Goal: Transaction & Acquisition: Book appointment/travel/reservation

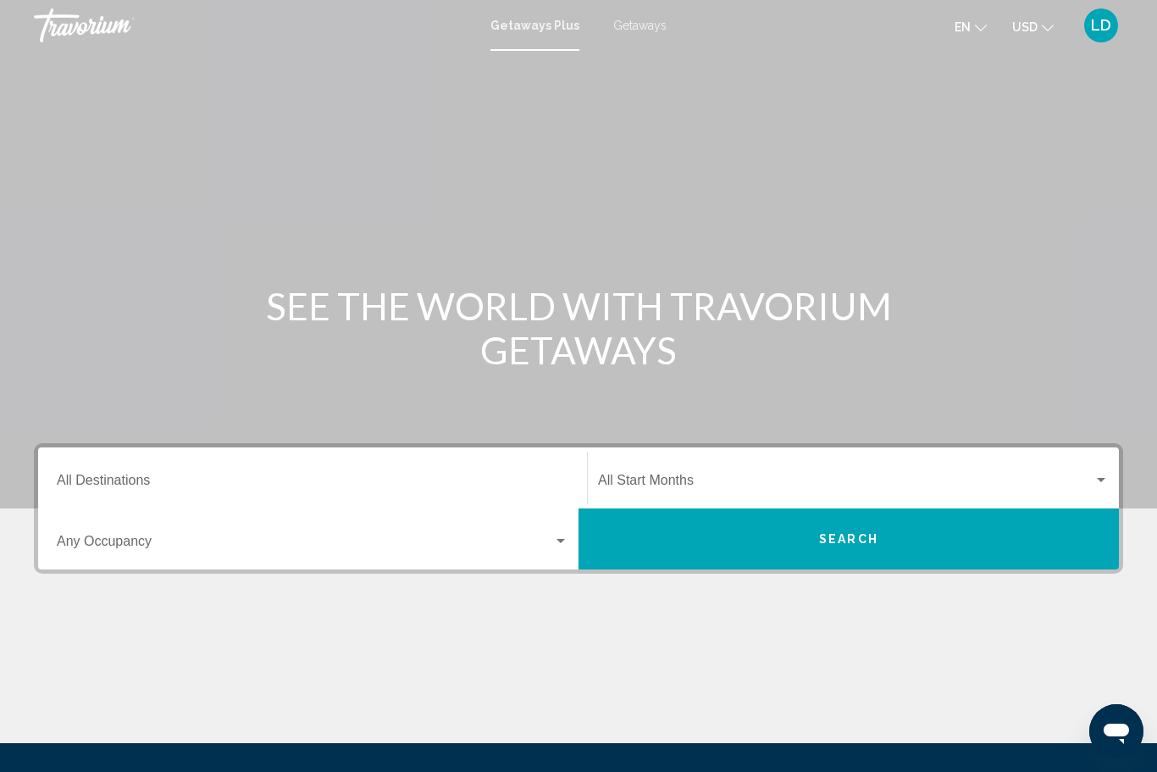
click at [639, 26] on span "Getaways" at bounding box center [639, 26] width 53 height 14
click at [123, 476] on input "Destination All Destinations" at bounding box center [313, 483] width 512 height 15
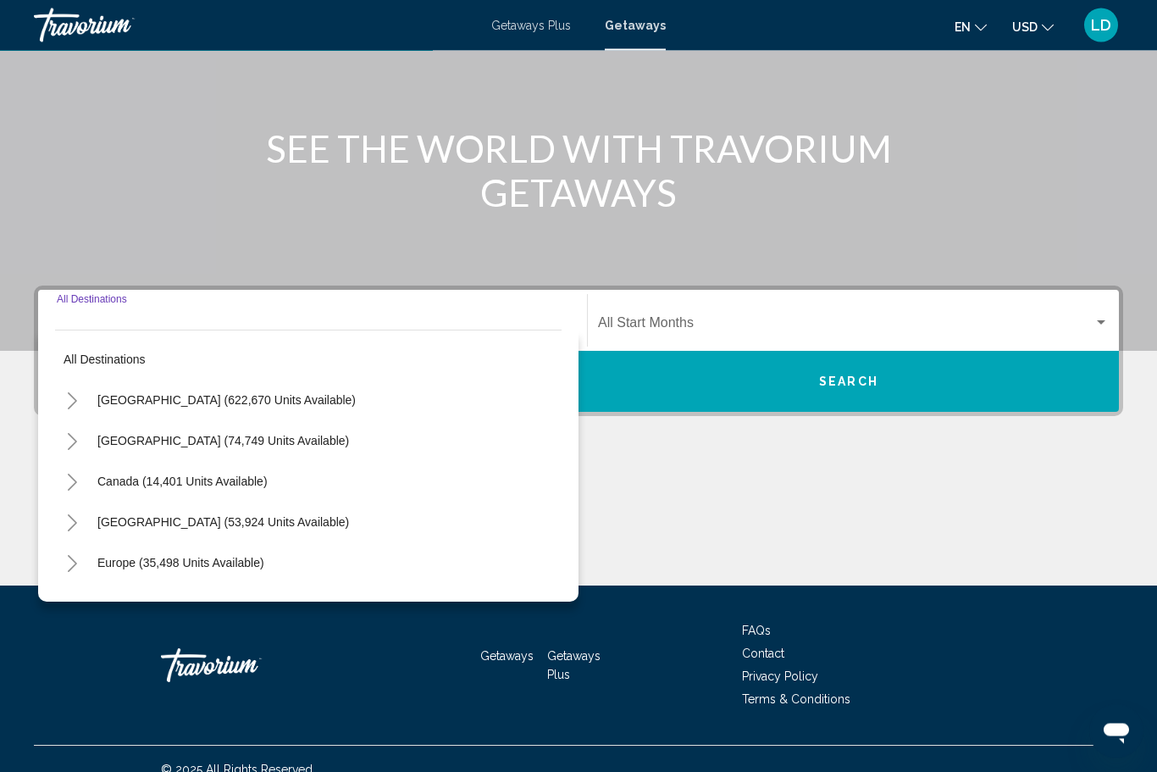
scroll to position [179, 0]
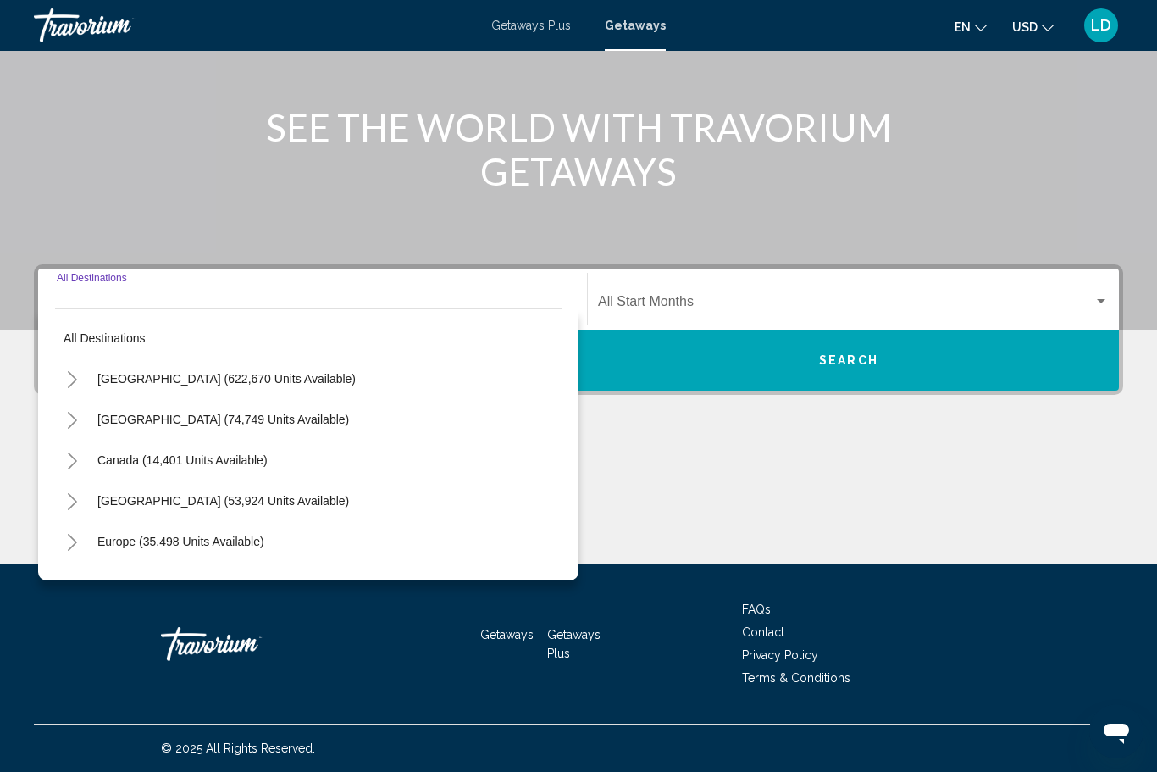
click at [69, 421] on icon "Toggle Mexico (74,749 units available)" at bounding box center [72, 420] width 13 height 17
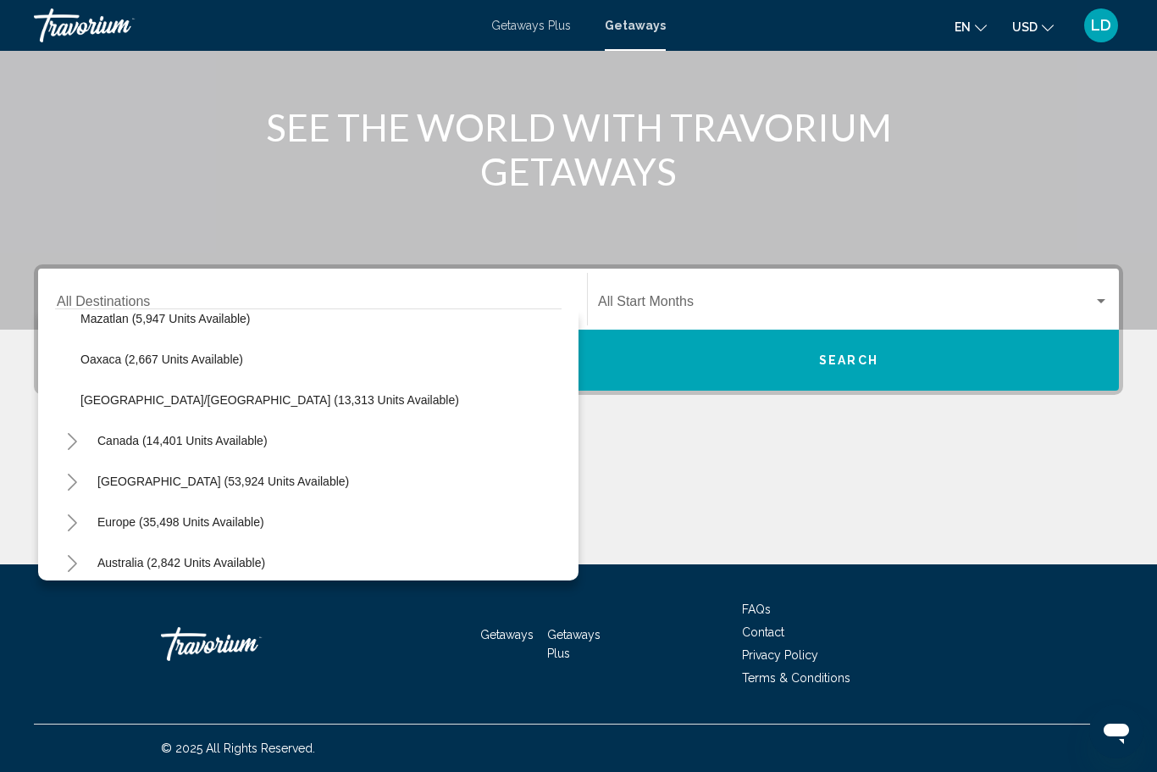
scroll to position [427, 0]
click at [127, 475] on span "[GEOGRAPHIC_DATA] (53,924 units available)" at bounding box center [223, 481] width 252 height 14
type input "**********"
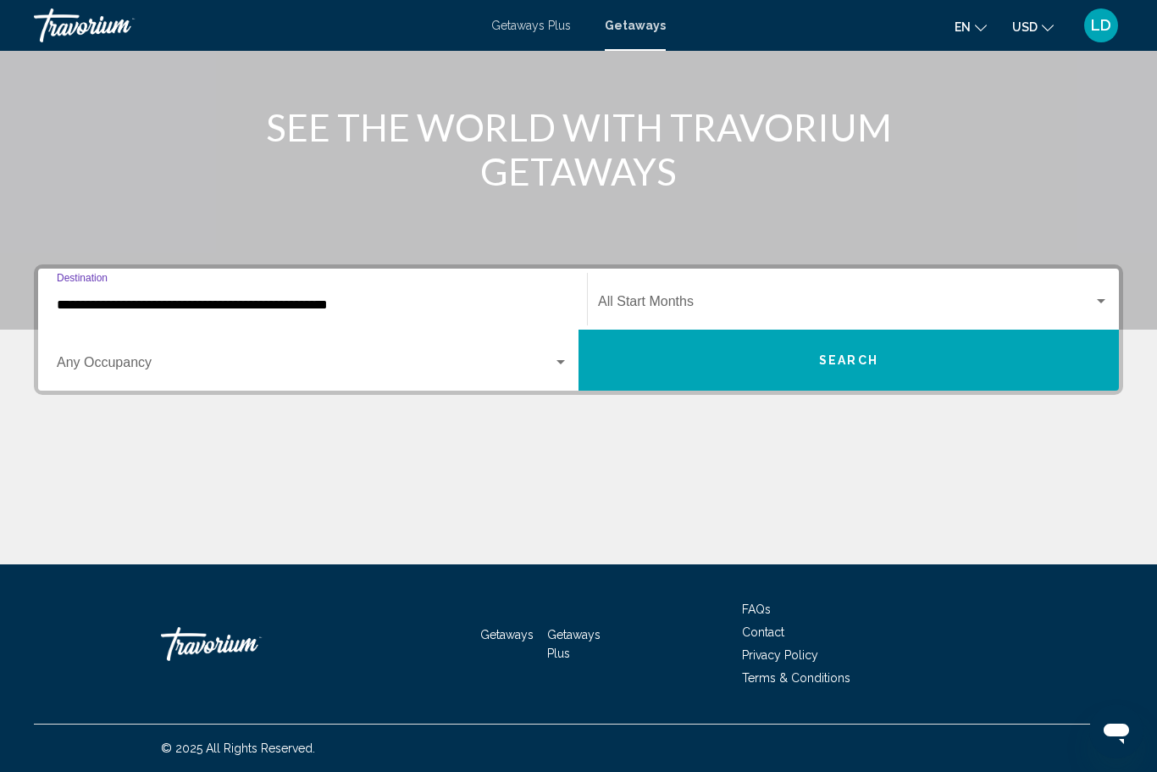
click at [712, 302] on span "Search widget" at bounding box center [846, 304] width 496 height 15
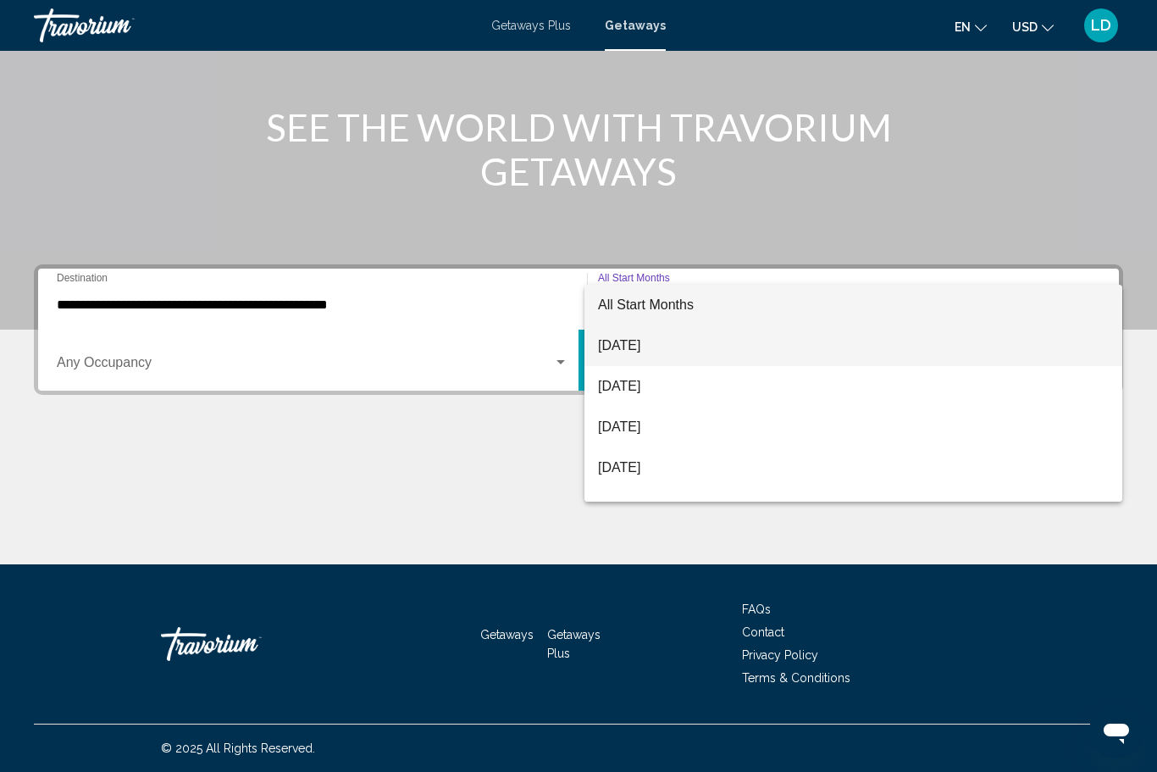
click at [617, 350] on span "[DATE]" at bounding box center [853, 345] width 511 height 41
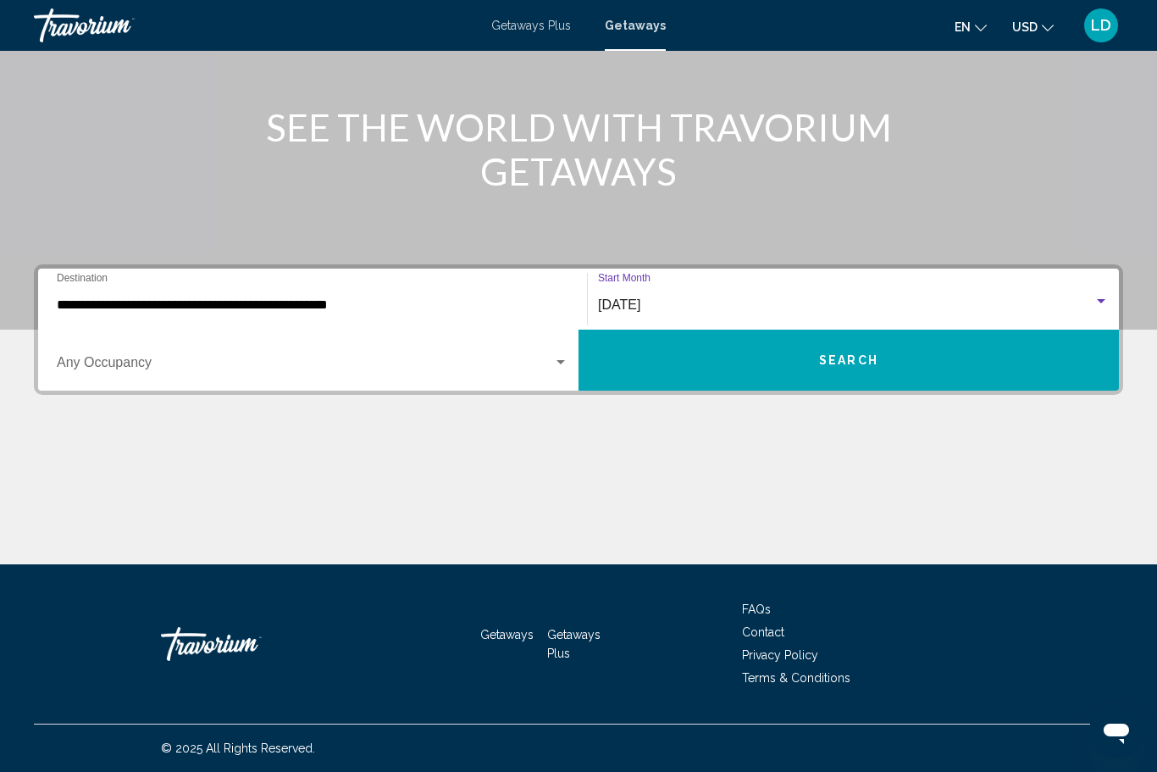
click at [562, 363] on div "Search widget" at bounding box center [561, 362] width 8 height 4
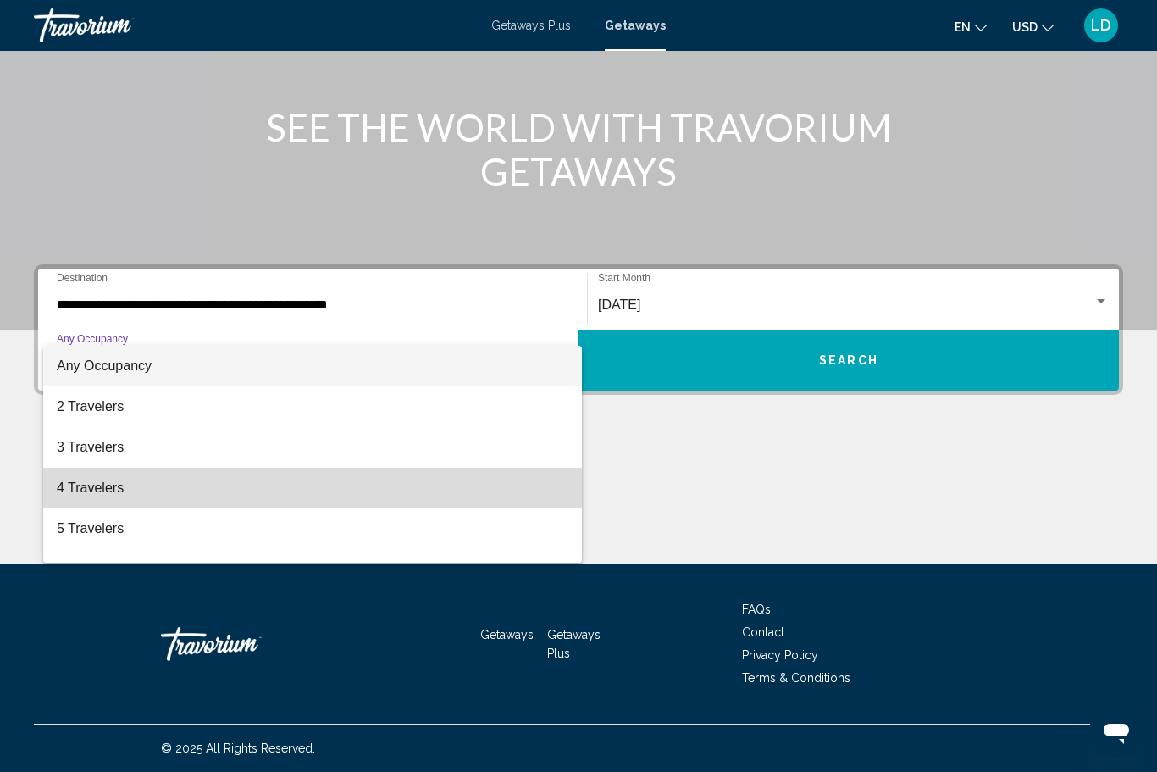
click at [77, 484] on span "4 Travelers" at bounding box center [313, 488] width 512 height 41
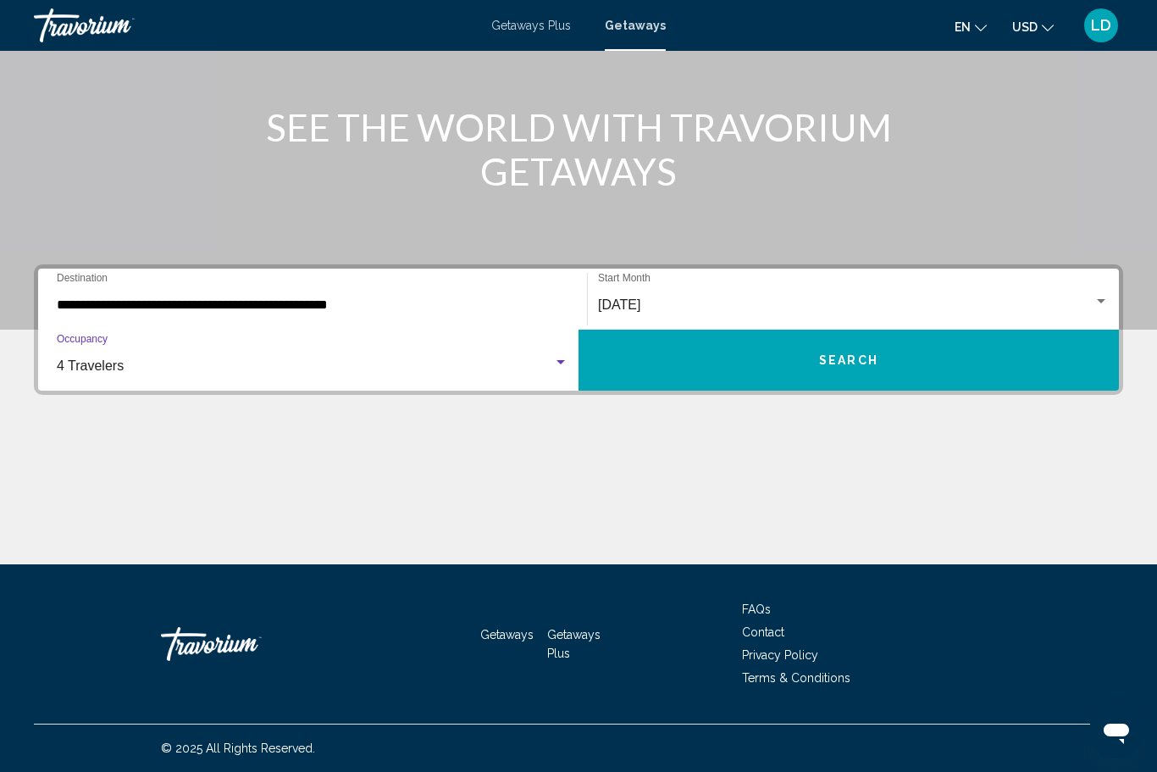
click at [844, 350] on button "Search" at bounding box center [849, 360] width 540 height 61
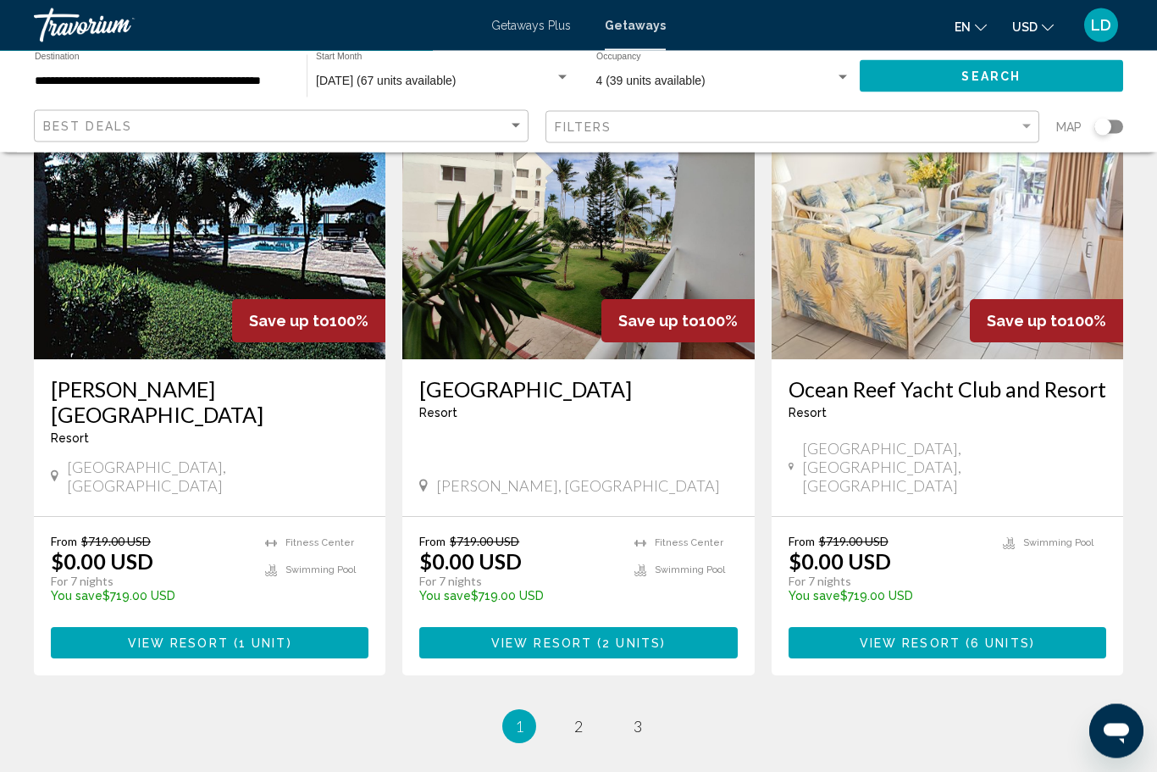
scroll to position [1985, 0]
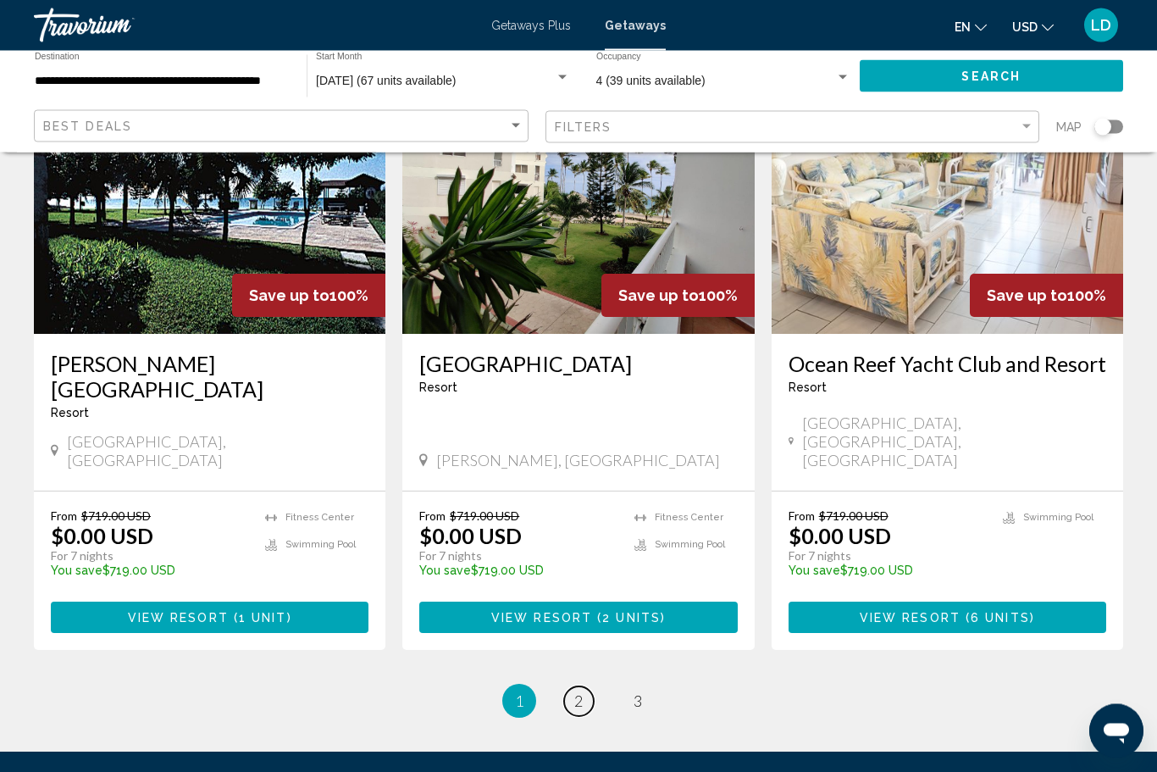
click at [573, 687] on link "page 2" at bounding box center [579, 702] width 30 height 30
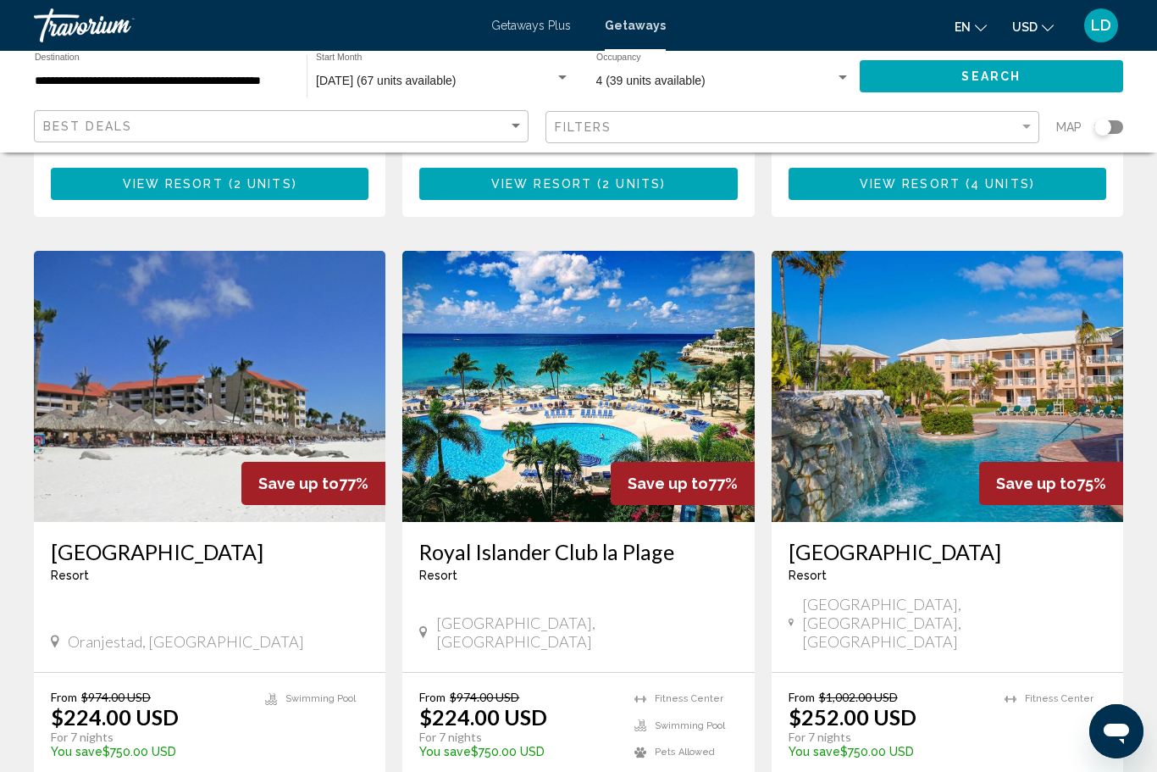
scroll to position [1197, 0]
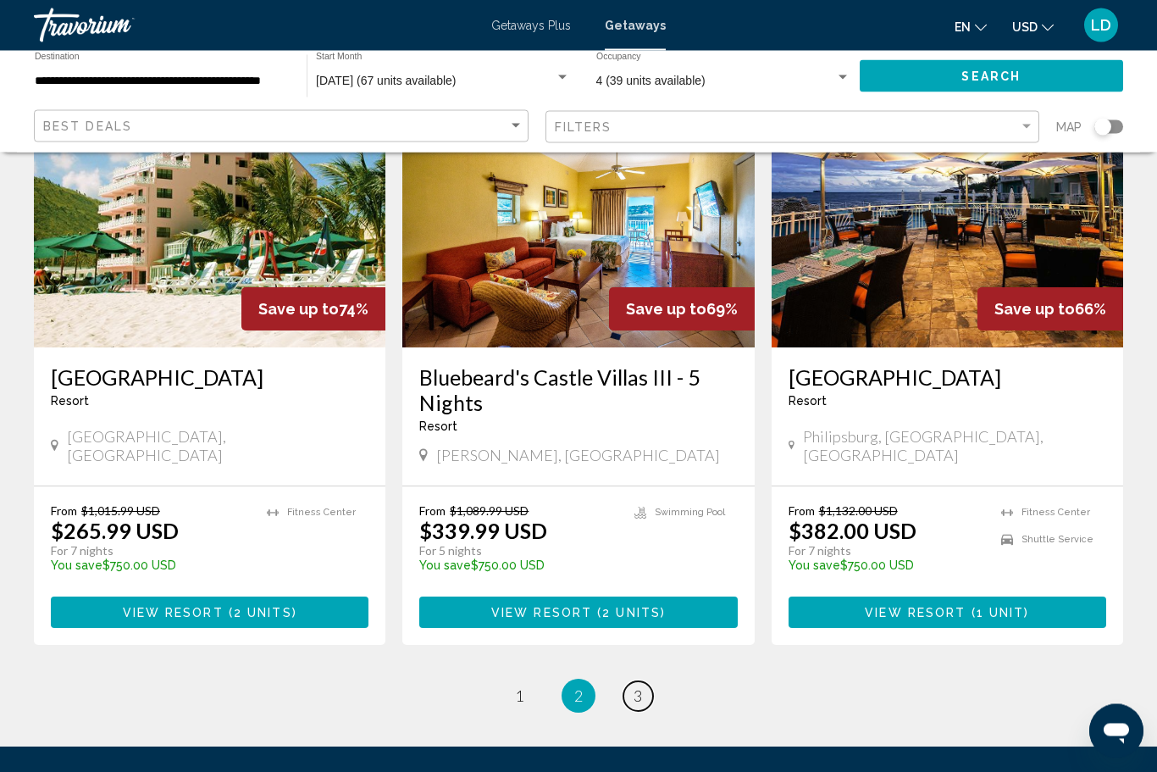
click at [640, 687] on span "3" at bounding box center [638, 696] width 8 height 19
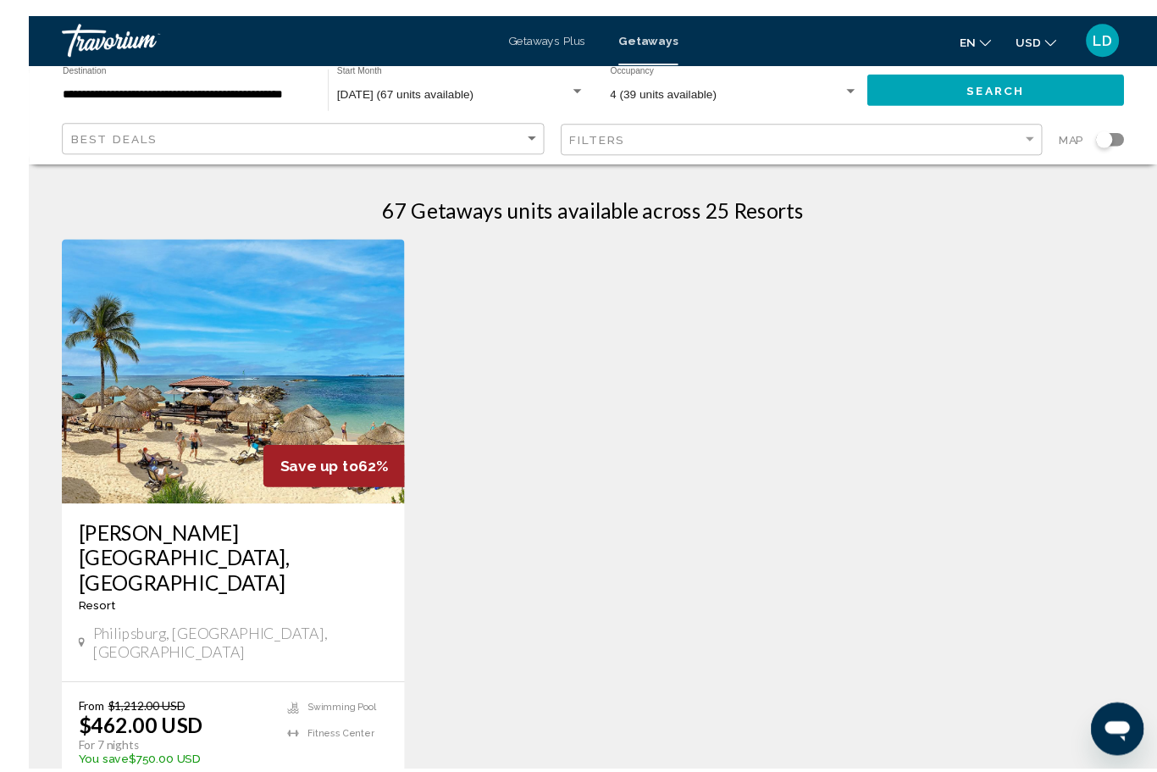
scroll to position [1, 0]
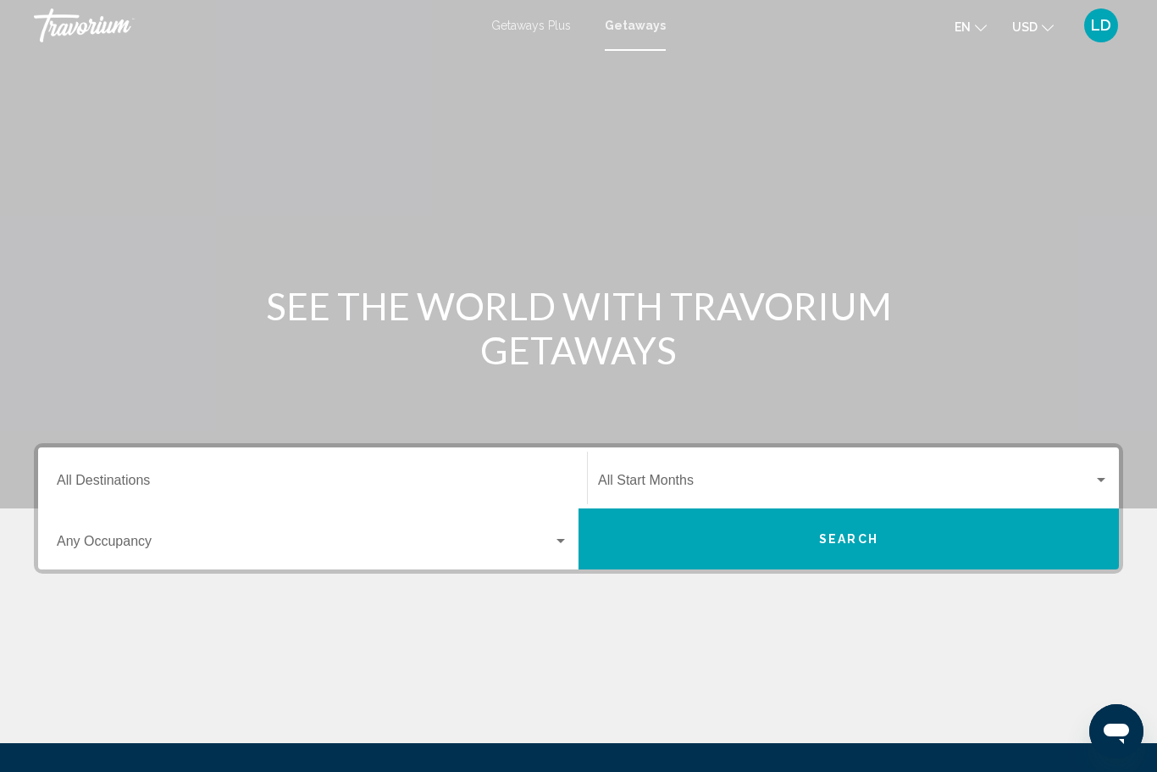
click at [75, 478] on input "Destination All Destinations" at bounding box center [313, 483] width 512 height 15
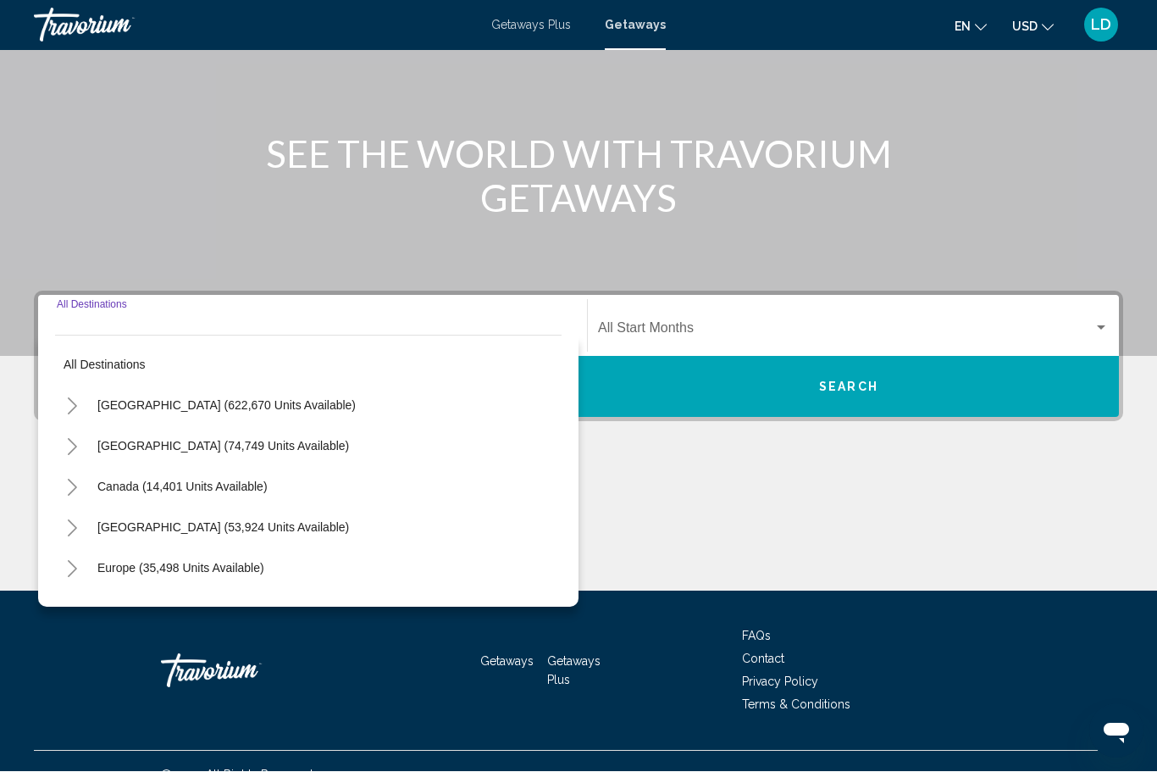
scroll to position [179, 0]
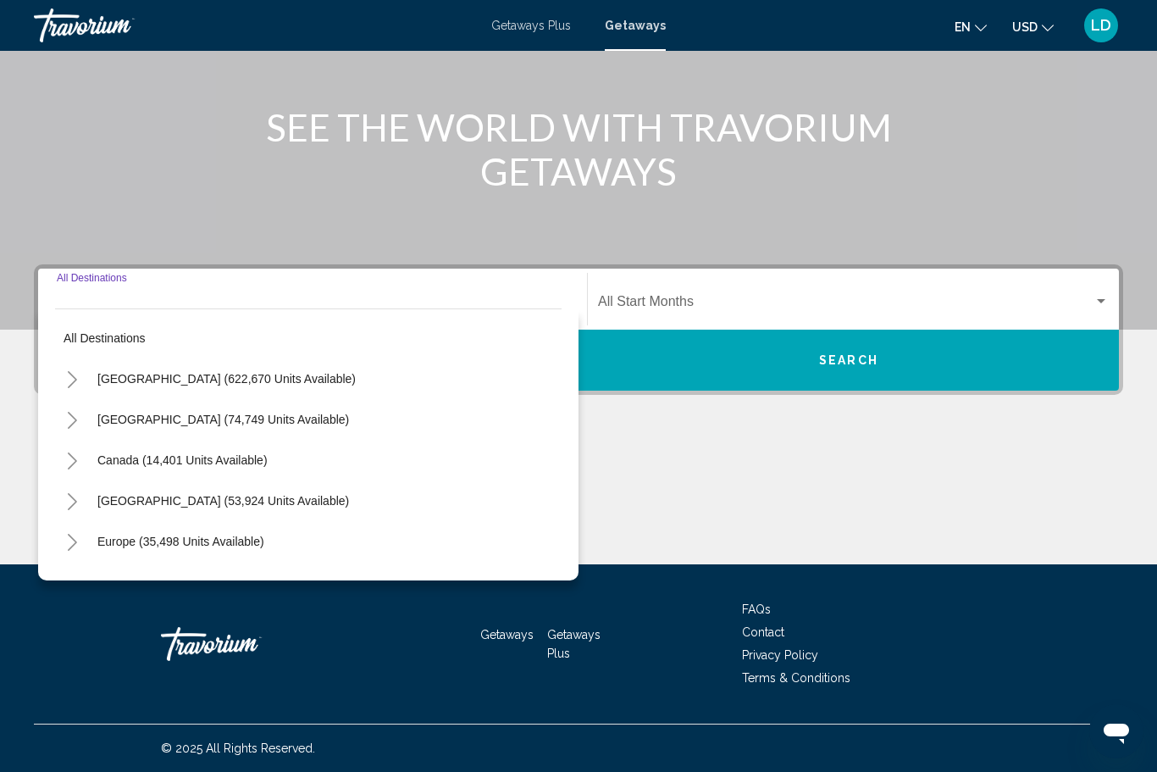
click at [68, 419] on icon "Toggle Mexico (74,749 units available)" at bounding box center [72, 420] width 13 height 17
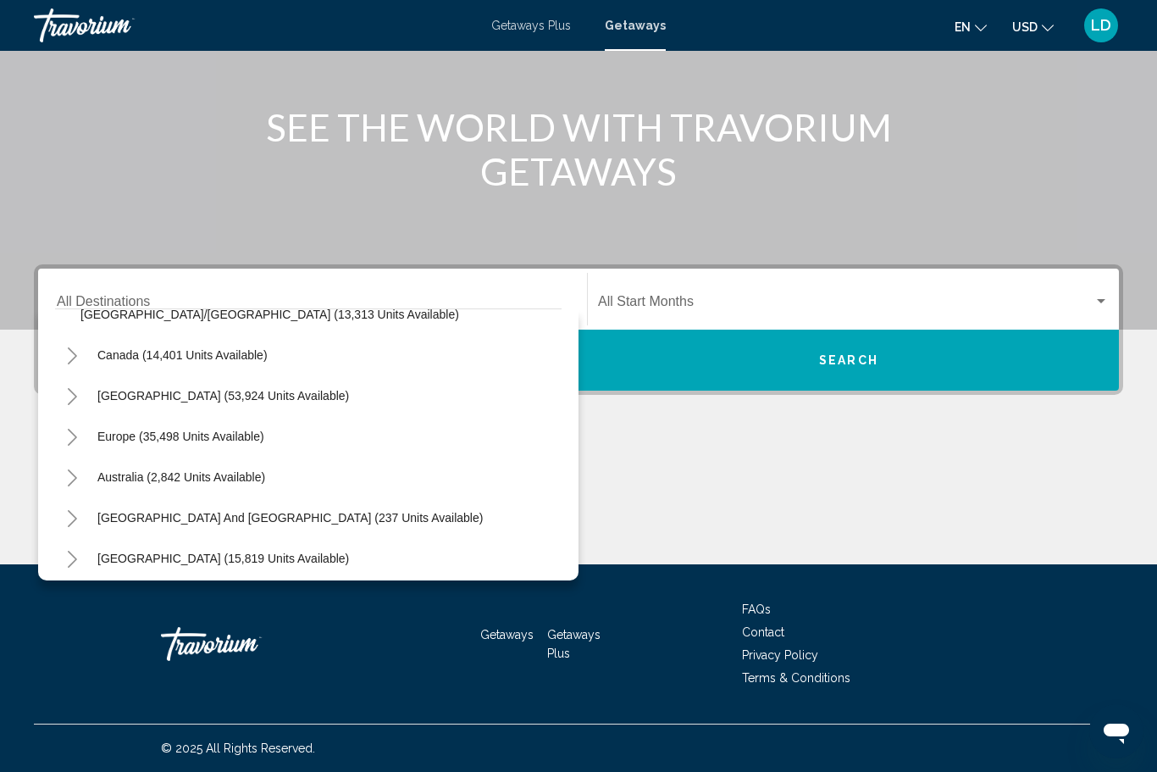
scroll to position [542, 0]
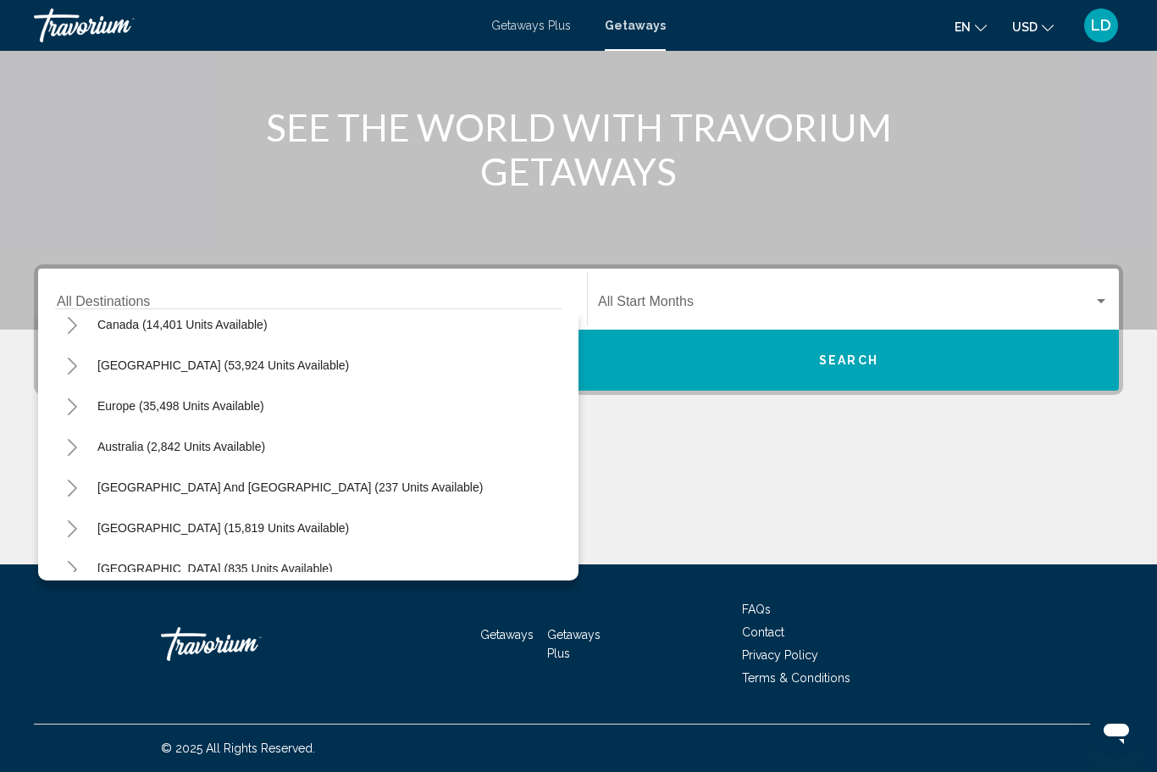
click at [162, 368] on span "[GEOGRAPHIC_DATA] (53,924 units available)" at bounding box center [223, 365] width 252 height 14
type input "**********"
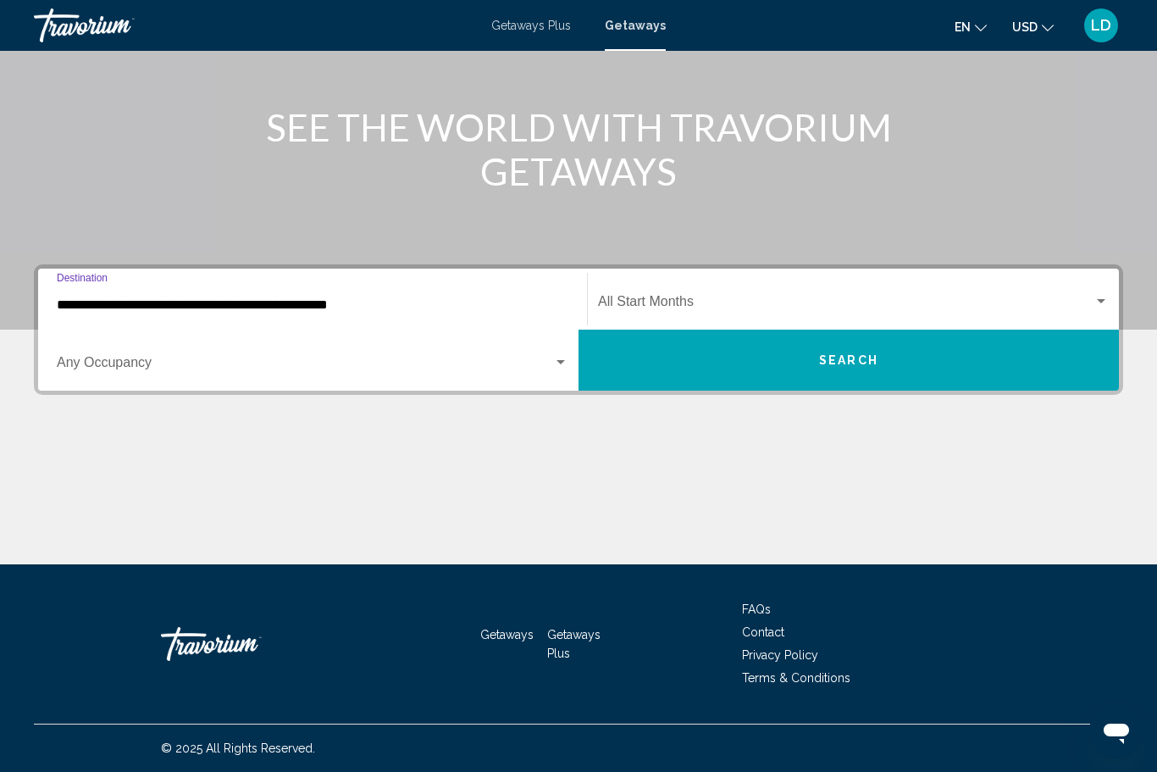
click at [647, 297] on span "Search widget" at bounding box center [846, 304] width 496 height 15
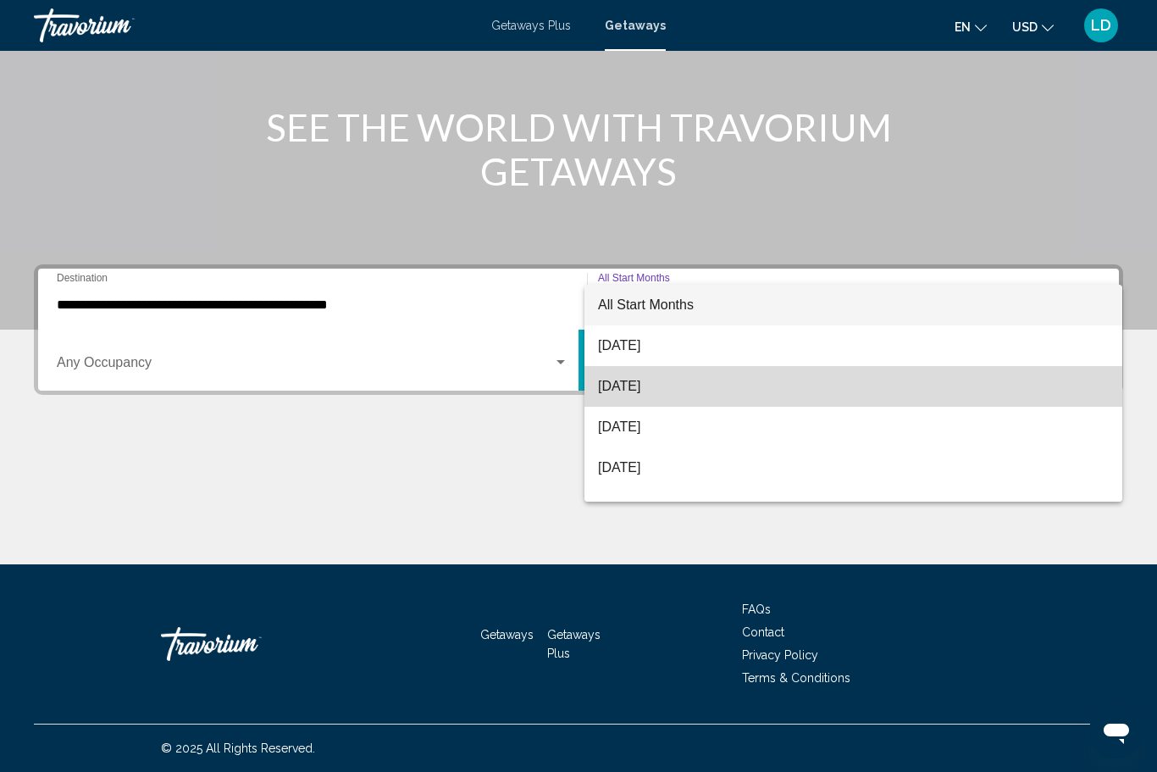
click at [623, 394] on span "[DATE]" at bounding box center [853, 386] width 511 height 41
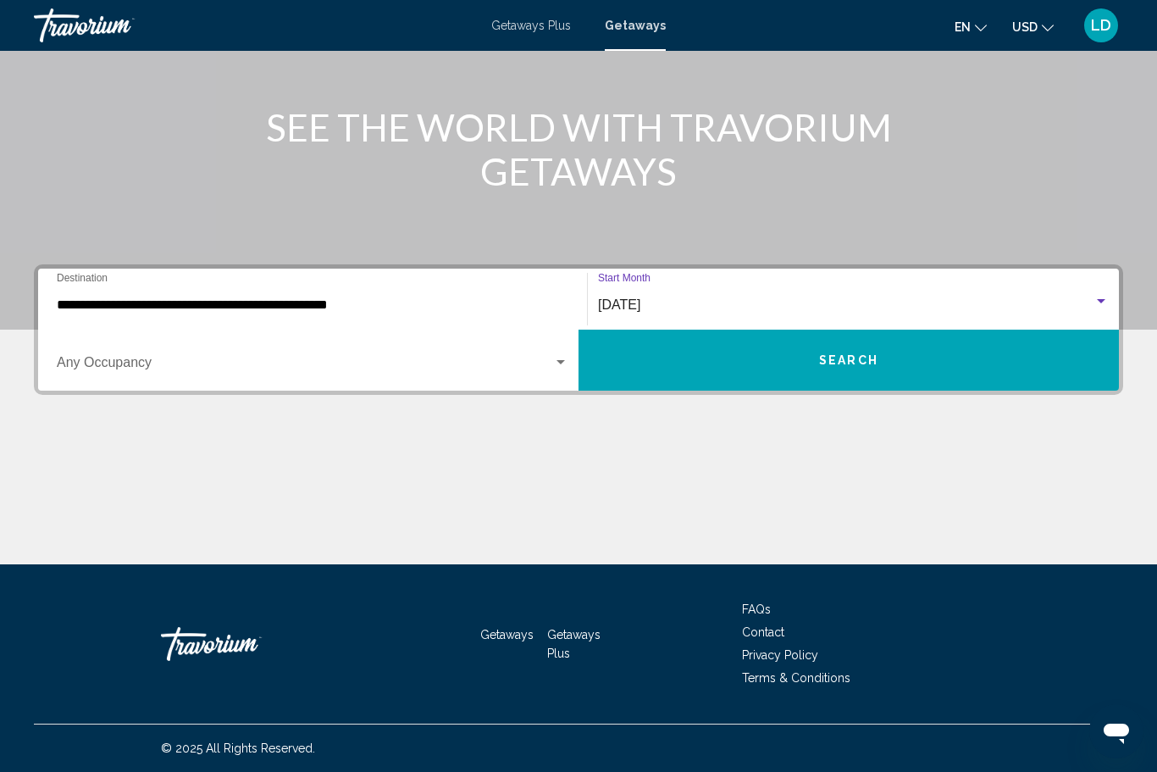
click at [529, 372] on span "Search widget" at bounding box center [305, 365] width 496 height 15
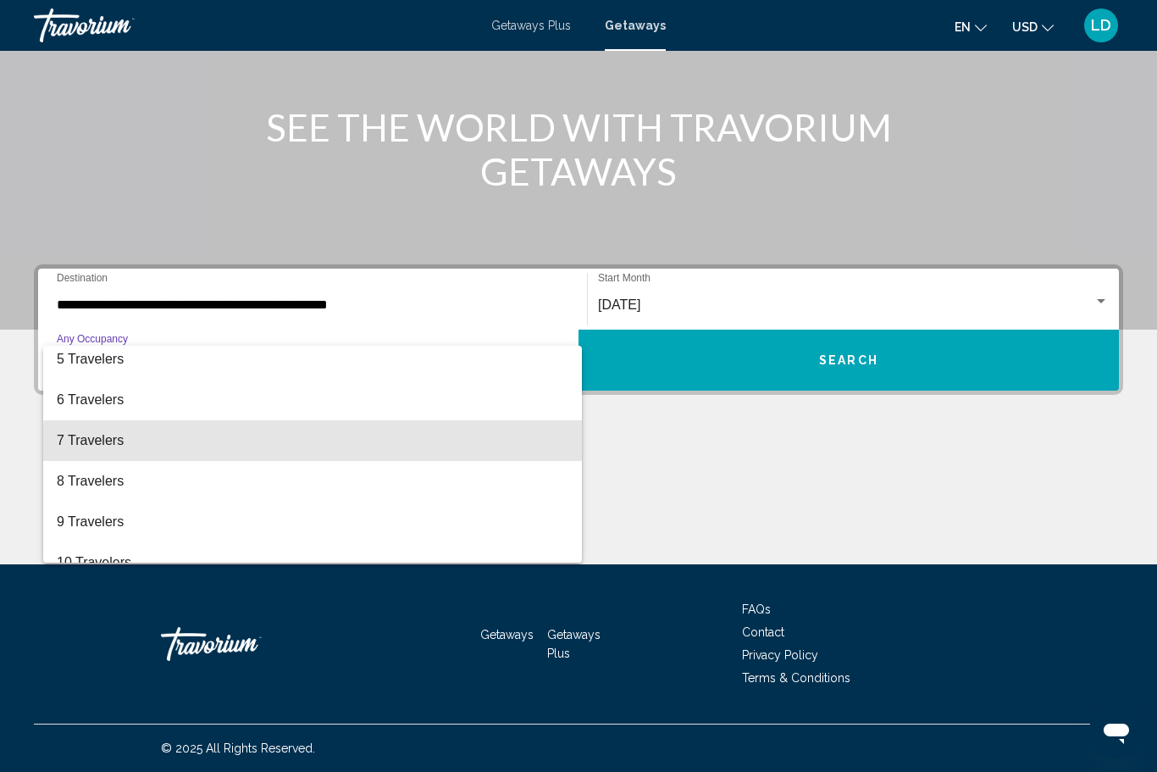
scroll to position [174, 0]
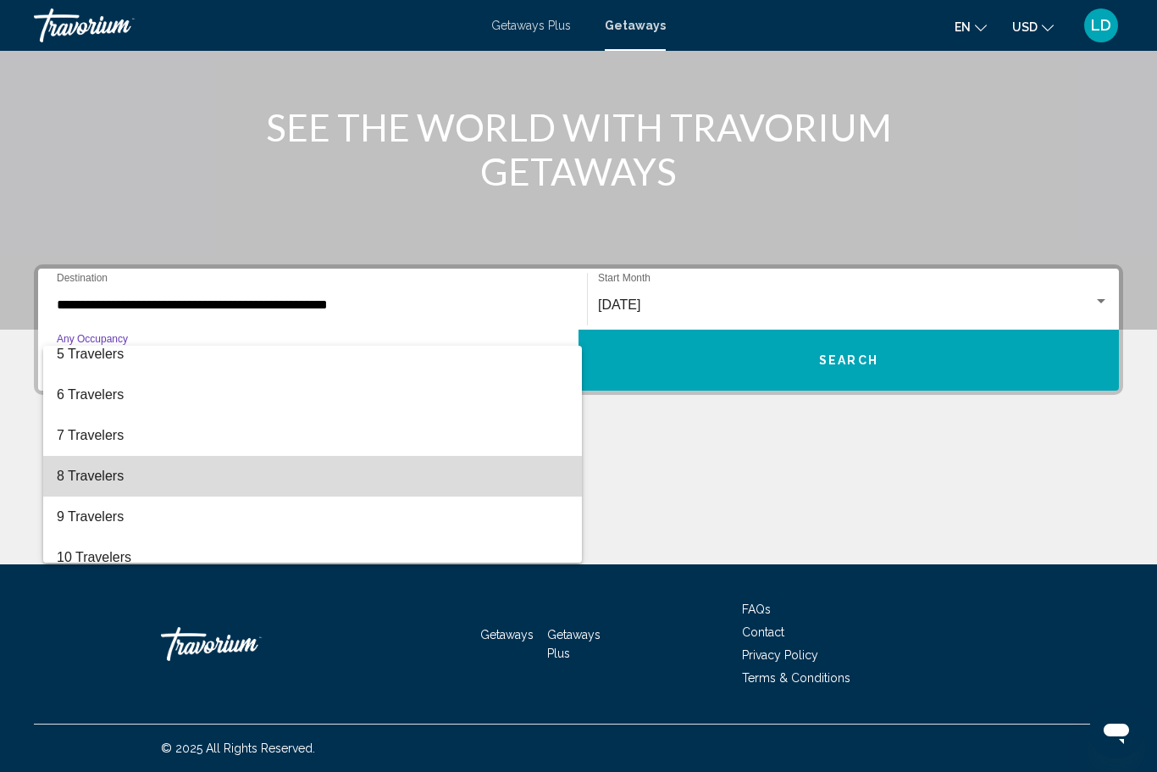
click at [79, 484] on span "8 Travelers" at bounding box center [313, 476] width 512 height 41
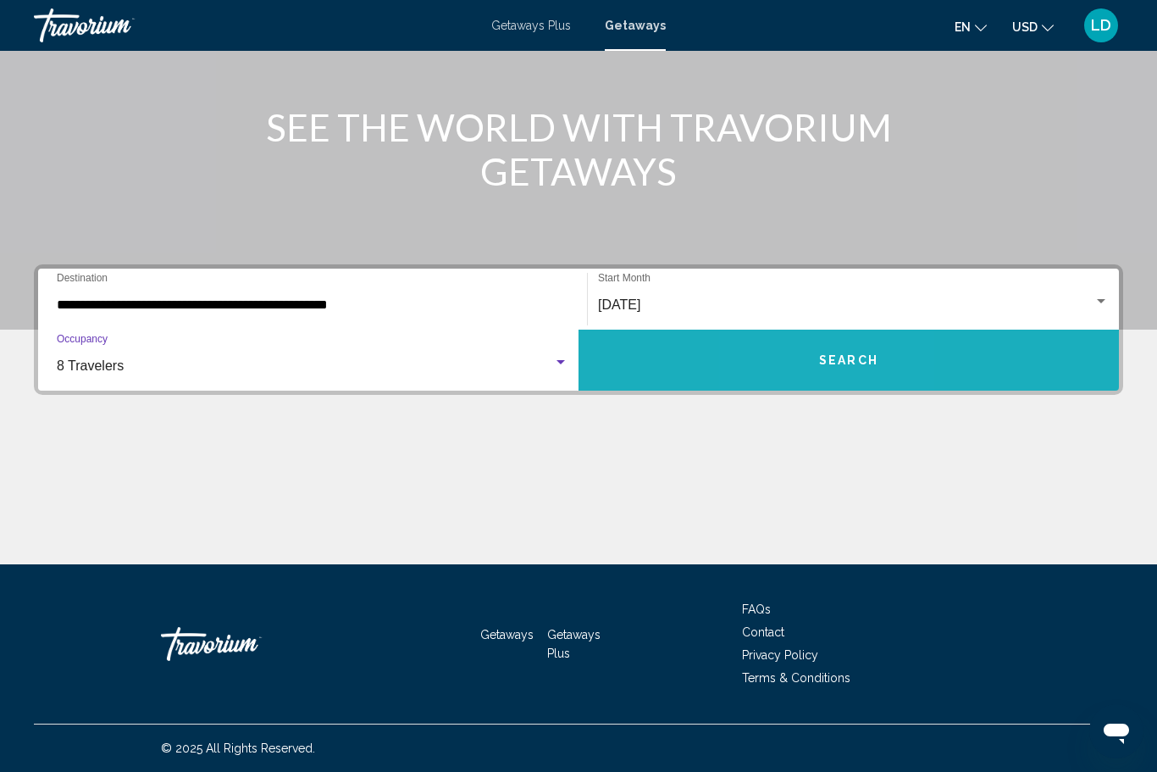
click at [813, 370] on button "Search" at bounding box center [849, 360] width 540 height 61
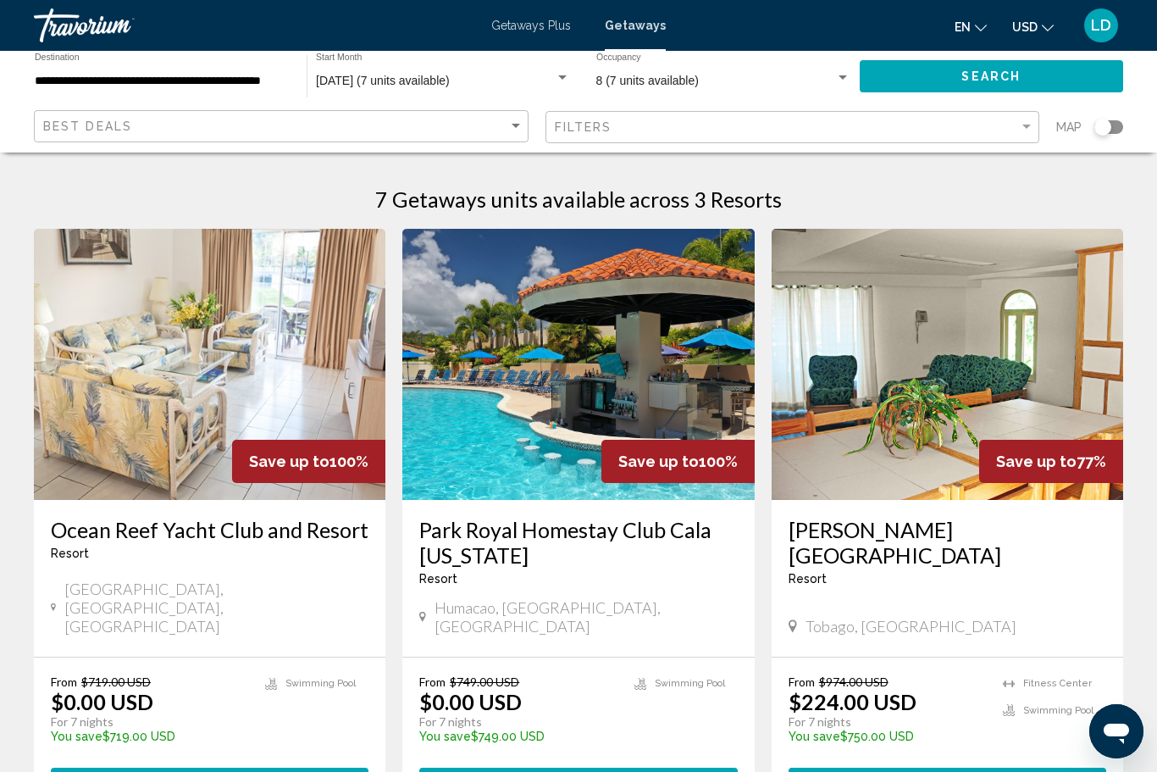
click at [490, 447] on img "Main content" at bounding box center [578, 364] width 352 height 271
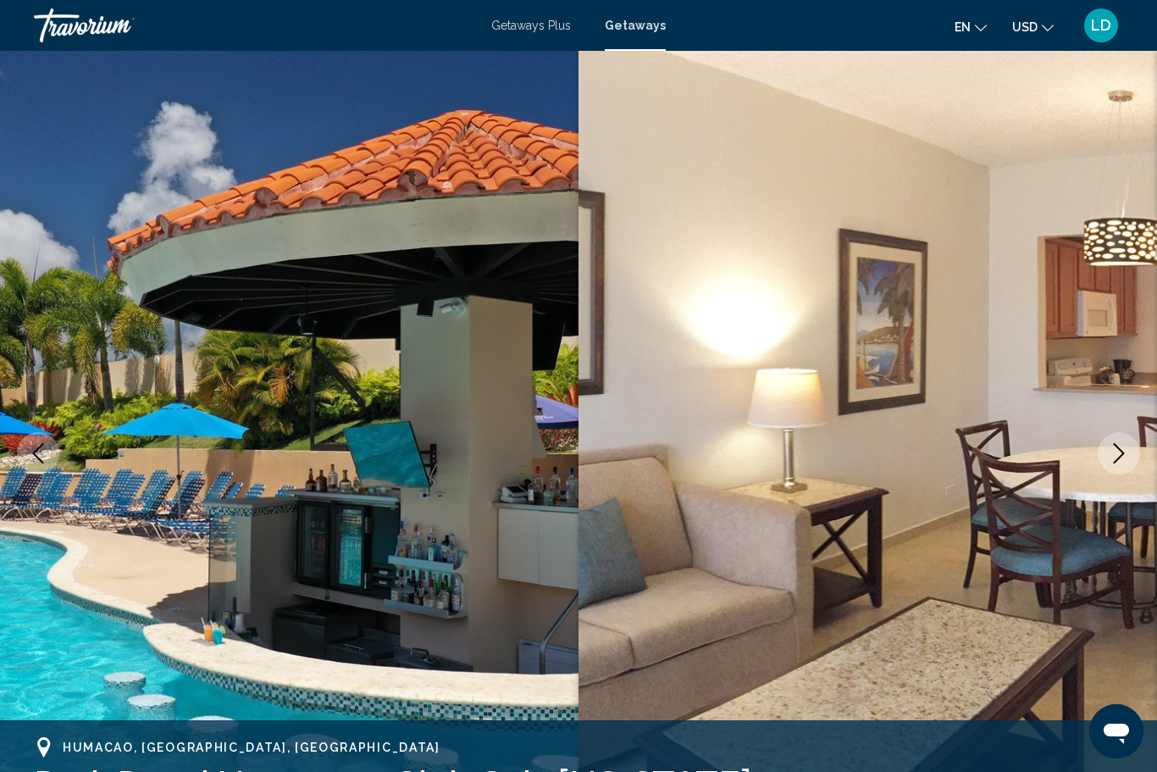
click at [1114, 459] on icon "Next image" at bounding box center [1119, 453] width 20 height 20
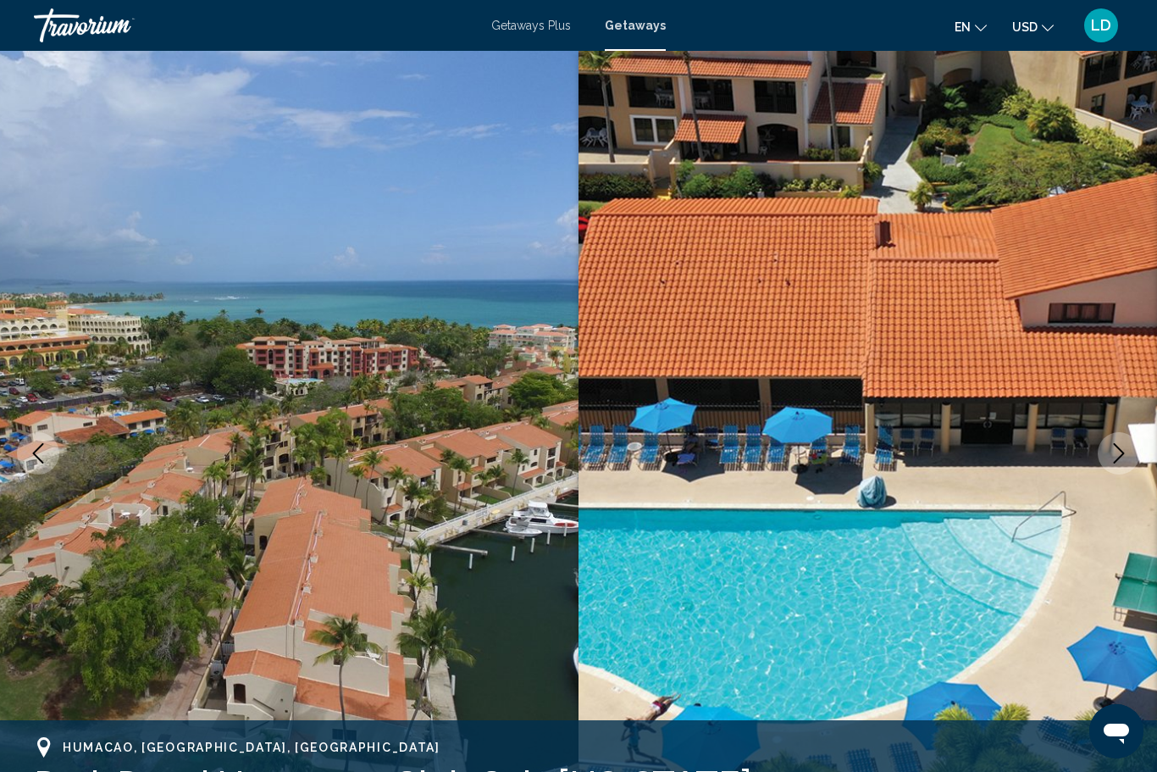
click at [1117, 460] on icon "Next image" at bounding box center [1119, 453] width 11 height 20
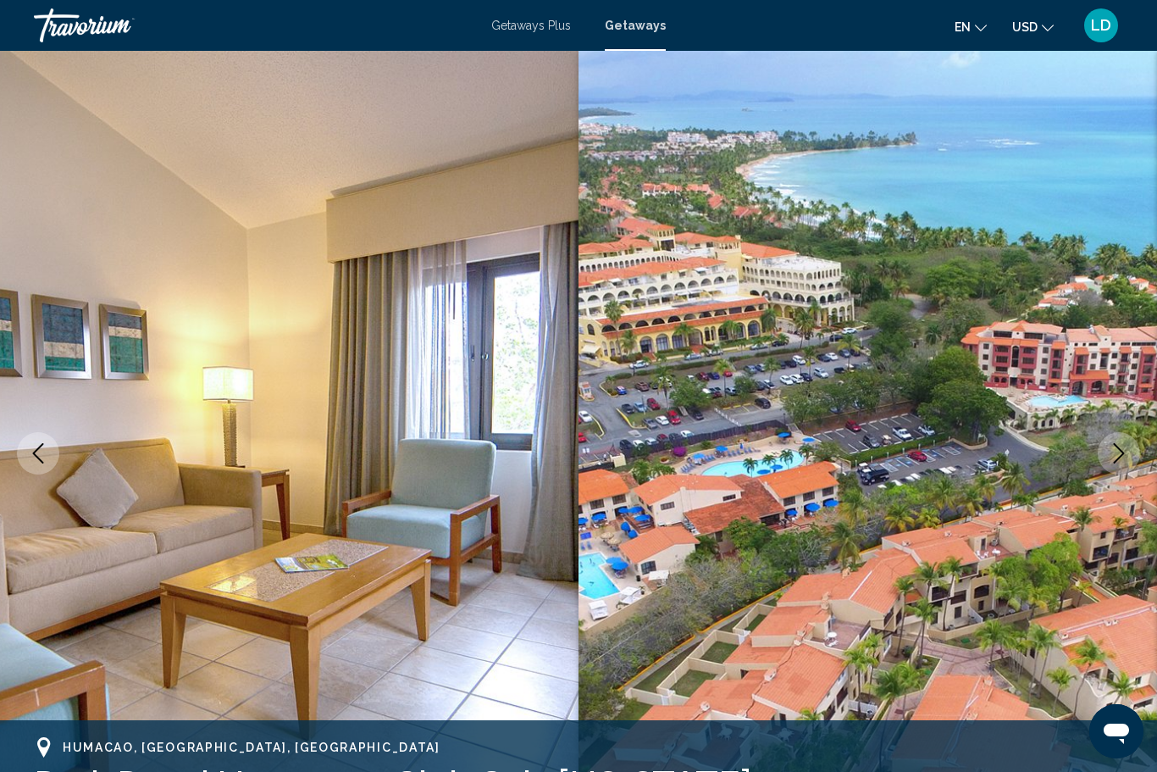
click at [1108, 454] on button "Next image" at bounding box center [1119, 453] width 42 height 42
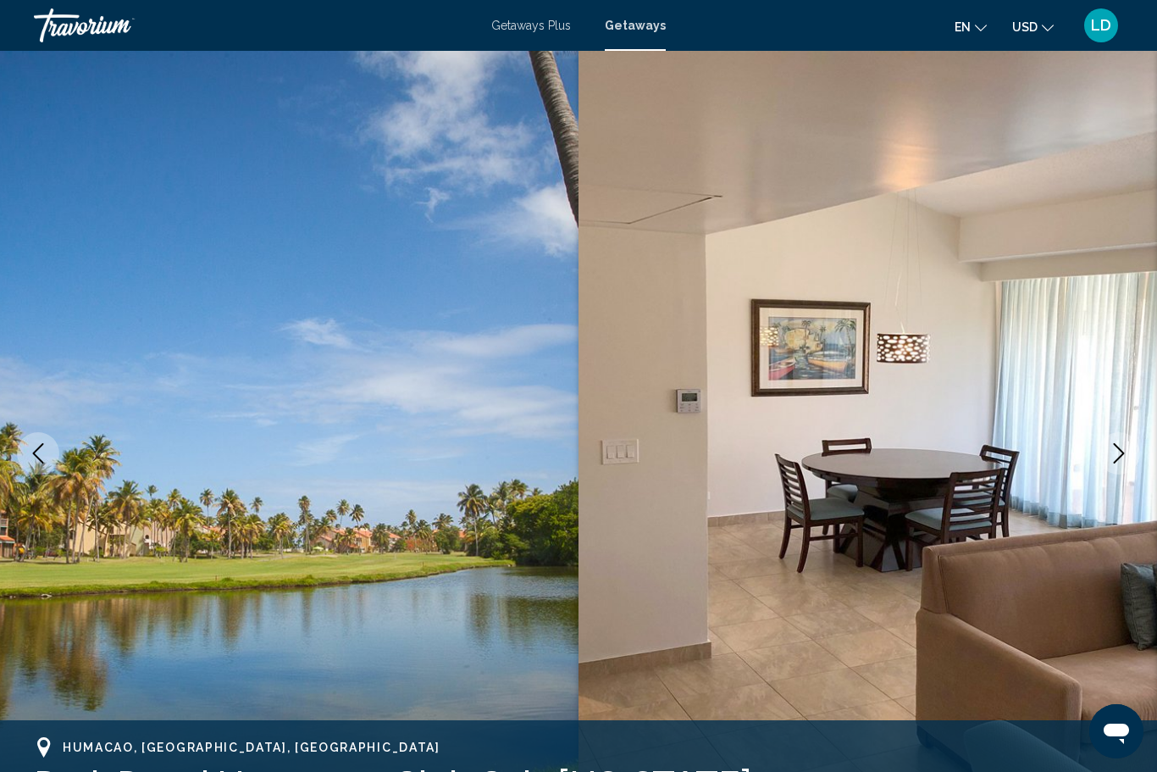
click at [1112, 468] on button "Next image" at bounding box center [1119, 453] width 42 height 42
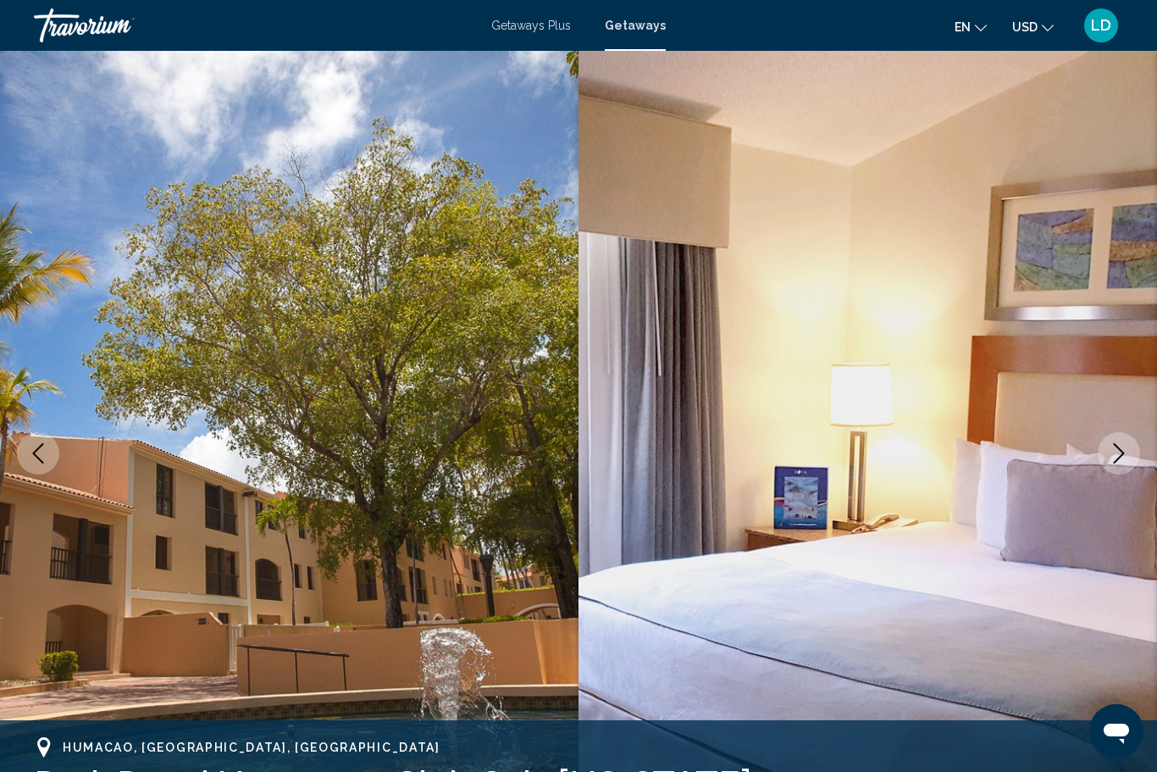
click at [1116, 467] on button "Next image" at bounding box center [1119, 453] width 42 height 42
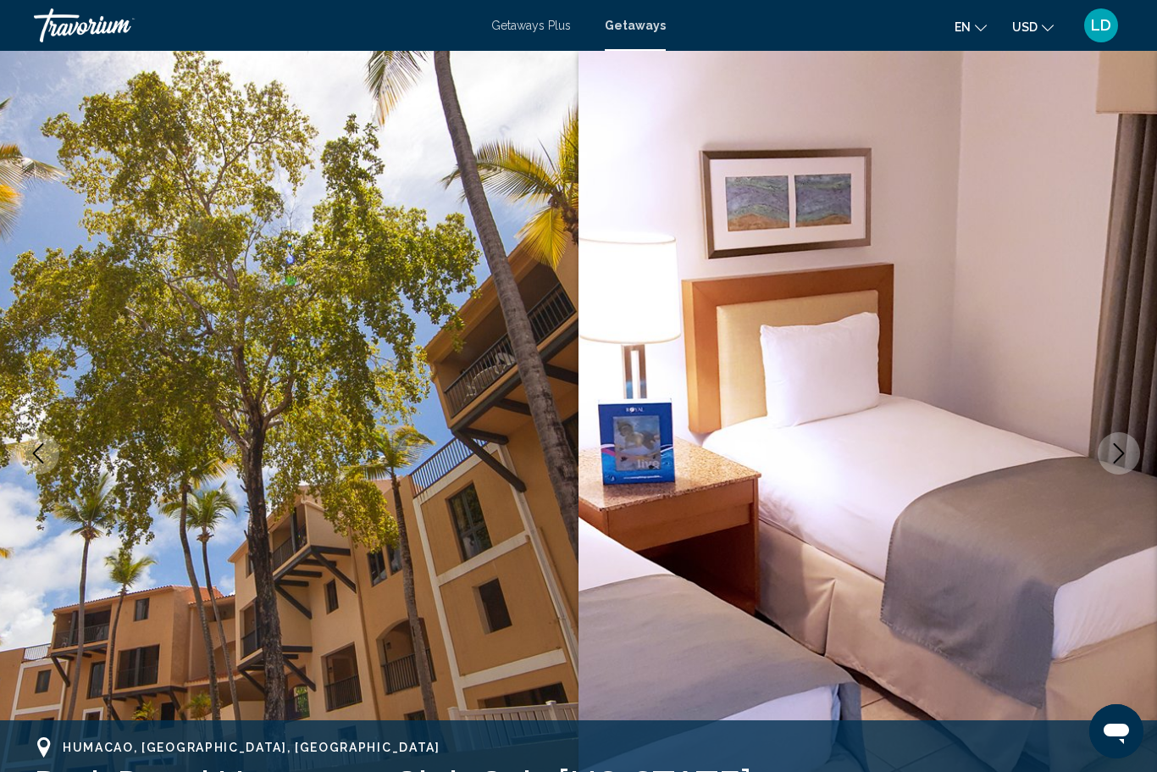
click at [1116, 466] on button "Next image" at bounding box center [1119, 453] width 42 height 42
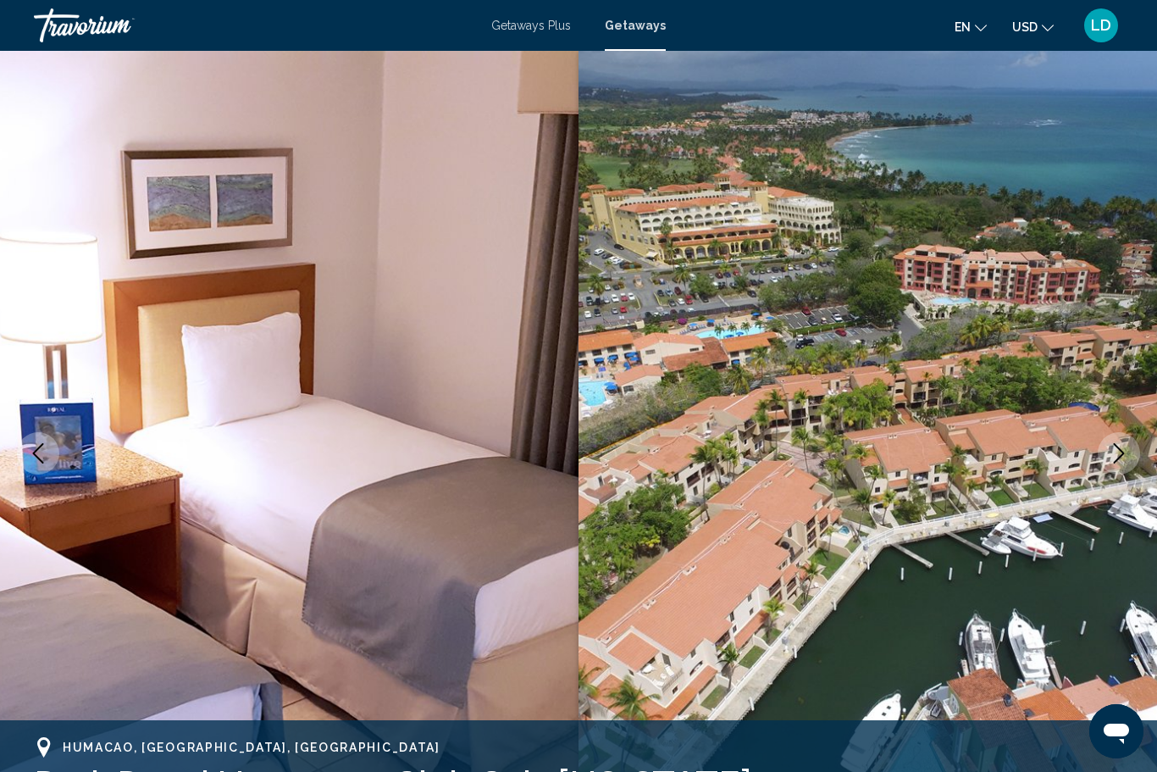
click at [1116, 466] on button "Next image" at bounding box center [1119, 453] width 42 height 42
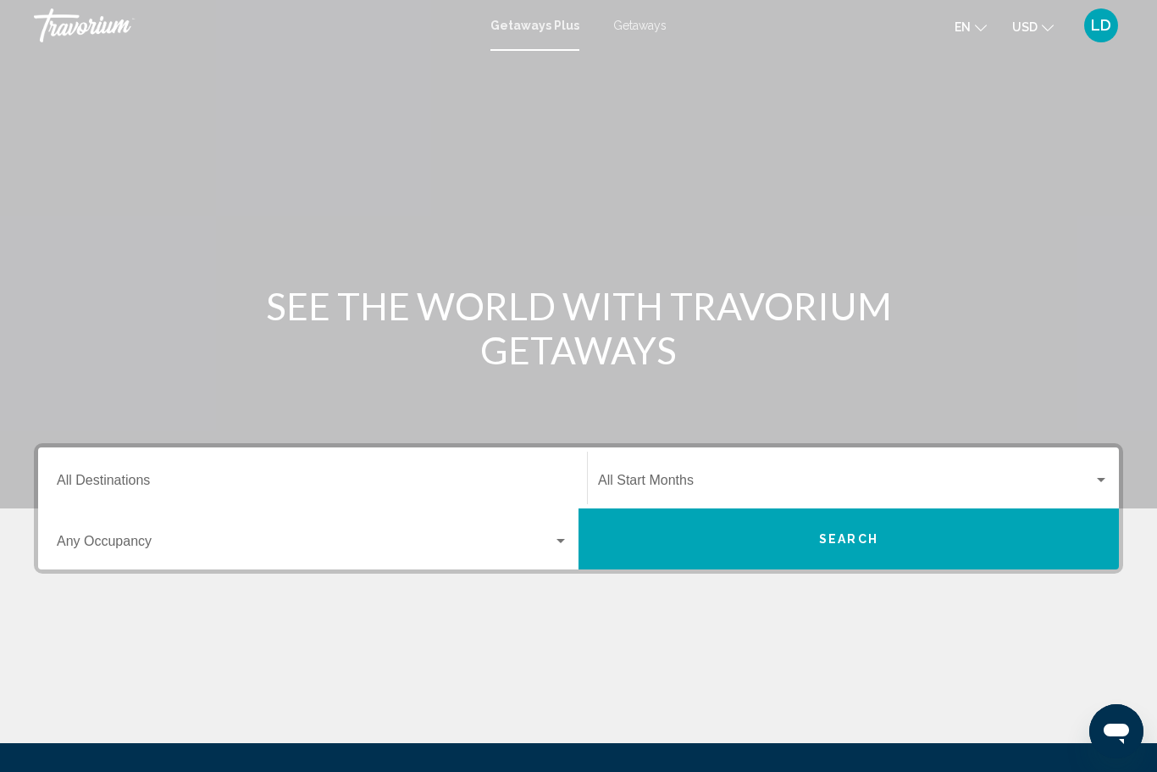
click at [114, 468] on div "Destination All Destinations" at bounding box center [313, 477] width 512 height 53
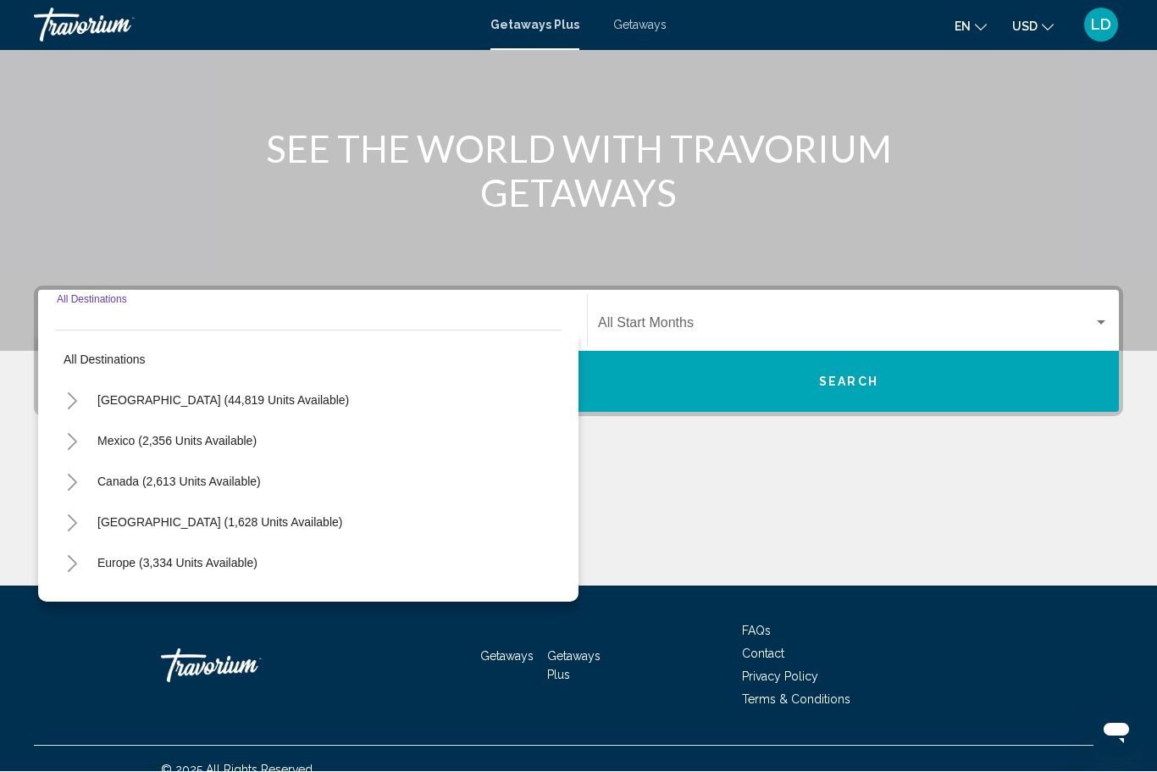
scroll to position [179, 0]
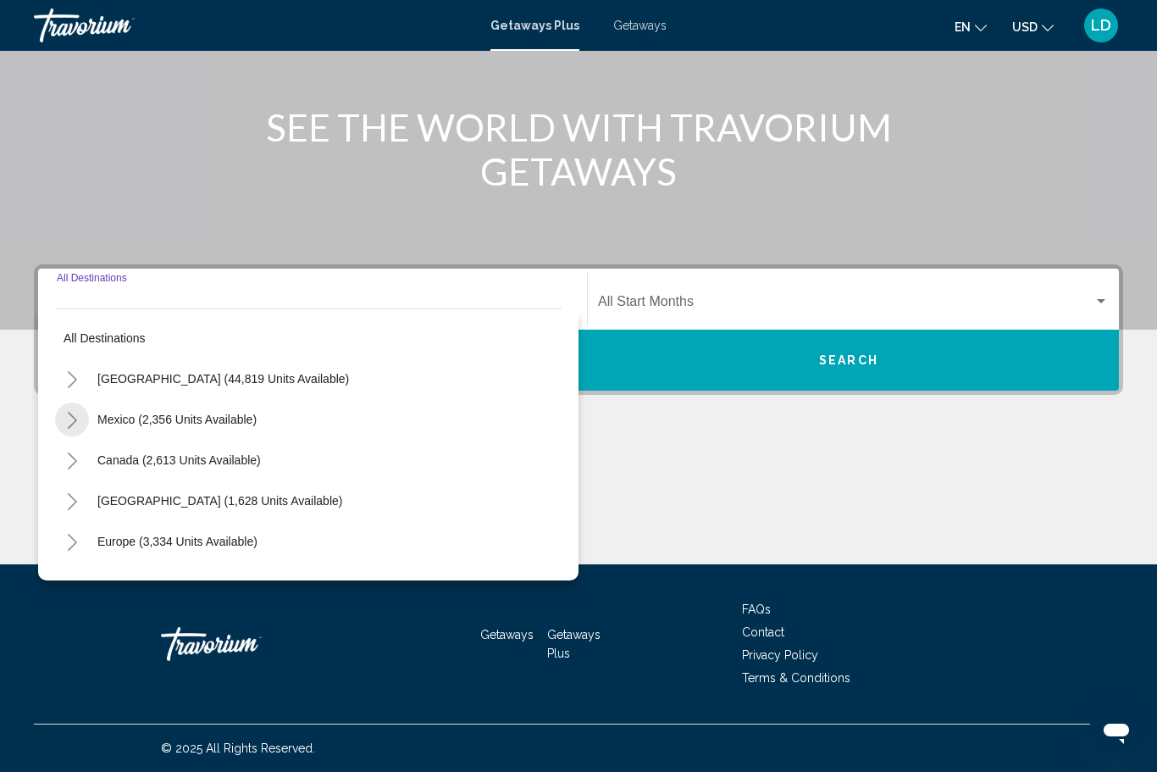
click at [68, 422] on icon "Toggle Mexico (2,356 units available)" at bounding box center [72, 420] width 13 height 17
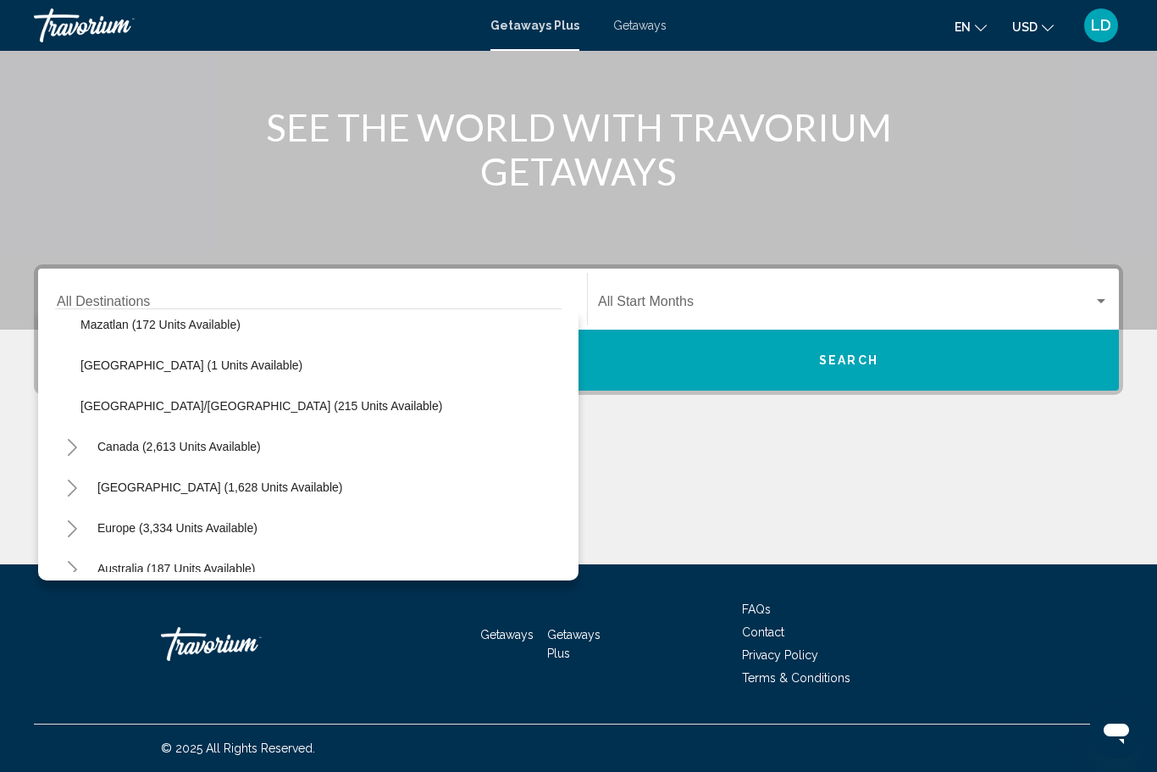
scroll to position [380, 0]
click at [124, 487] on span "Caribbean & Atlantic Islands (1,628 units available)" at bounding box center [219, 486] width 245 height 14
type input "**********"
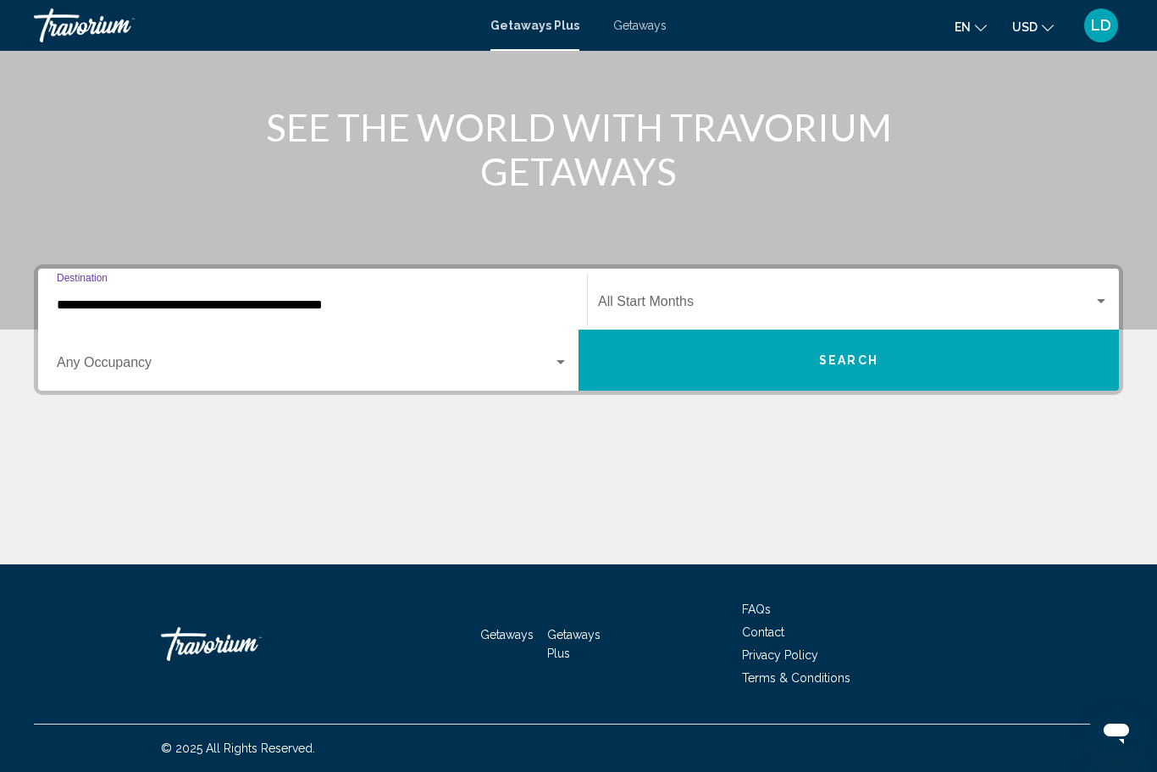
click at [642, 302] on span "Search widget" at bounding box center [846, 304] width 496 height 15
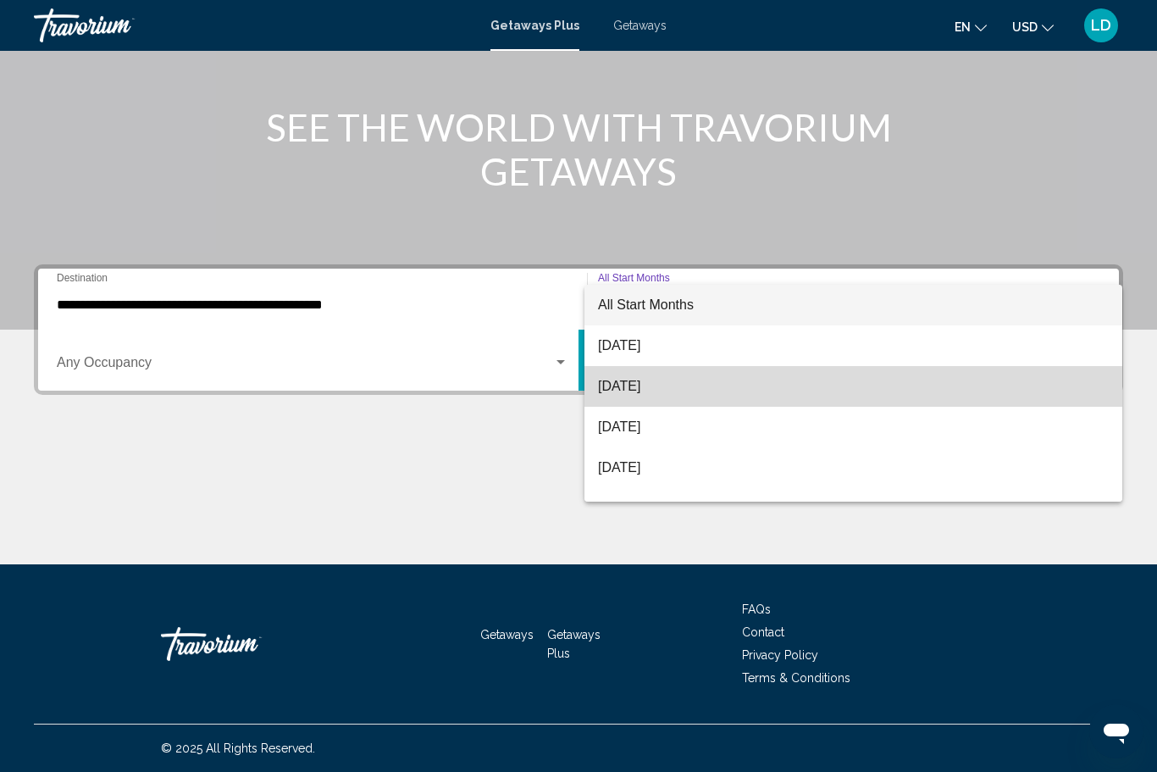
click at [629, 393] on span "[DATE]" at bounding box center [853, 386] width 511 height 41
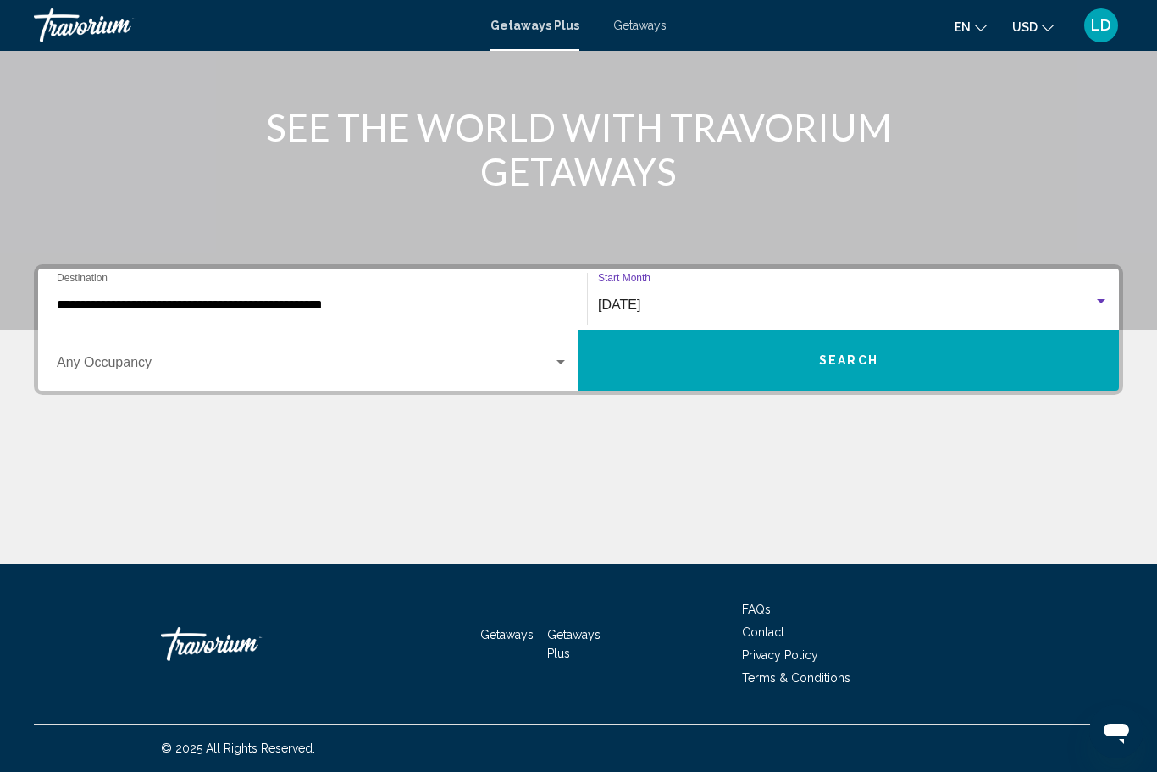
click at [538, 370] on span "Search widget" at bounding box center [305, 365] width 496 height 15
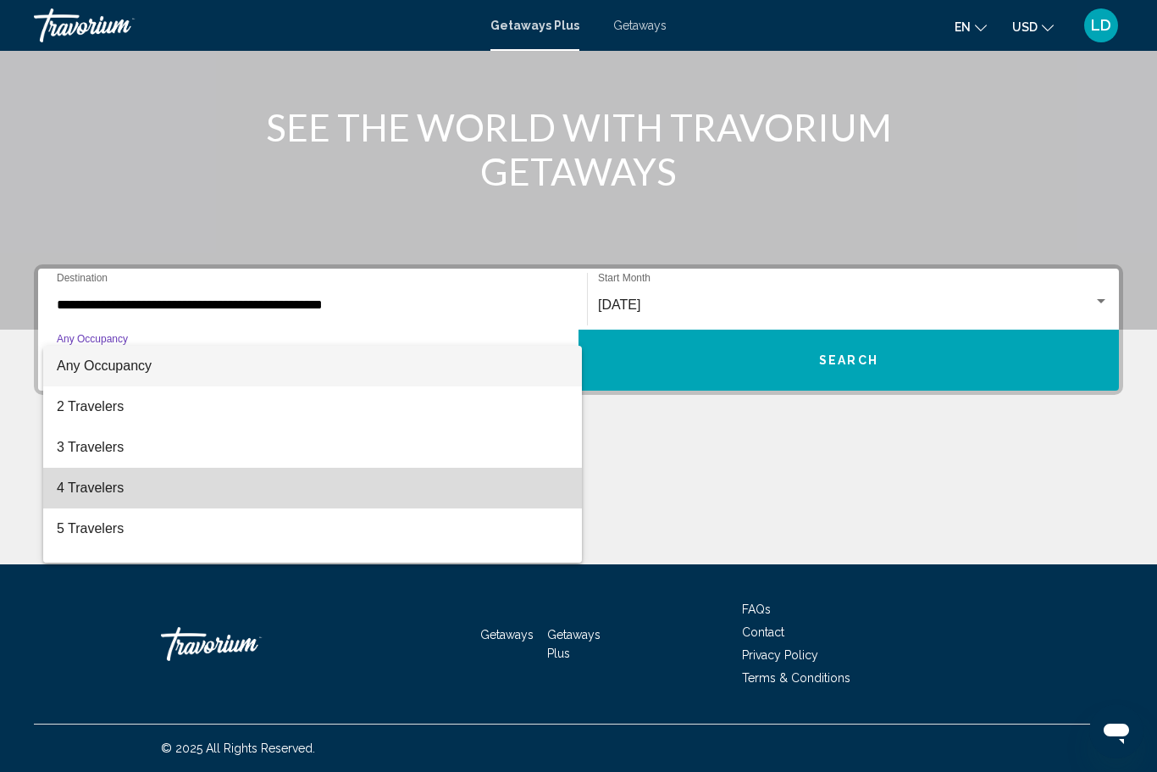
click at [76, 487] on span "4 Travelers" at bounding box center [313, 488] width 512 height 41
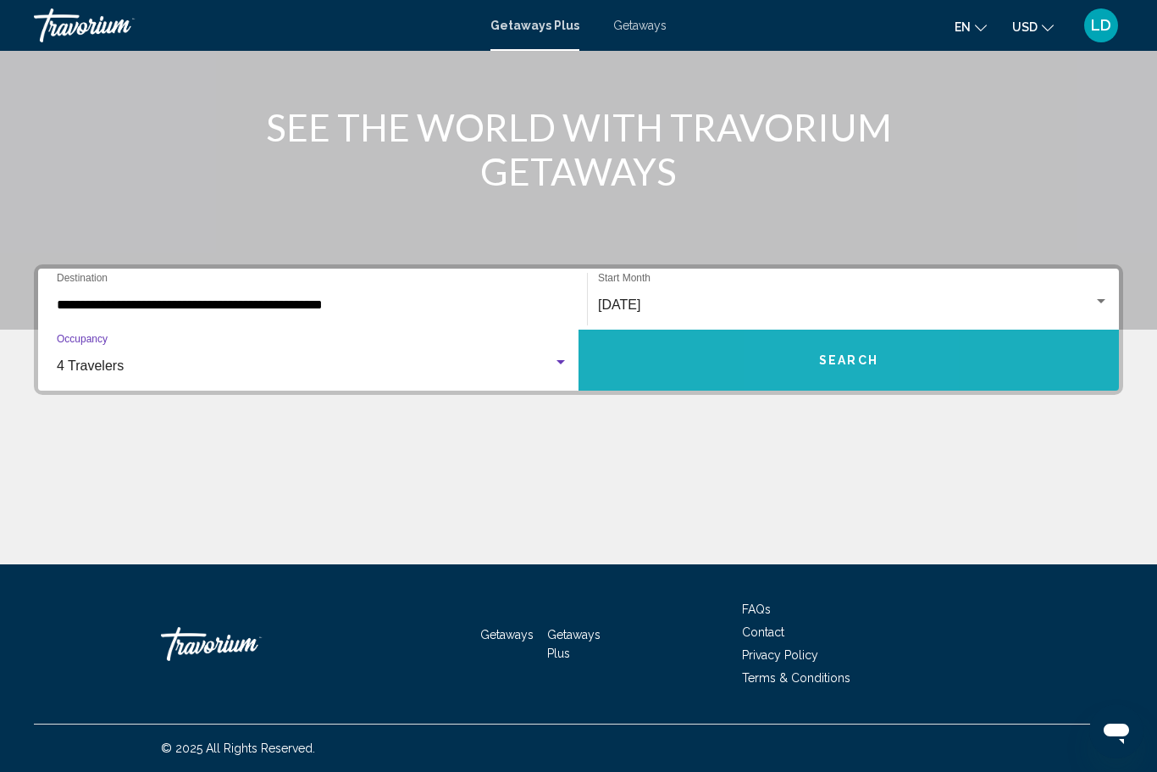
click at [824, 358] on span "Search" at bounding box center [848, 361] width 59 height 14
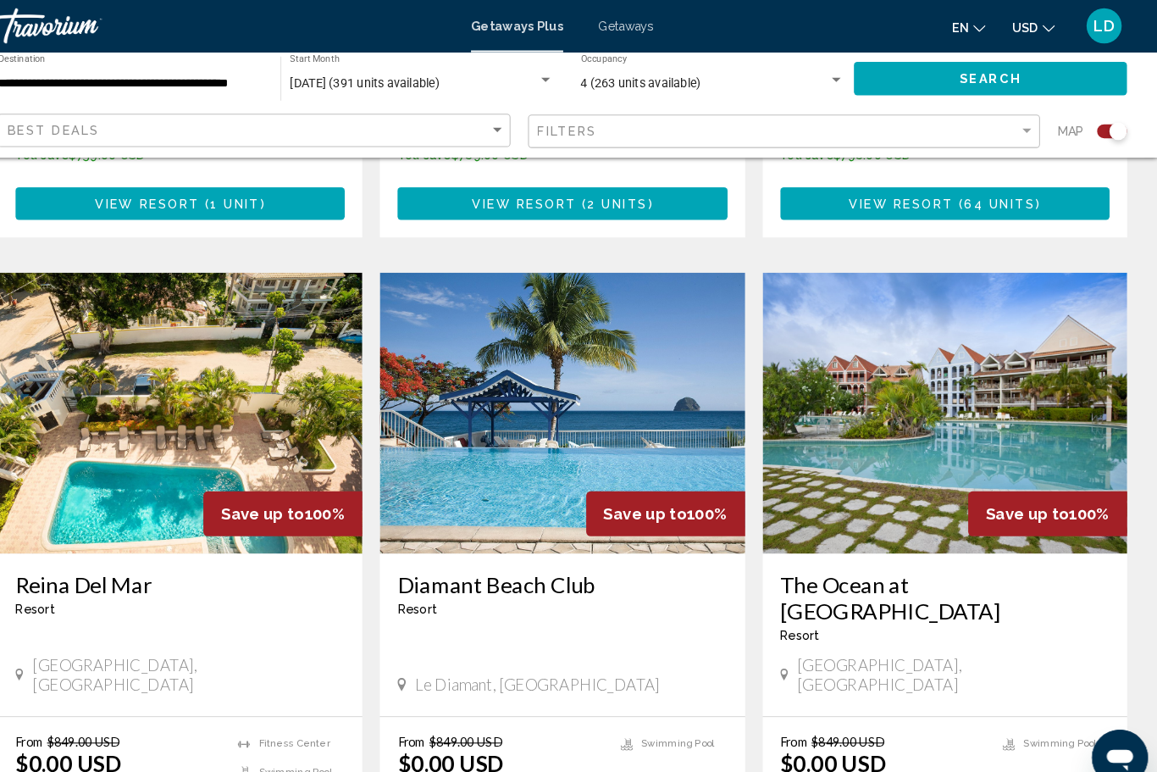
scroll to position [2274, 0]
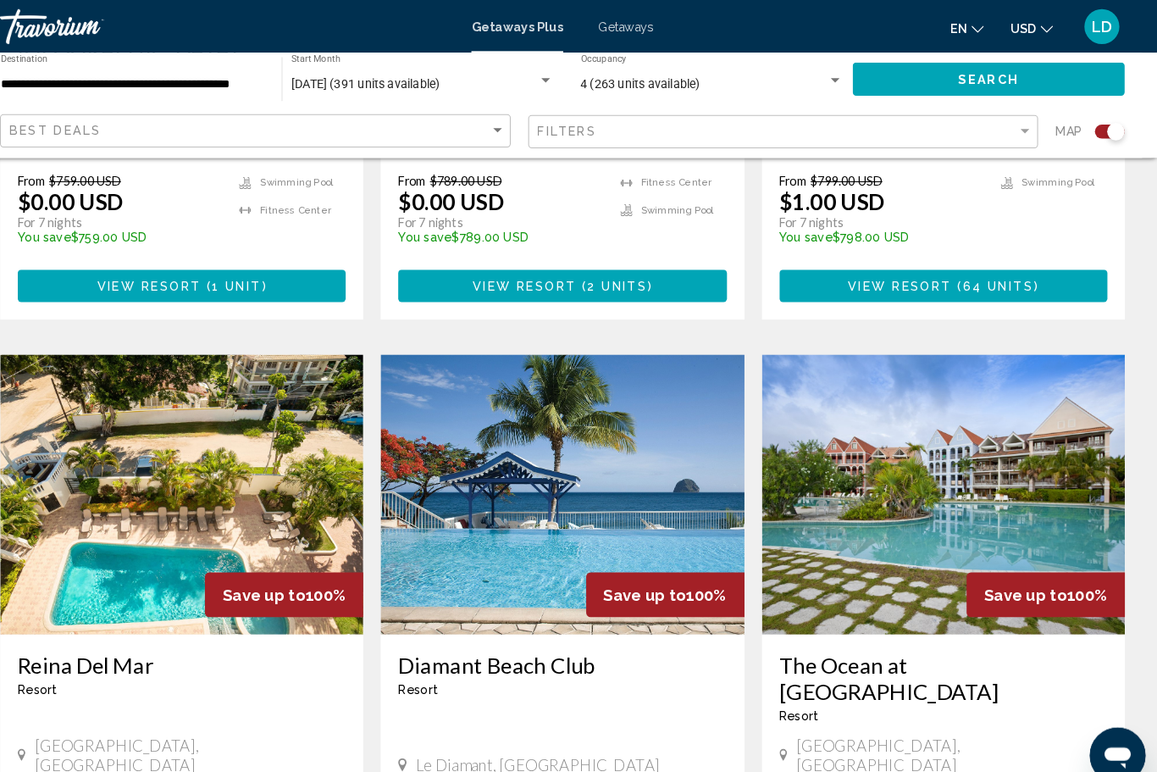
click at [455, 456] on img "Main content" at bounding box center [578, 478] width 352 height 271
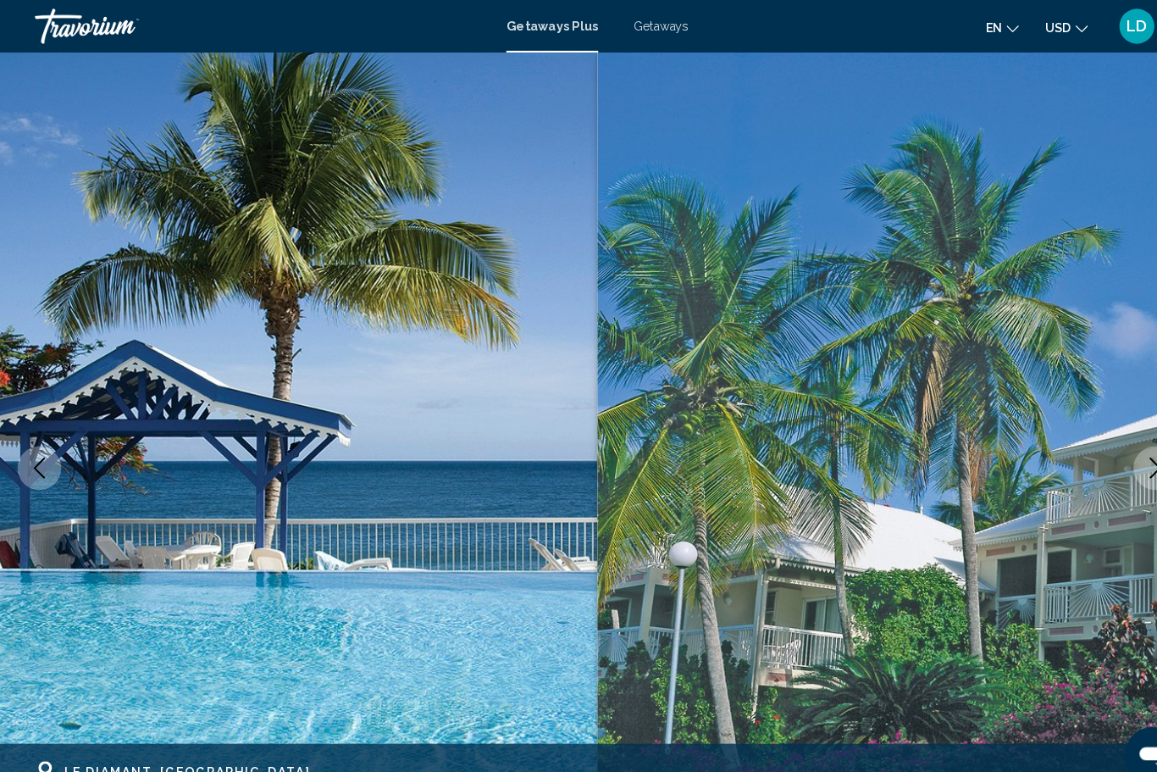
click at [1099, 453] on button "Next image" at bounding box center [1119, 453] width 42 height 42
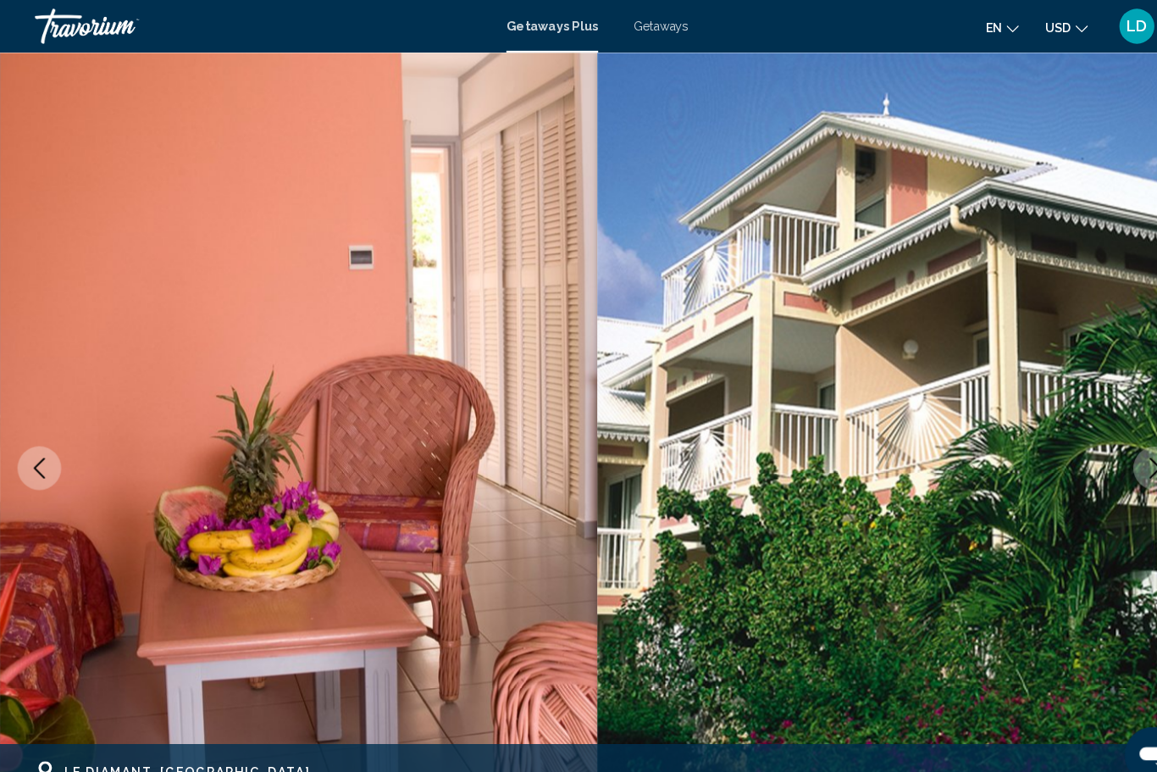
click at [1100, 455] on button "Next image" at bounding box center [1119, 453] width 42 height 42
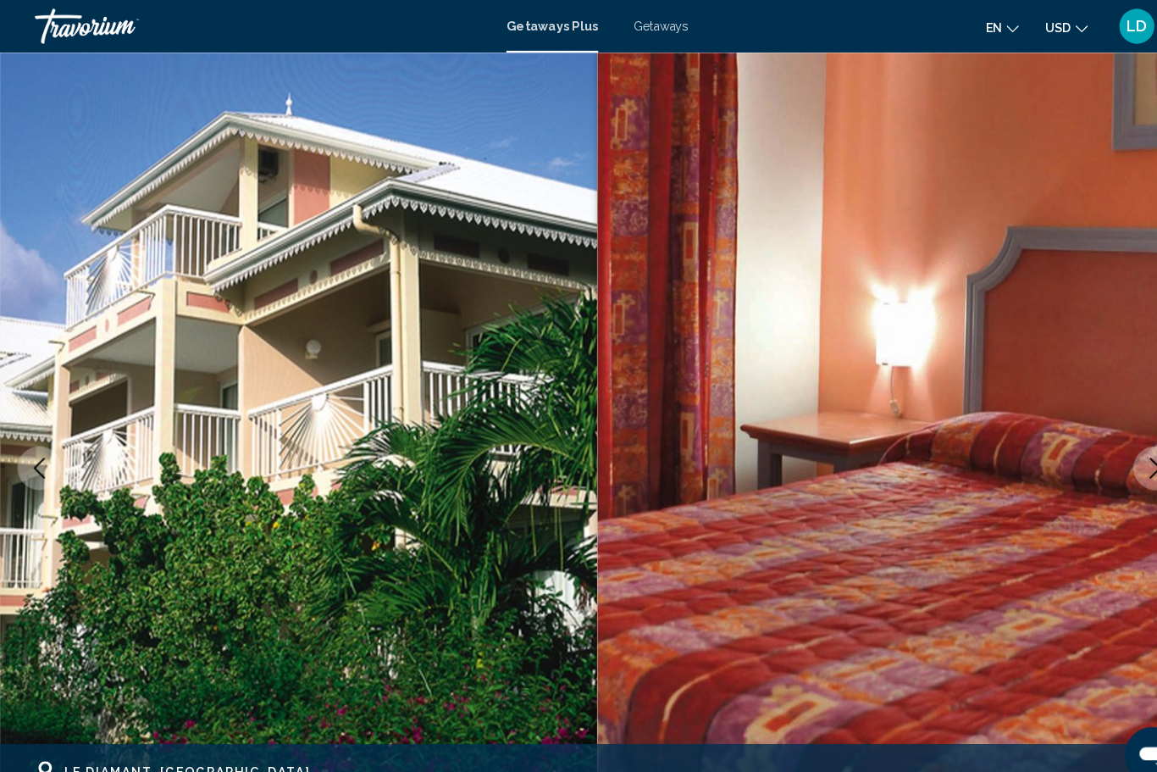
click at [1104, 470] on img "Main content" at bounding box center [868, 453] width 579 height 805
click at [1100, 463] on button "Next image" at bounding box center [1119, 453] width 42 height 42
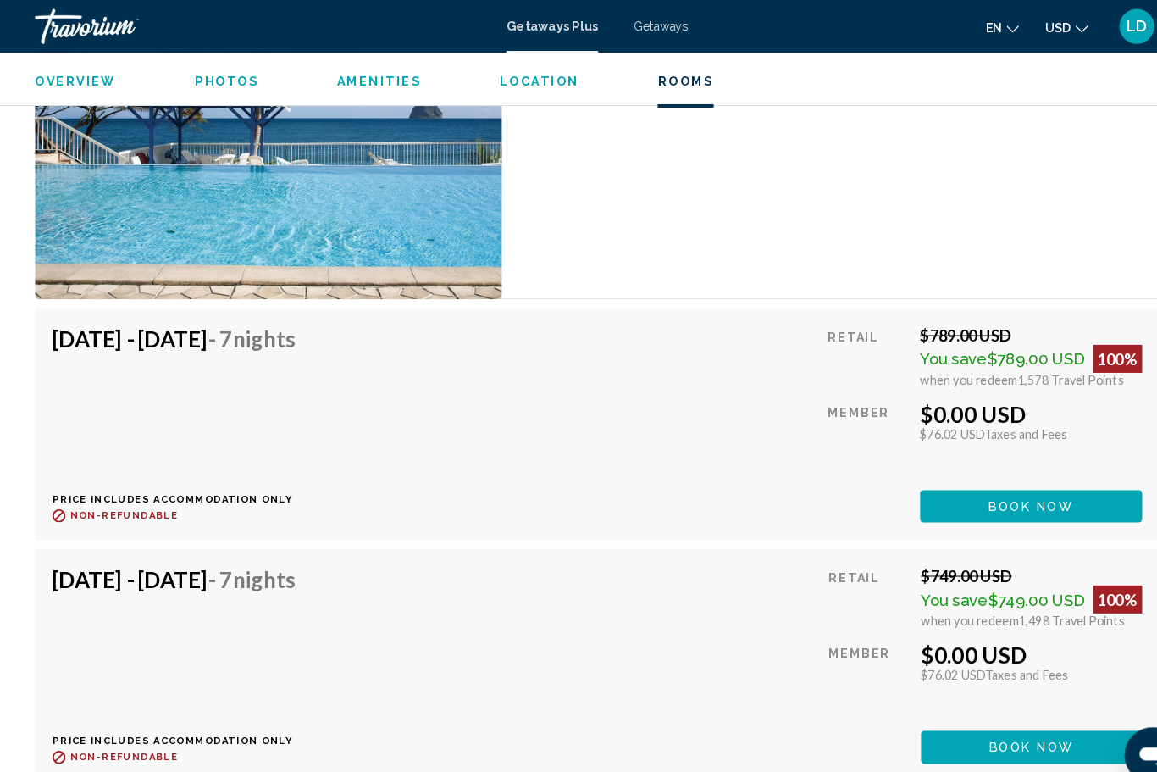
scroll to position [3234, 0]
click at [956, 497] on button "Book now" at bounding box center [998, 489] width 215 height 31
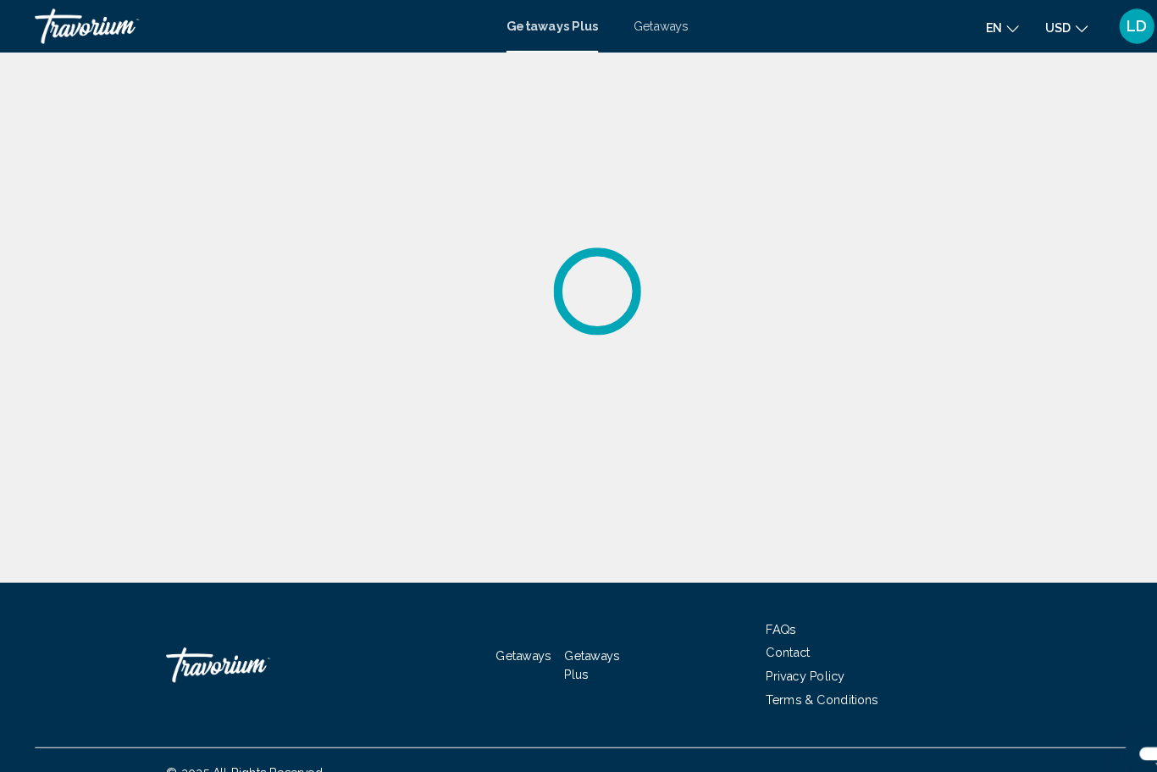
scroll to position [25, 0]
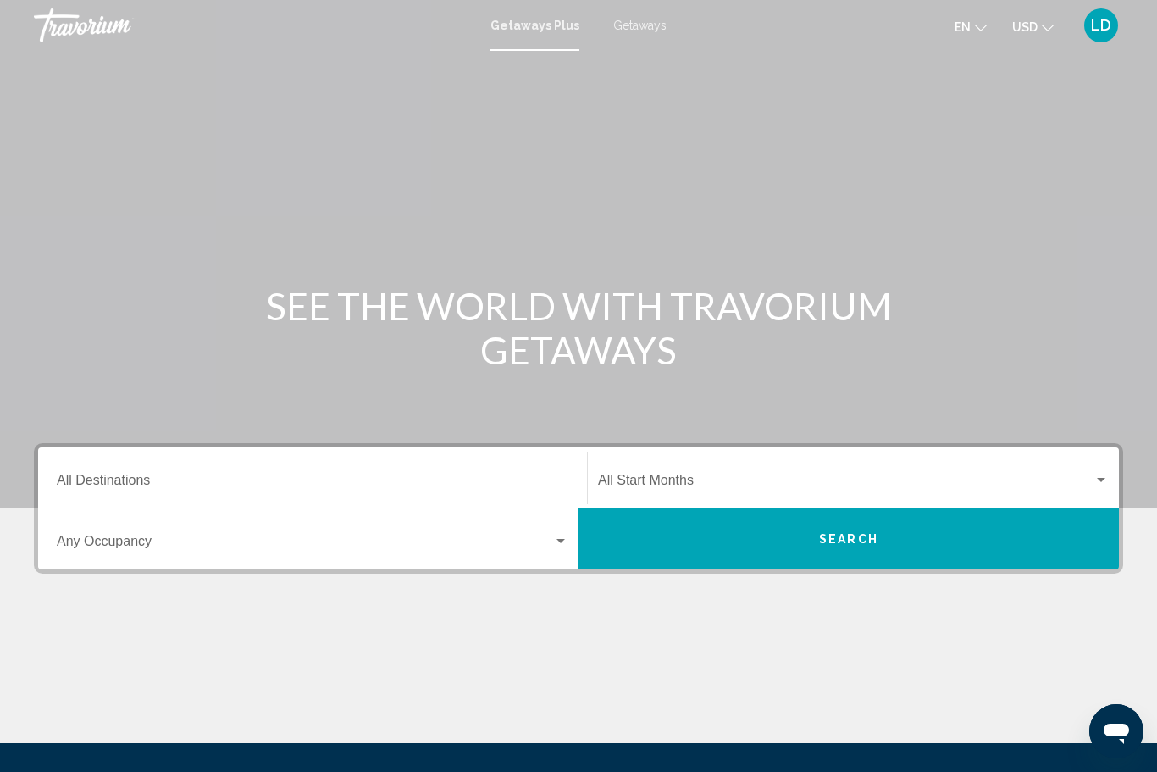
click at [639, 31] on span "Getaways" at bounding box center [639, 26] width 53 height 14
click at [128, 477] on input "Destination All Destinations" at bounding box center [313, 483] width 512 height 15
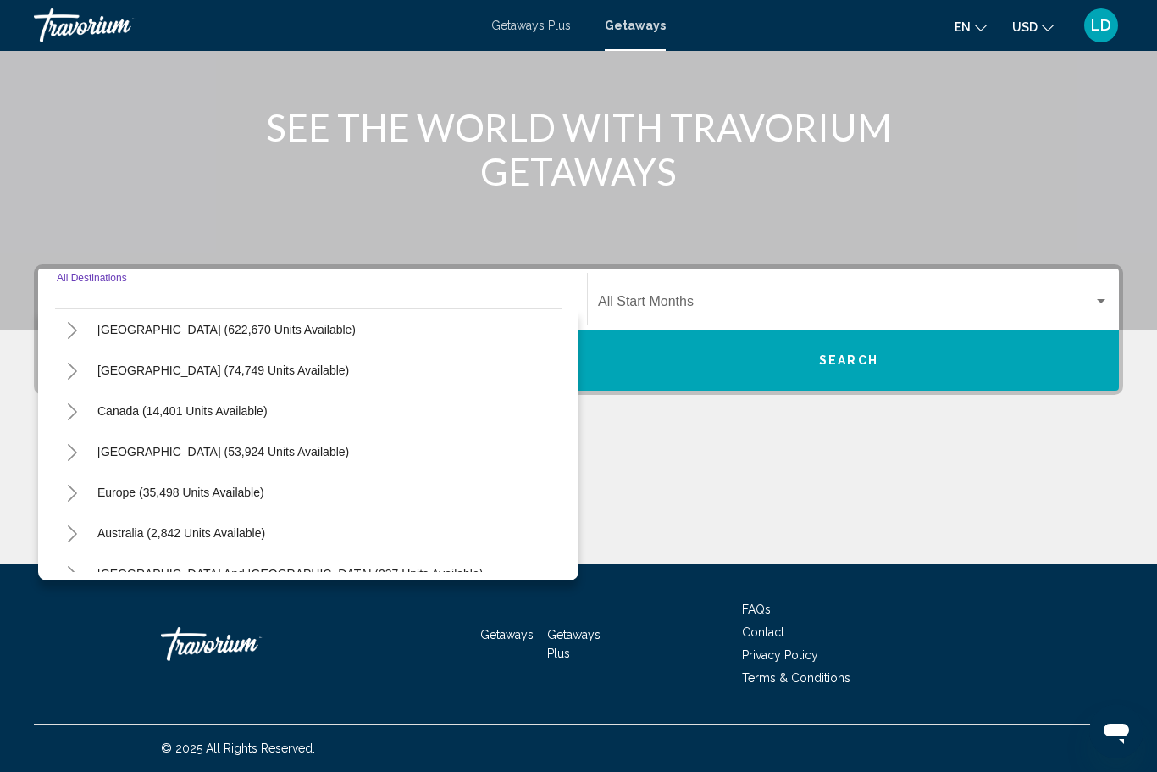
scroll to position [47, 0]
click at [152, 410] on span "Canada (14,401 units available)" at bounding box center [182, 413] width 170 height 14
type input "**********"
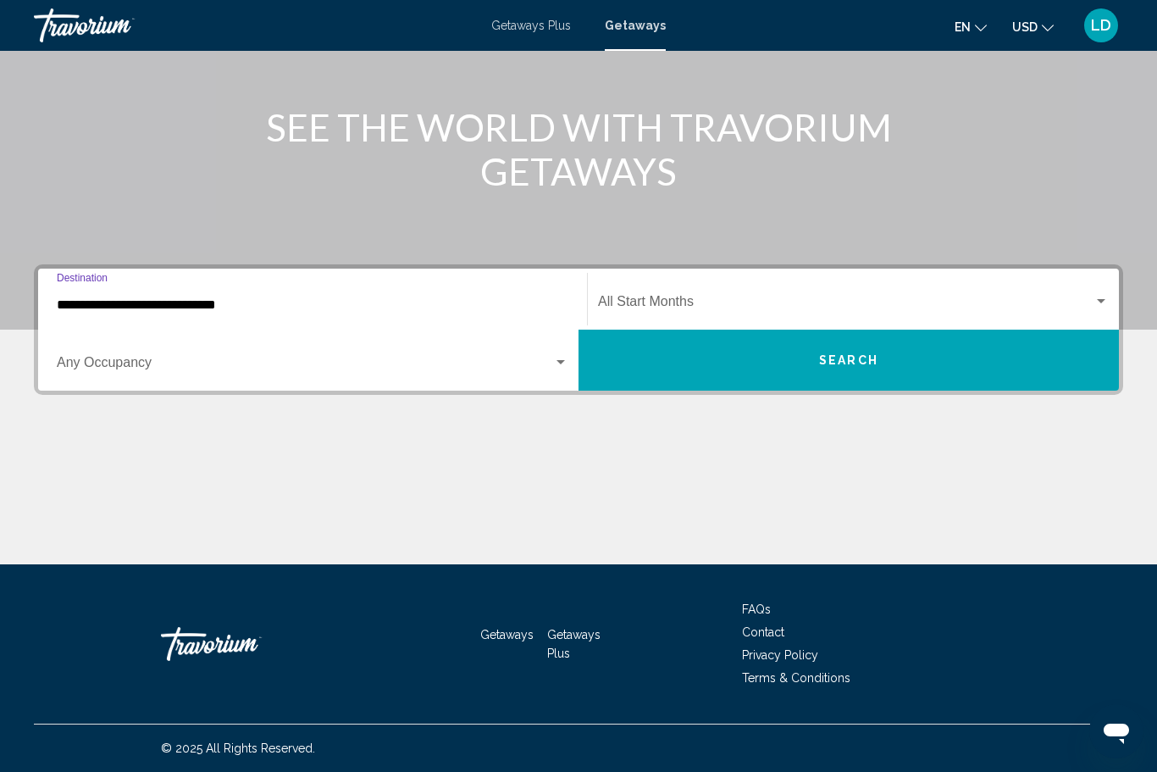
click at [629, 289] on div "Start Month All Start Months" at bounding box center [853, 299] width 511 height 53
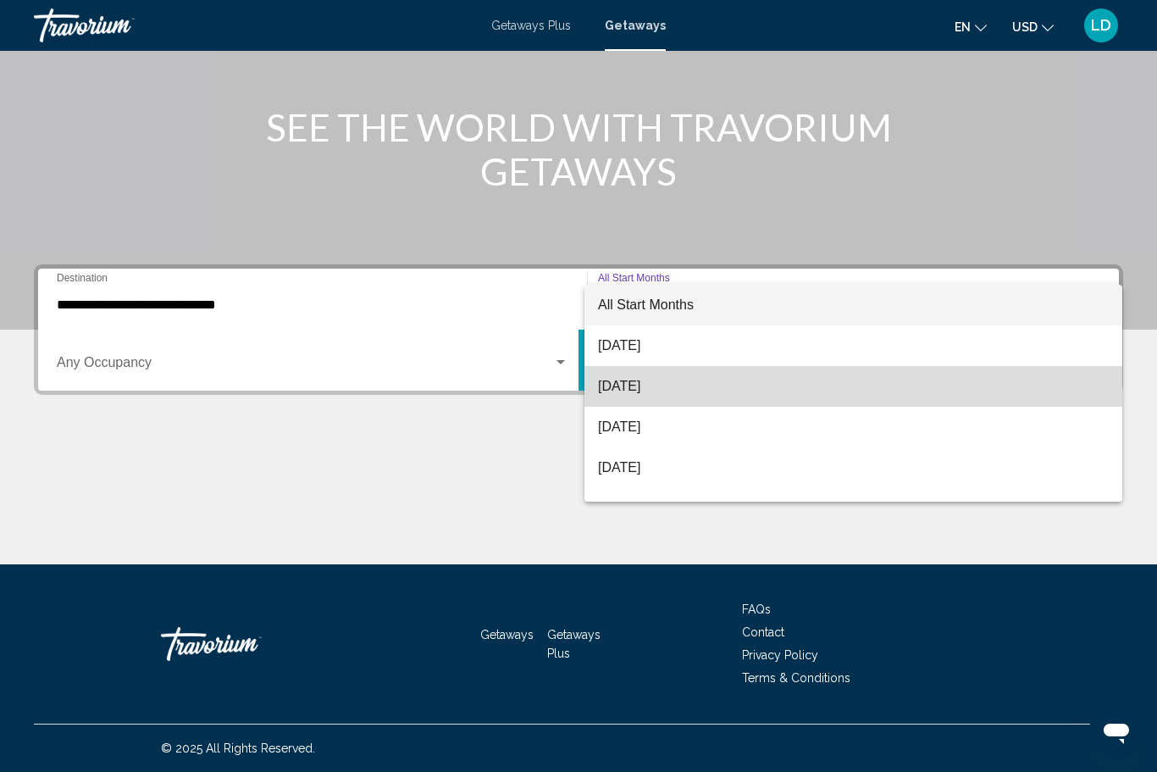
click at [620, 389] on span "[DATE]" at bounding box center [853, 386] width 511 height 41
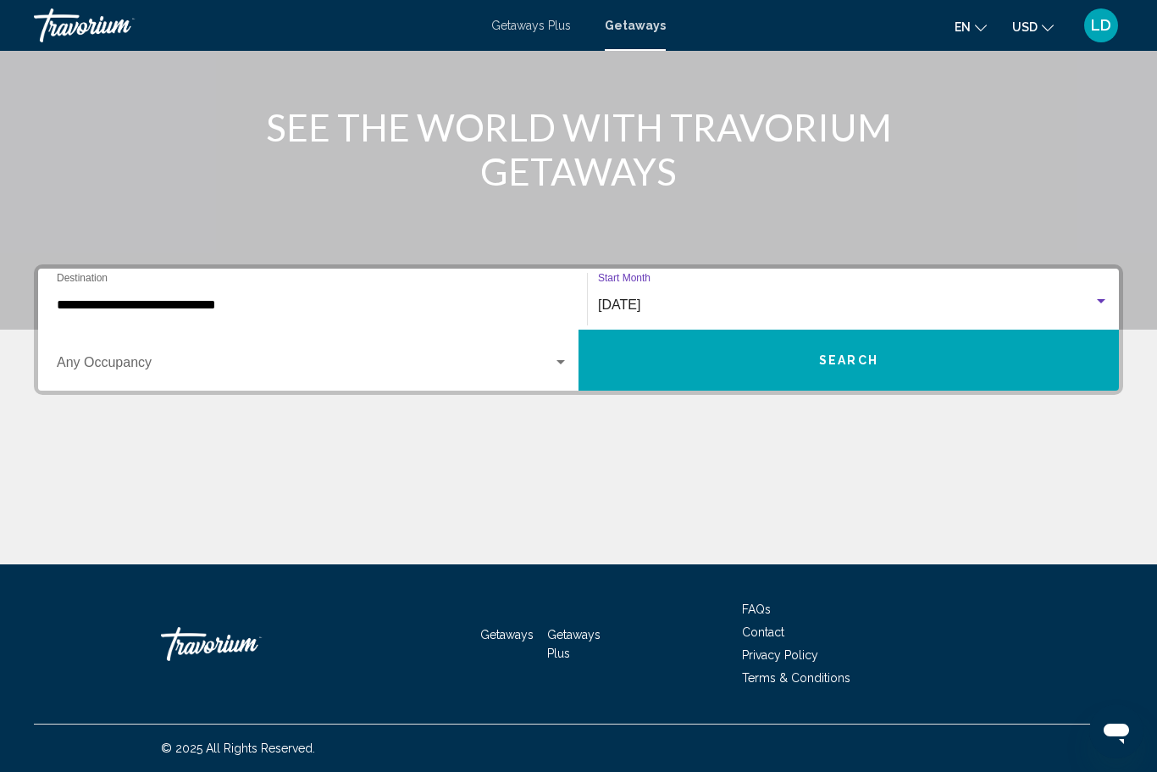
click at [551, 368] on span "Search widget" at bounding box center [305, 365] width 496 height 15
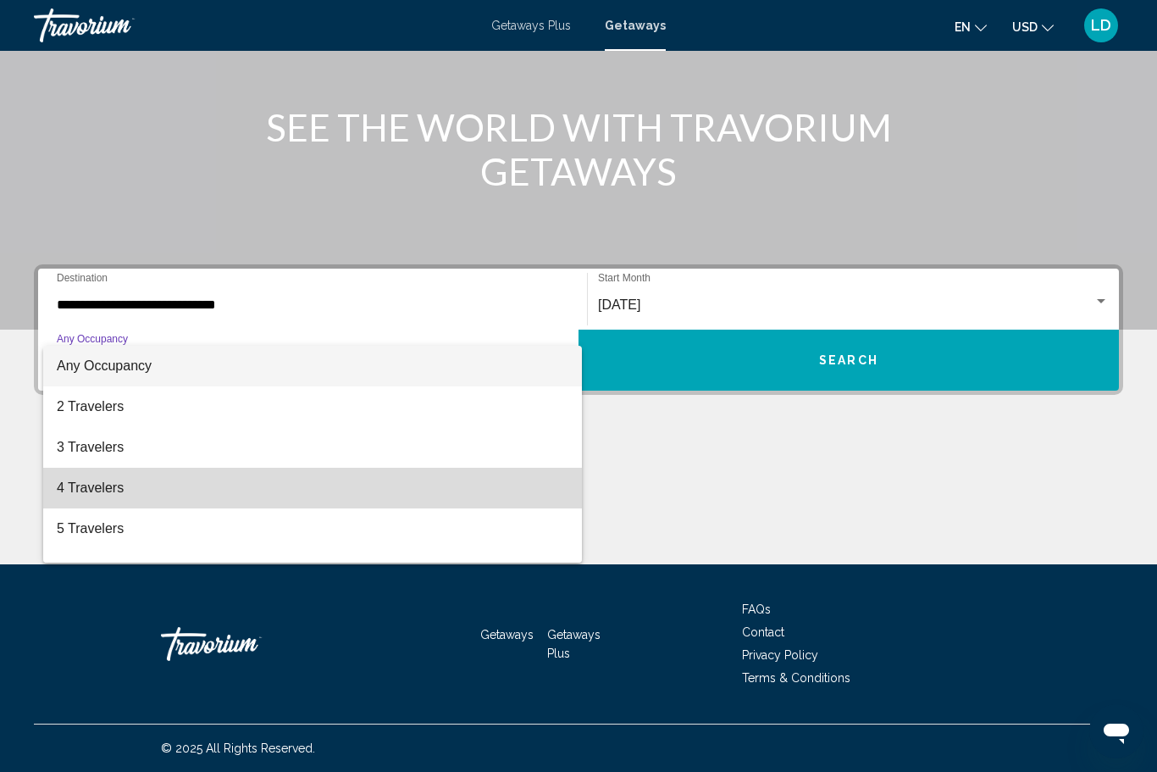
click at [70, 490] on span "4 Travelers" at bounding box center [313, 488] width 512 height 41
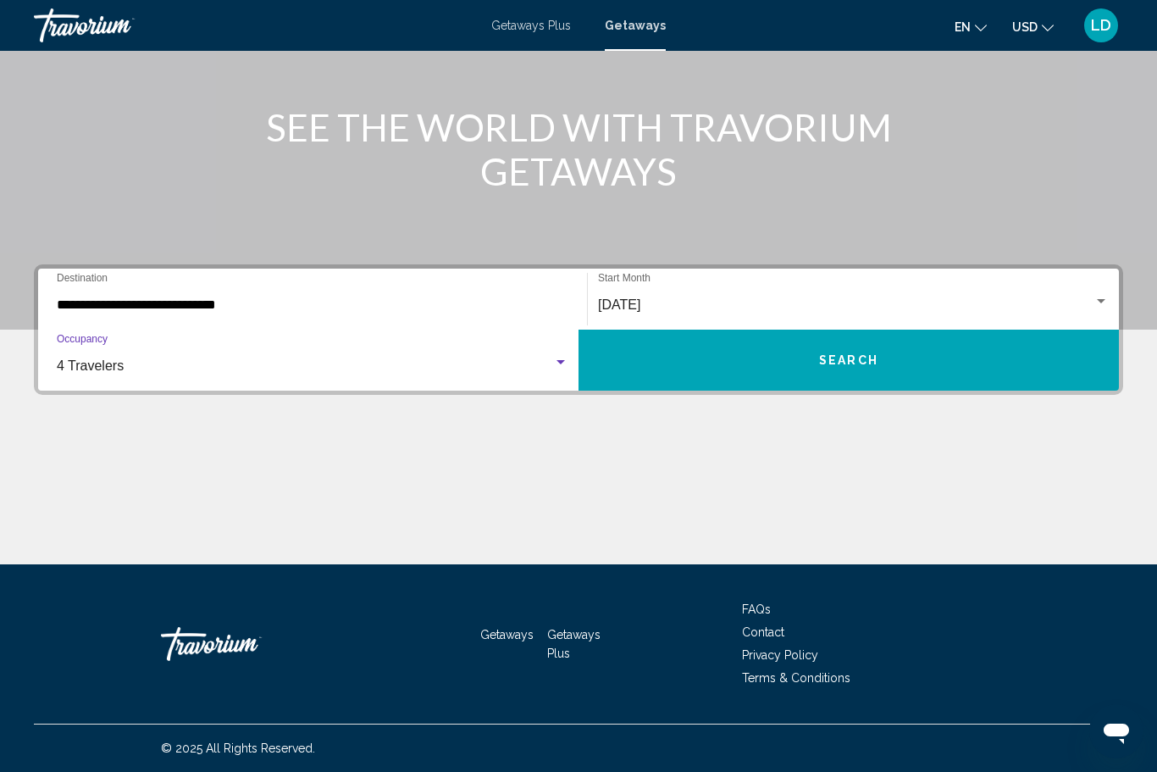
click at [822, 364] on span "Search" at bounding box center [848, 361] width 59 height 14
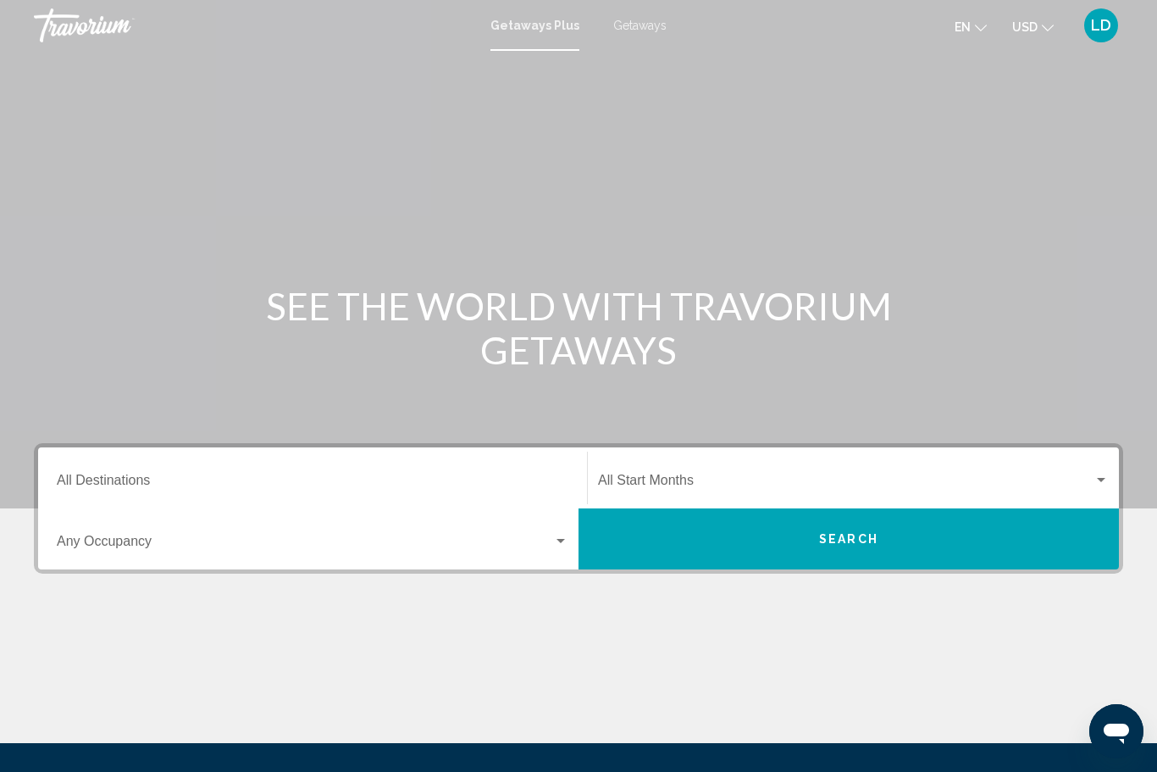
click at [650, 24] on span "Getaways" at bounding box center [639, 26] width 53 height 14
click at [118, 478] on input "Destination All Destinations" at bounding box center [313, 483] width 512 height 15
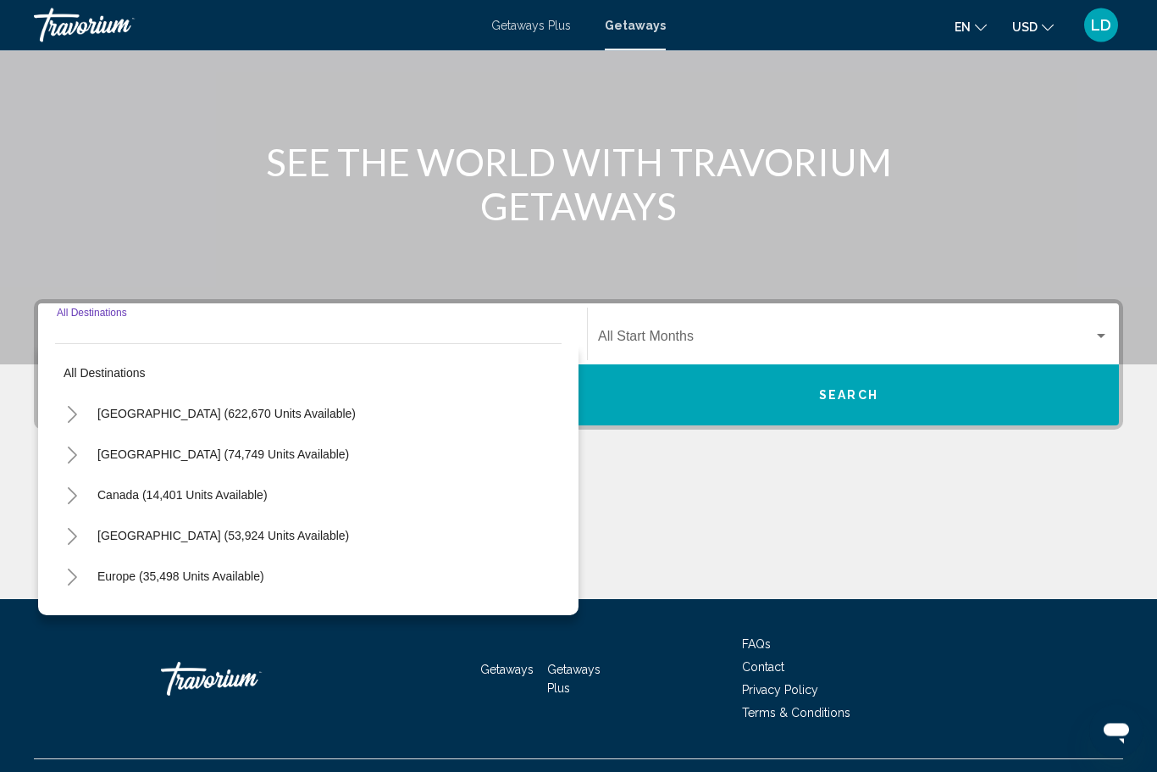
scroll to position [179, 0]
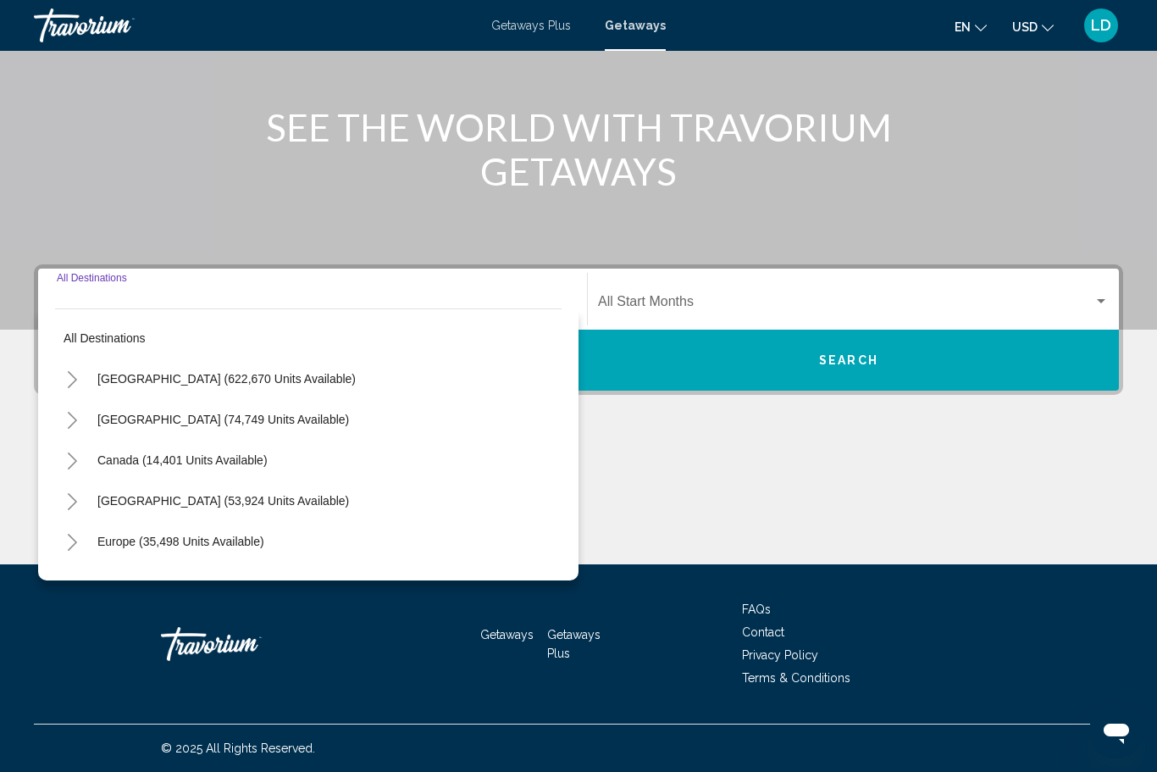
click at [70, 504] on icon "Toggle Caribbean & Atlantic Islands (53,924 units available)" at bounding box center [72, 501] width 13 height 17
click at [127, 538] on span "Aruba (2,343 units available)" at bounding box center [156, 542] width 153 height 14
type input "**********"
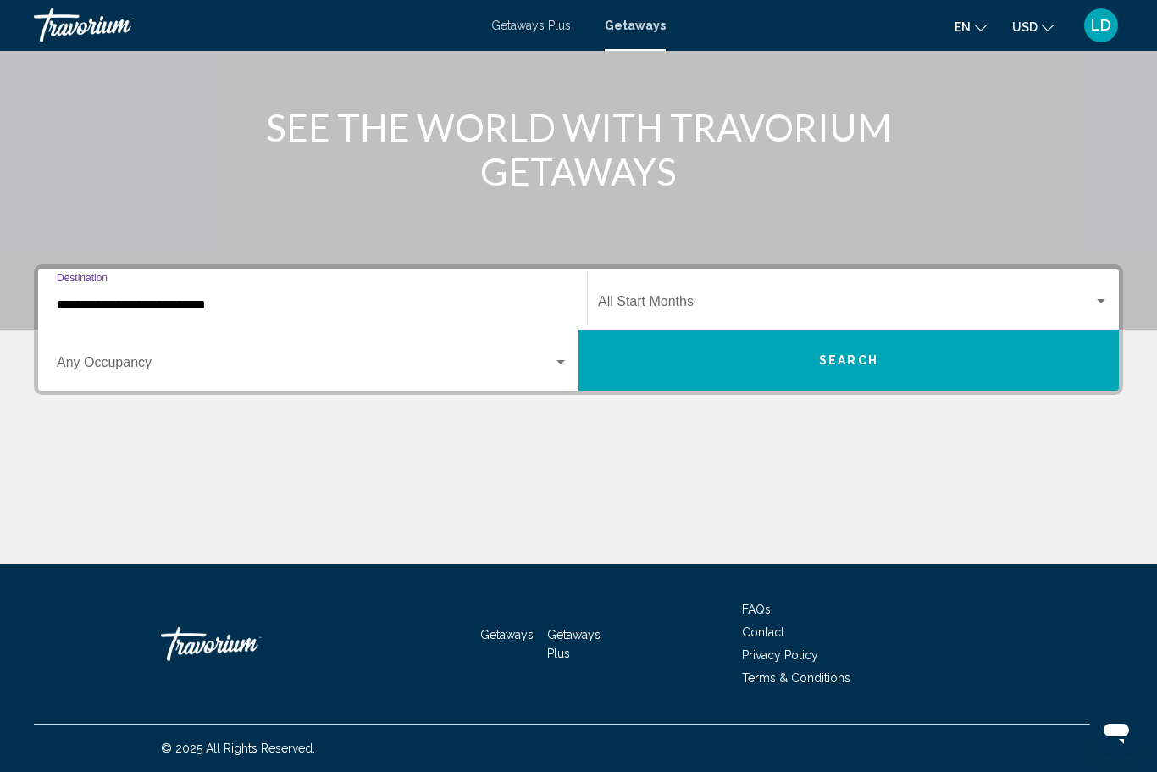
click at [624, 300] on span "Search widget" at bounding box center [846, 304] width 496 height 15
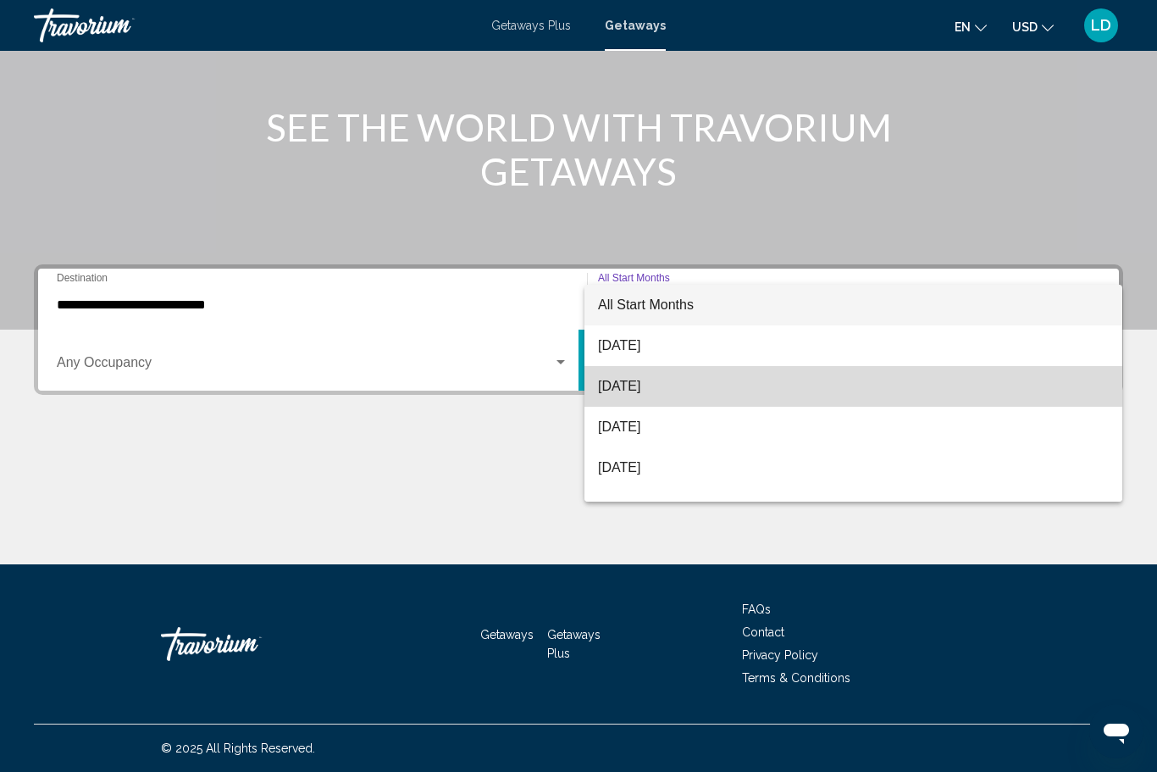
click at [623, 391] on span "September 2025" at bounding box center [853, 386] width 511 height 41
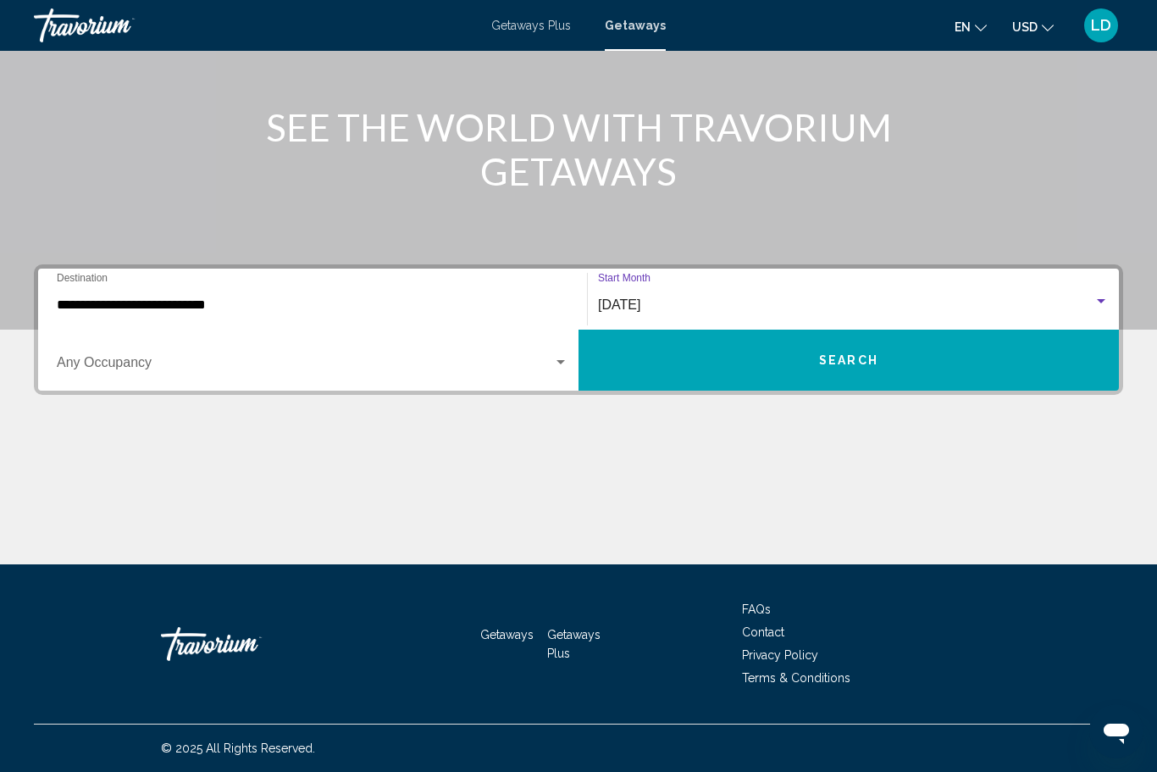
click at [554, 371] on div "Search widget" at bounding box center [313, 365] width 512 height 15
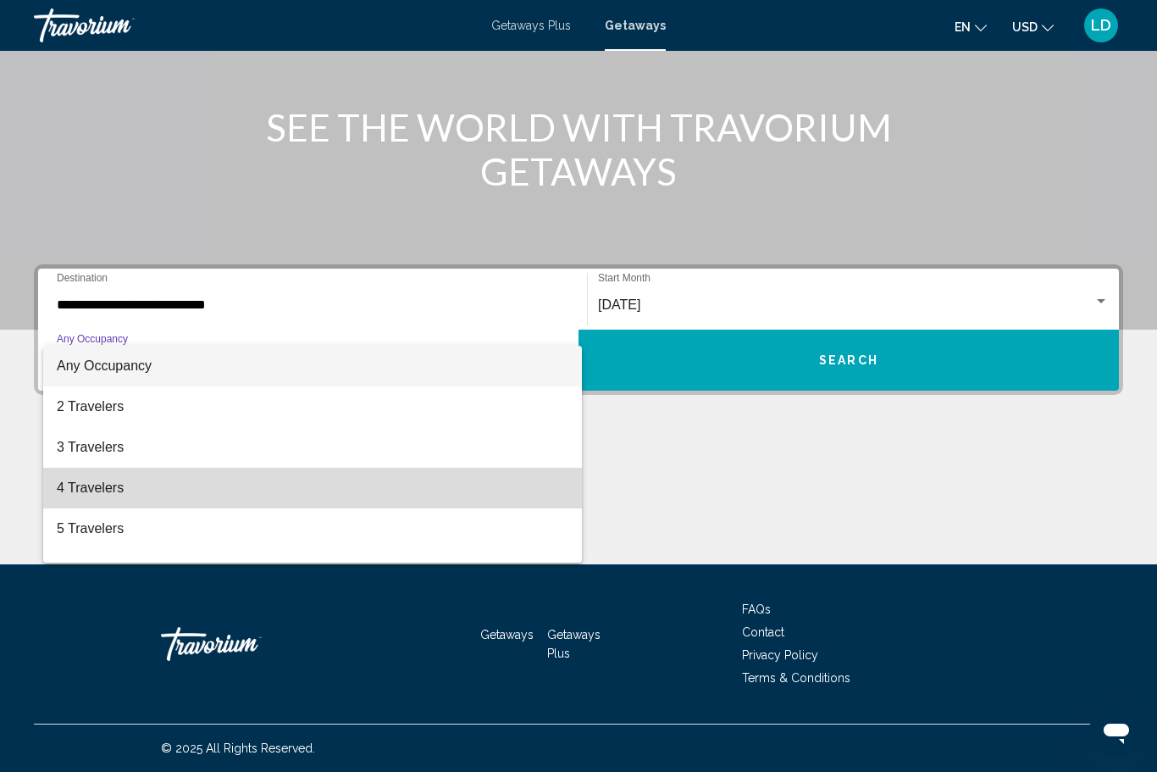
click at [75, 488] on span "4 Travelers" at bounding box center [313, 488] width 512 height 41
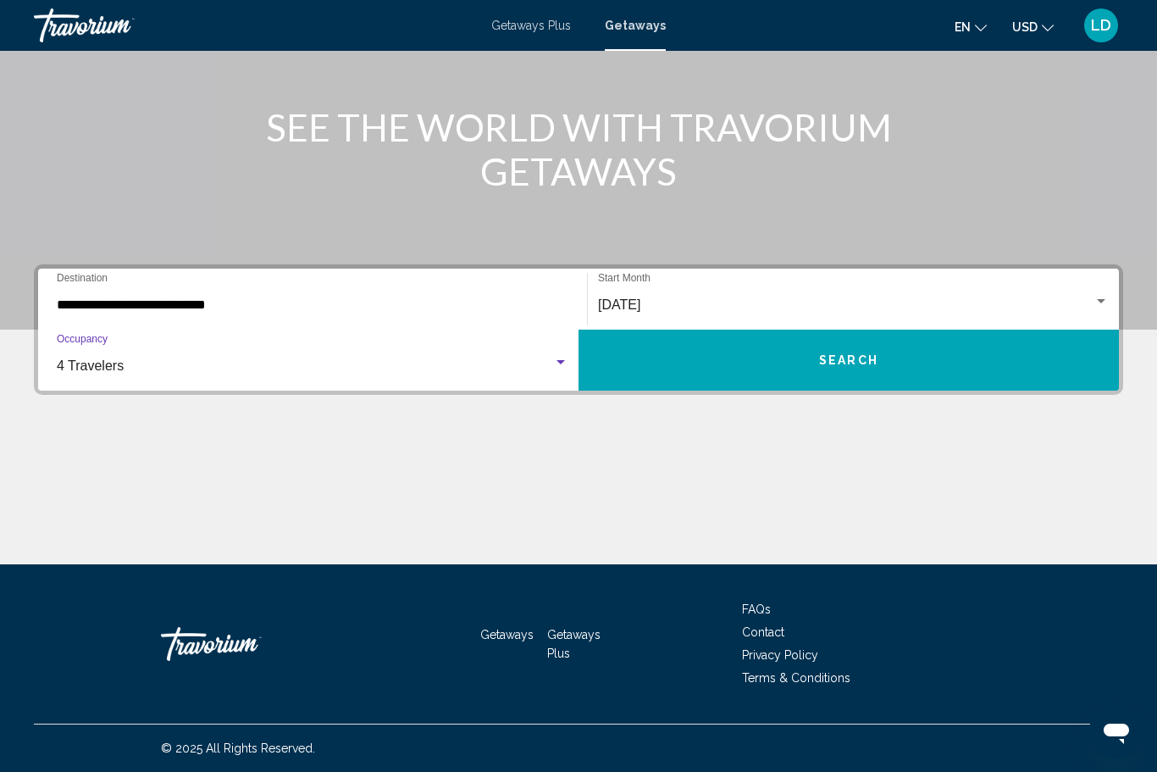
click at [809, 359] on button "Search" at bounding box center [849, 360] width 540 height 61
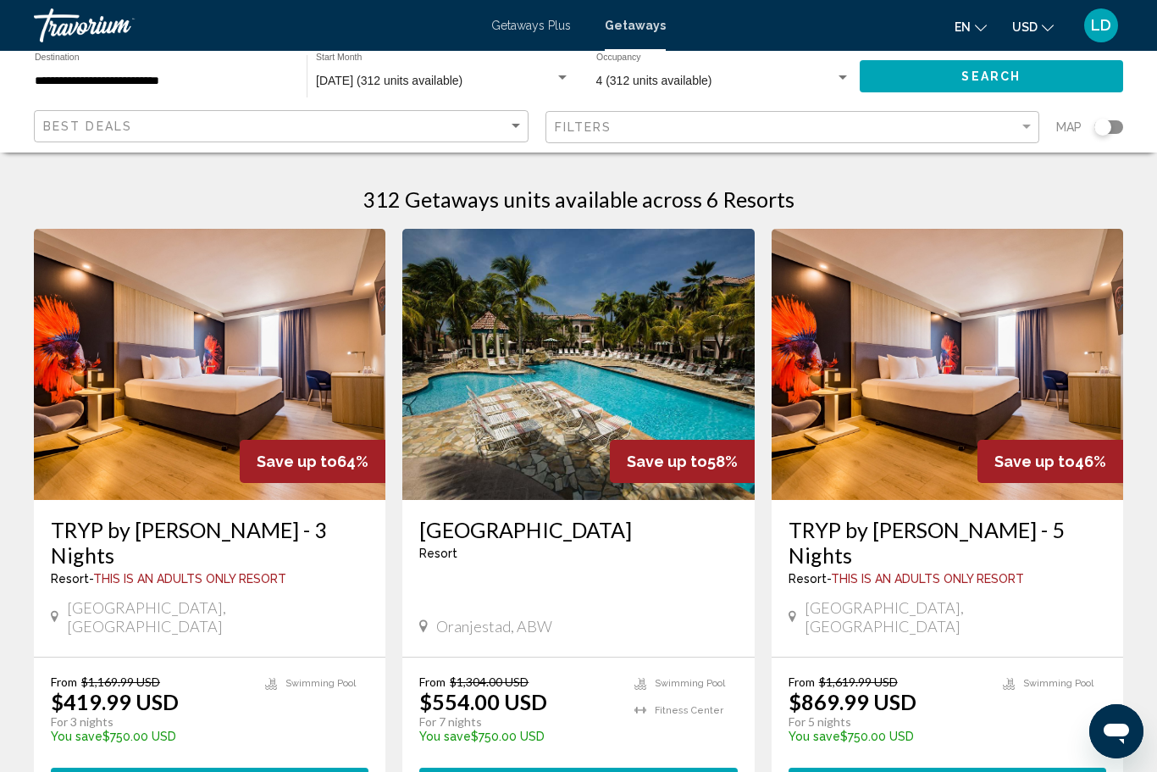
click at [551, 385] on img "Main content" at bounding box center [578, 364] width 352 height 271
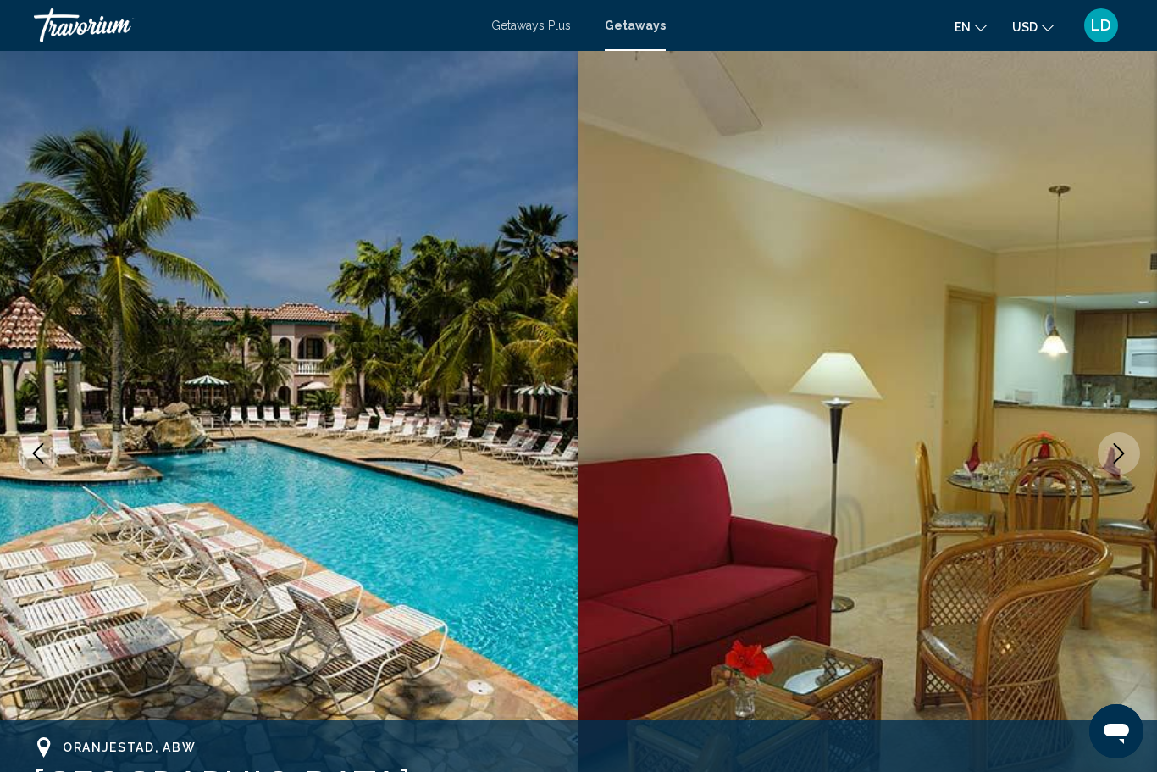
click at [1118, 457] on icon "Next image" at bounding box center [1119, 453] width 20 height 20
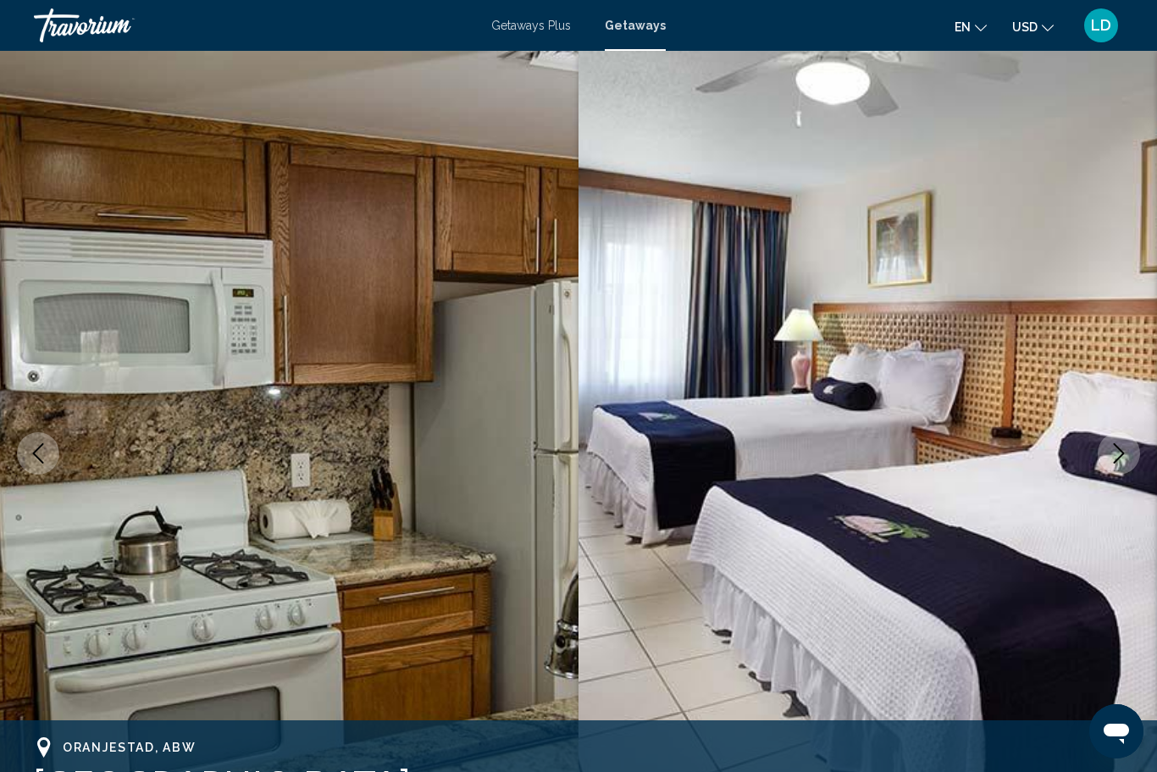
click at [1110, 447] on icon "Next image" at bounding box center [1119, 453] width 20 height 20
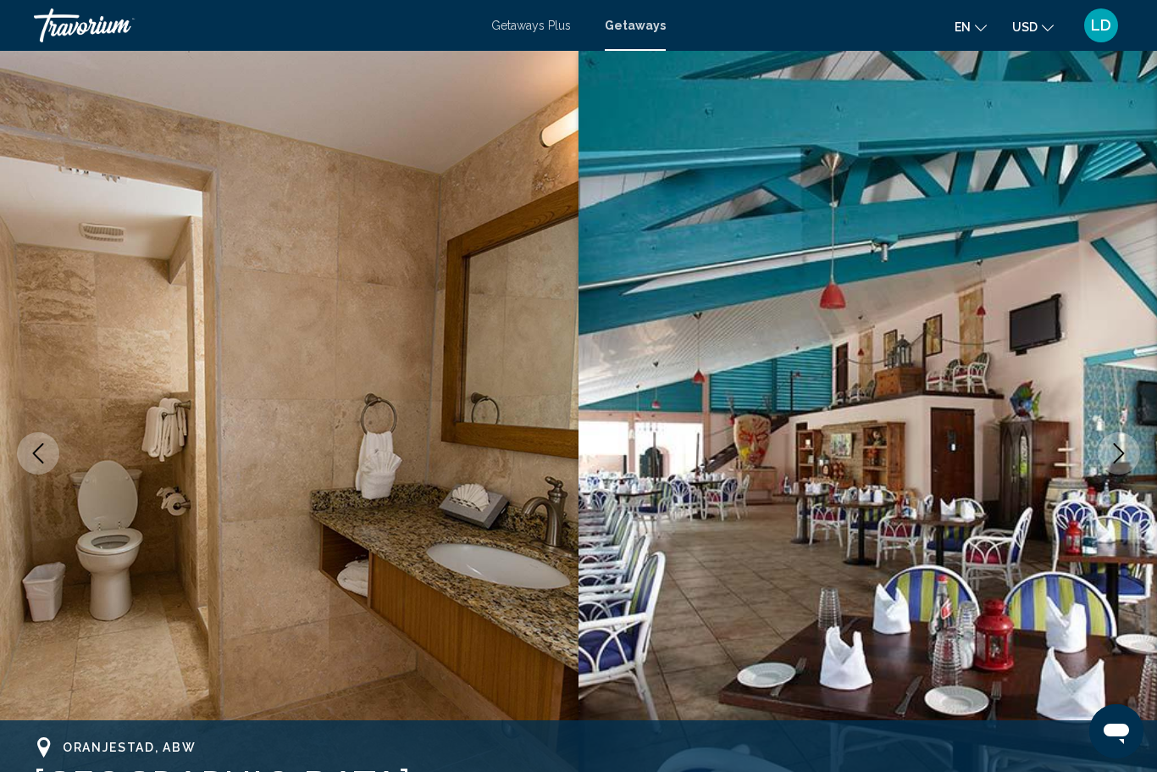
click at [1116, 454] on icon "Next image" at bounding box center [1119, 453] width 20 height 20
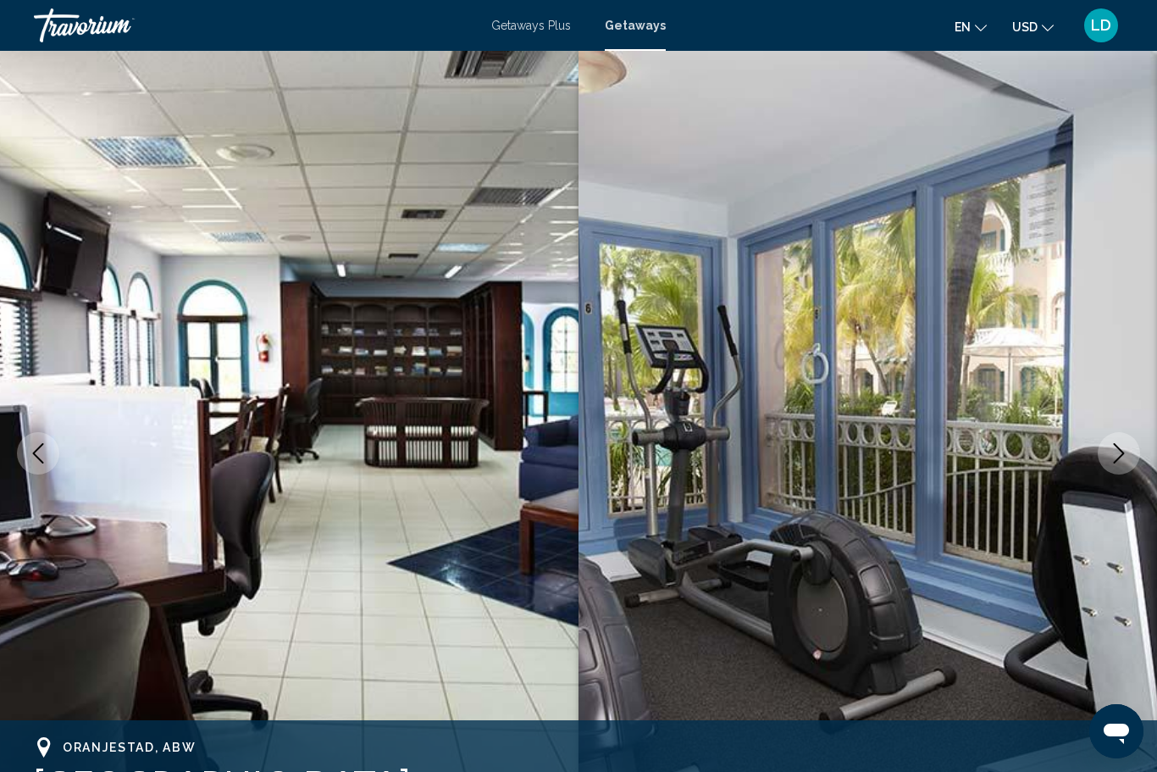
click at [1110, 463] on button "Next image" at bounding box center [1119, 453] width 42 height 42
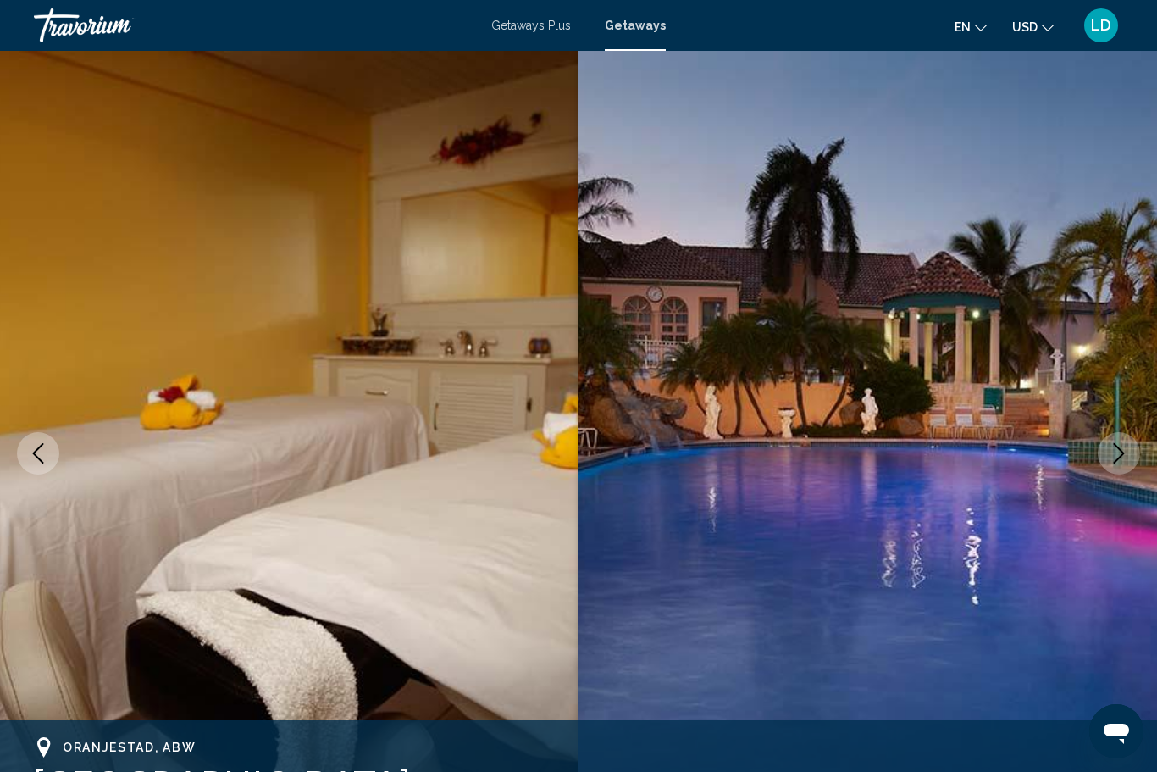
click at [1113, 457] on icon "Next image" at bounding box center [1119, 453] width 20 height 20
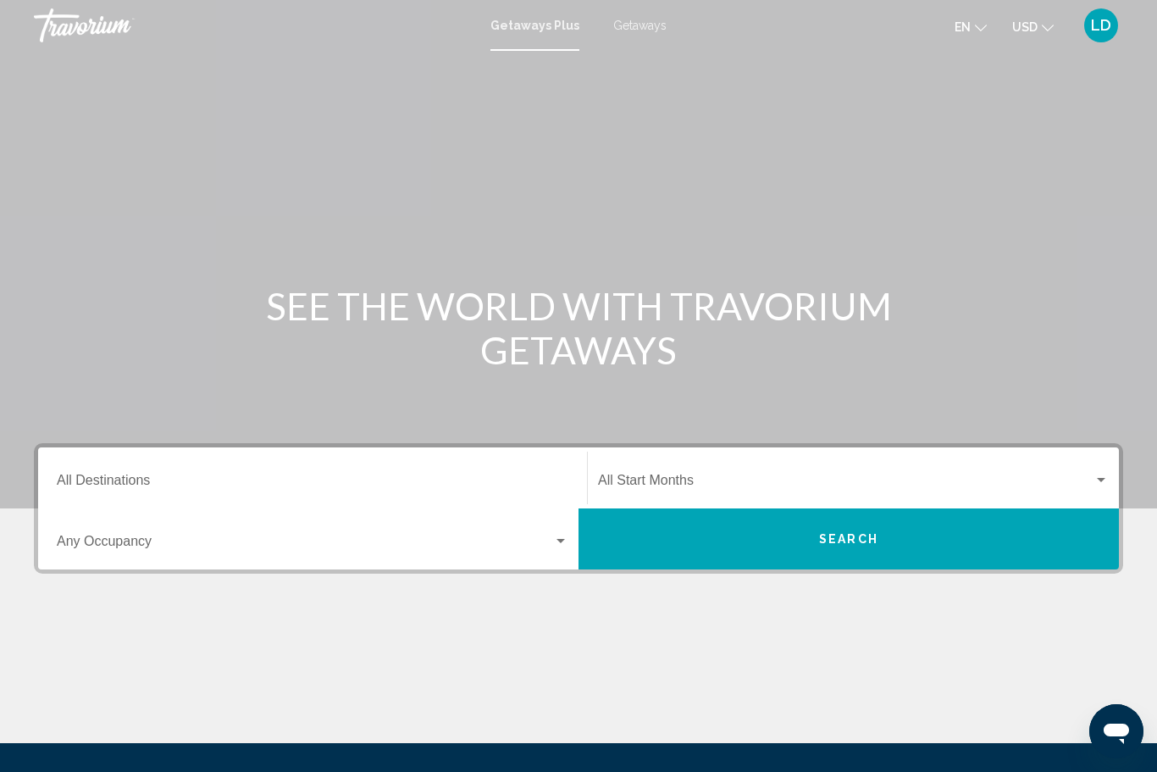
click at [638, 27] on span "Getaways" at bounding box center [639, 26] width 53 height 14
click at [112, 476] on input "Destination All Destinations" at bounding box center [313, 483] width 512 height 15
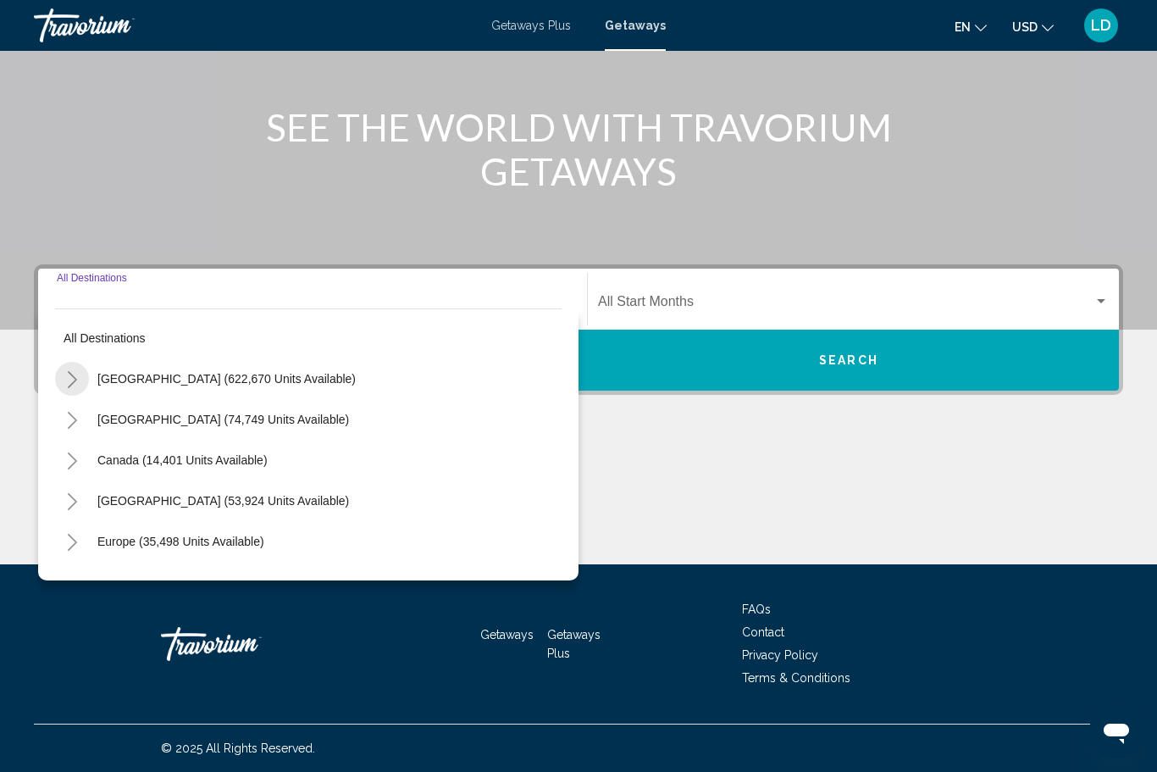
click at [72, 382] on icon "Toggle United States (622,670 units available)" at bounding box center [72, 379] width 13 height 17
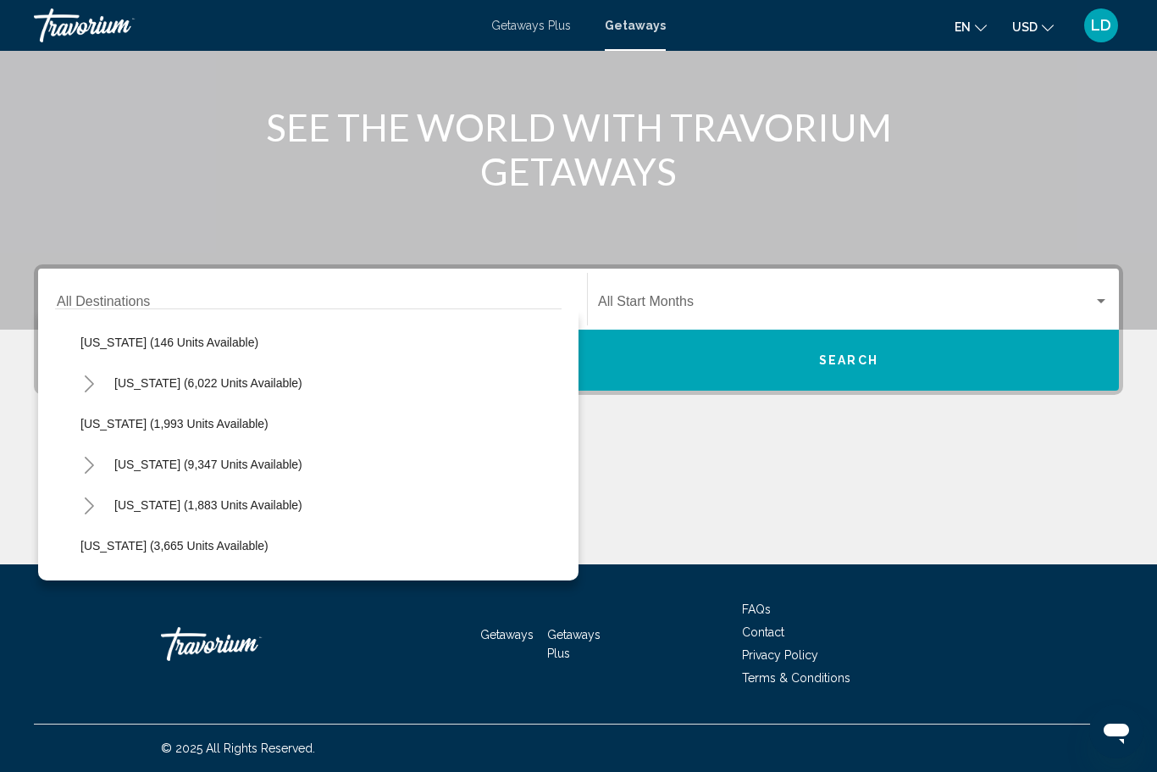
scroll to position [892, 0]
click at [94, 468] on icon "Toggle Nevada (9,347 units available)" at bounding box center [89, 463] width 13 height 17
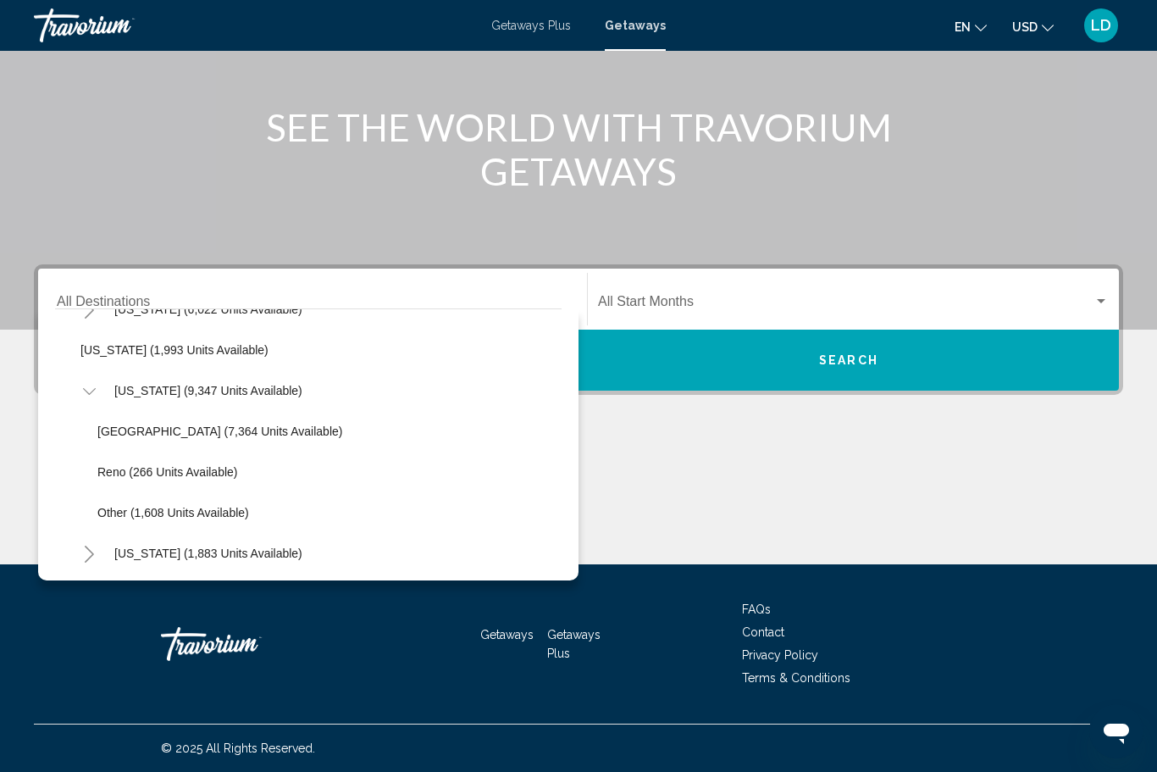
scroll to position [965, 0]
click at [168, 436] on span "Las Vegas (7,364 units available)" at bounding box center [219, 431] width 245 height 14
type input "**********"
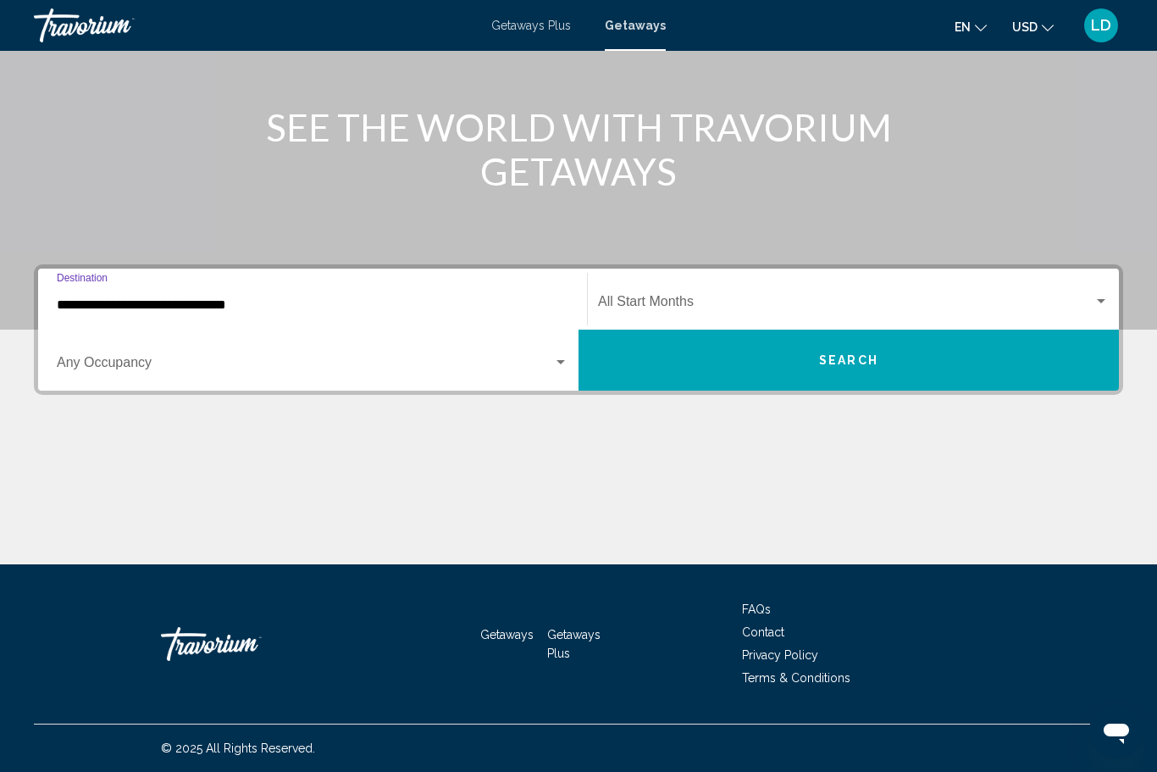
click at [643, 307] on span "Search widget" at bounding box center [846, 304] width 496 height 15
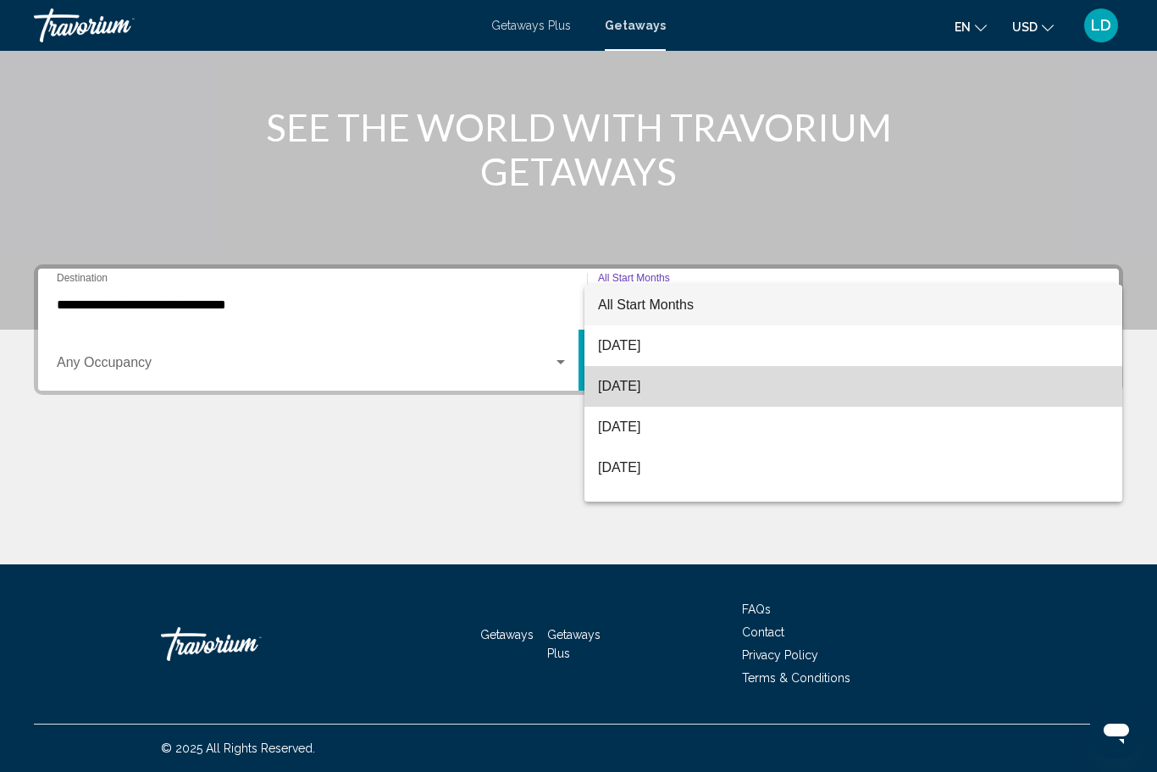
click at [623, 393] on span "[DATE]" at bounding box center [853, 386] width 511 height 41
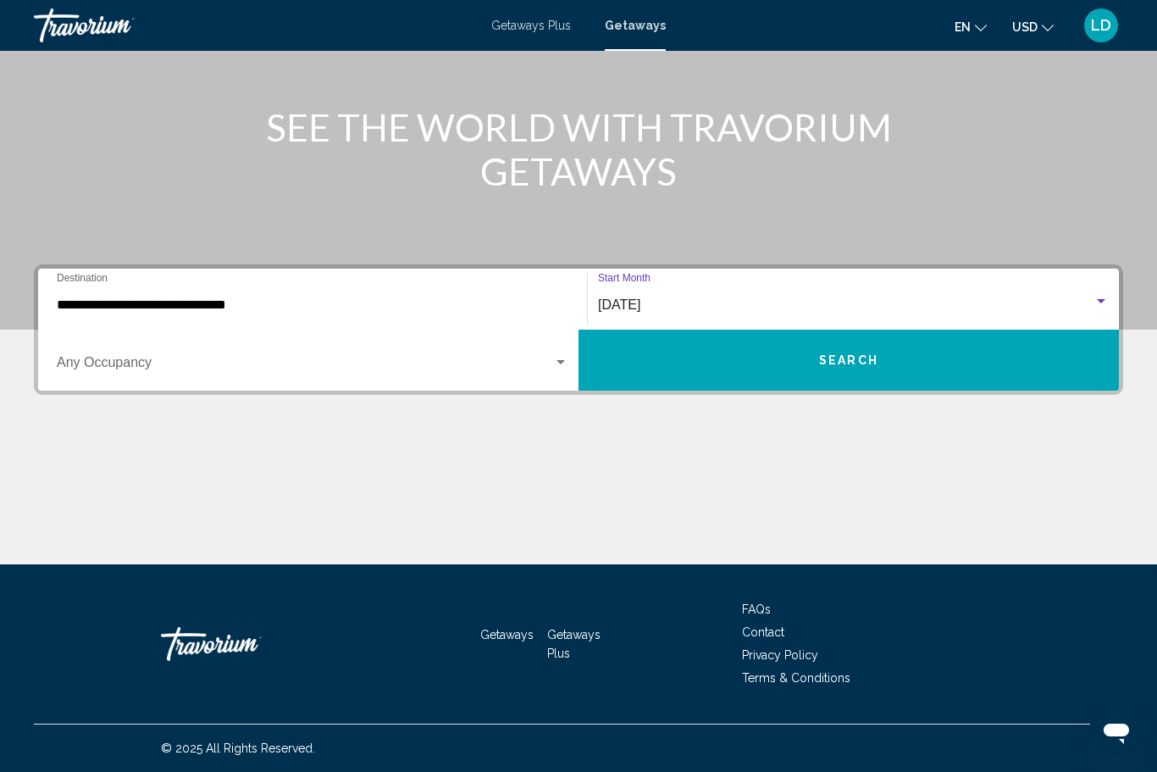
click at [549, 364] on span "Search widget" at bounding box center [305, 365] width 496 height 15
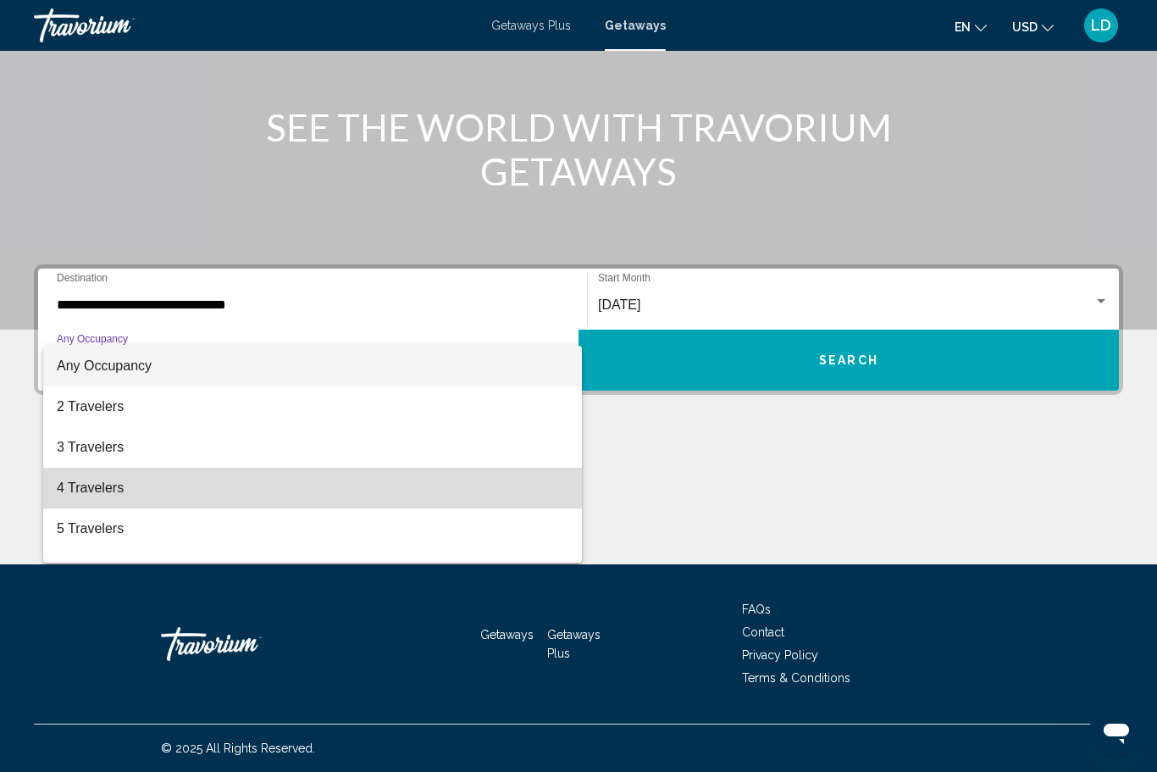
click at [72, 498] on span "4 Travelers" at bounding box center [313, 488] width 512 height 41
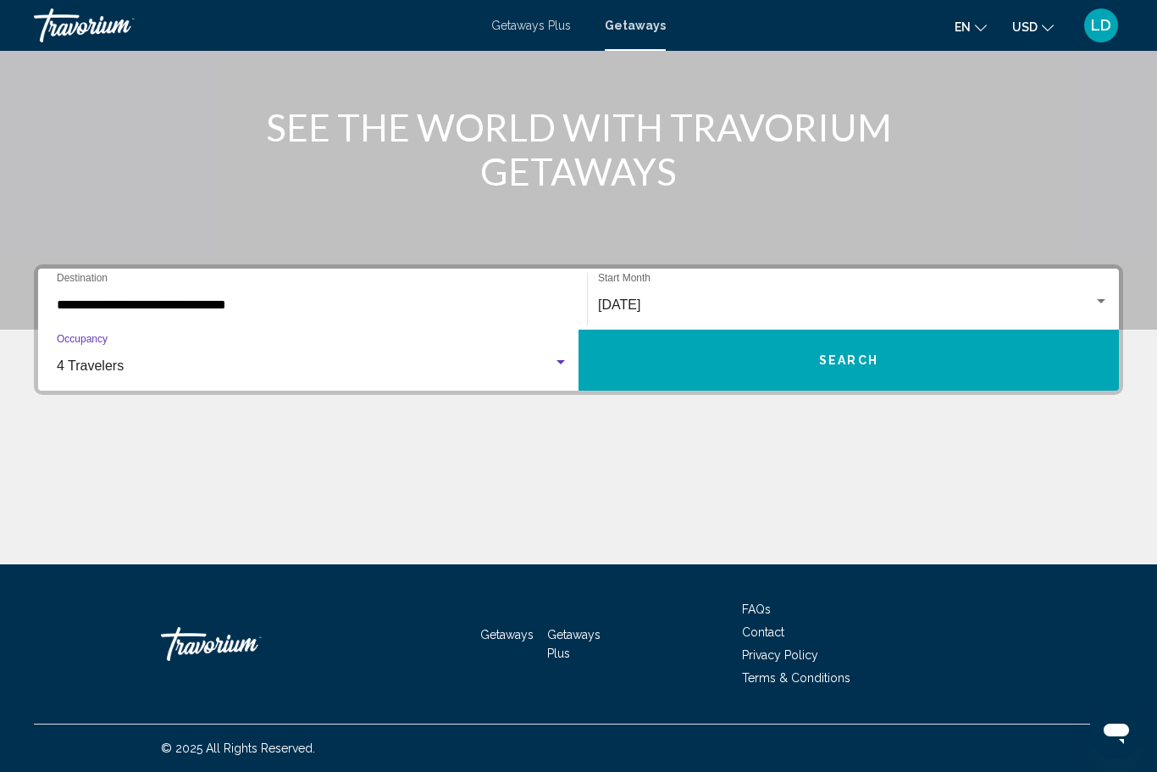
click at [802, 344] on button "Search" at bounding box center [849, 360] width 540 height 61
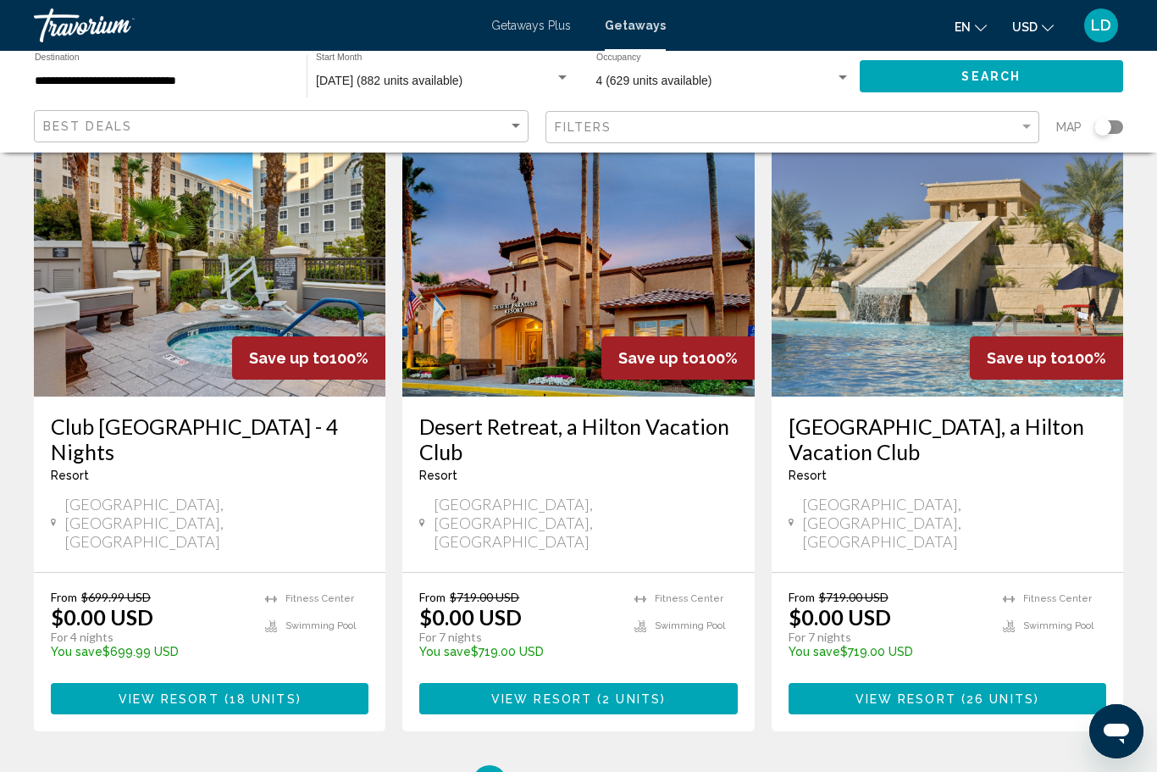
scroll to position [2088, 0]
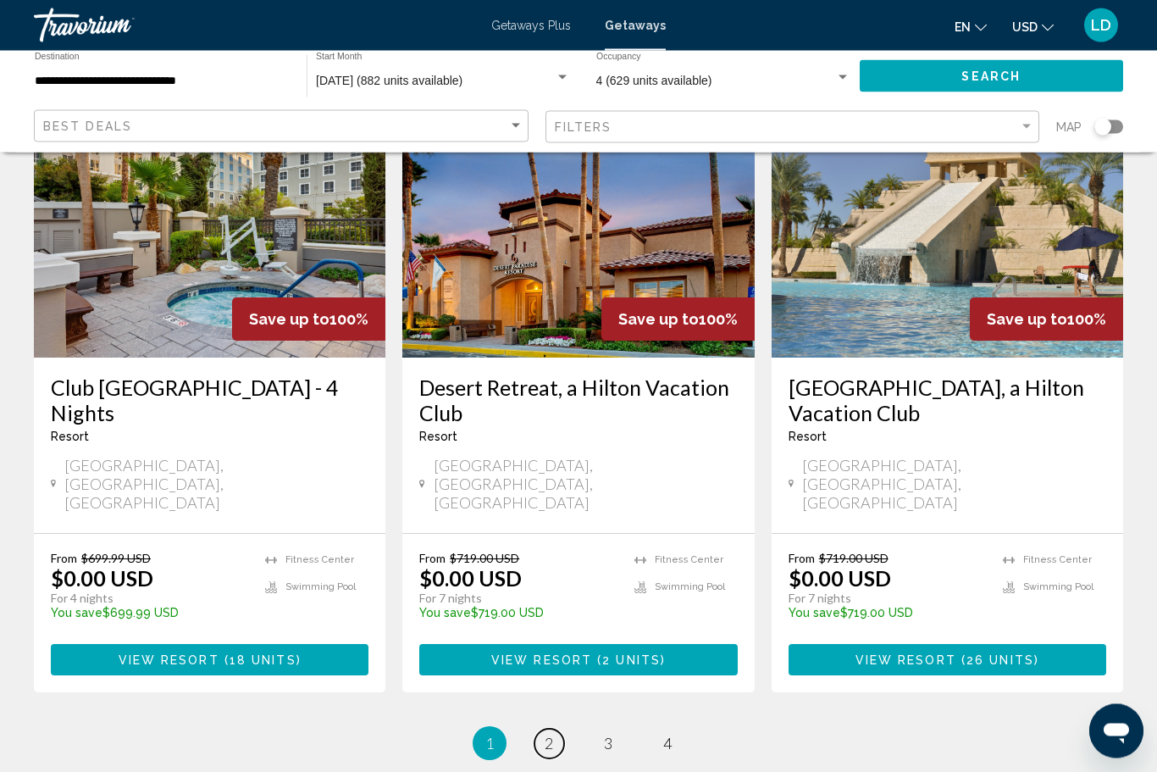
click at [549, 734] on span "2" at bounding box center [549, 743] width 8 height 19
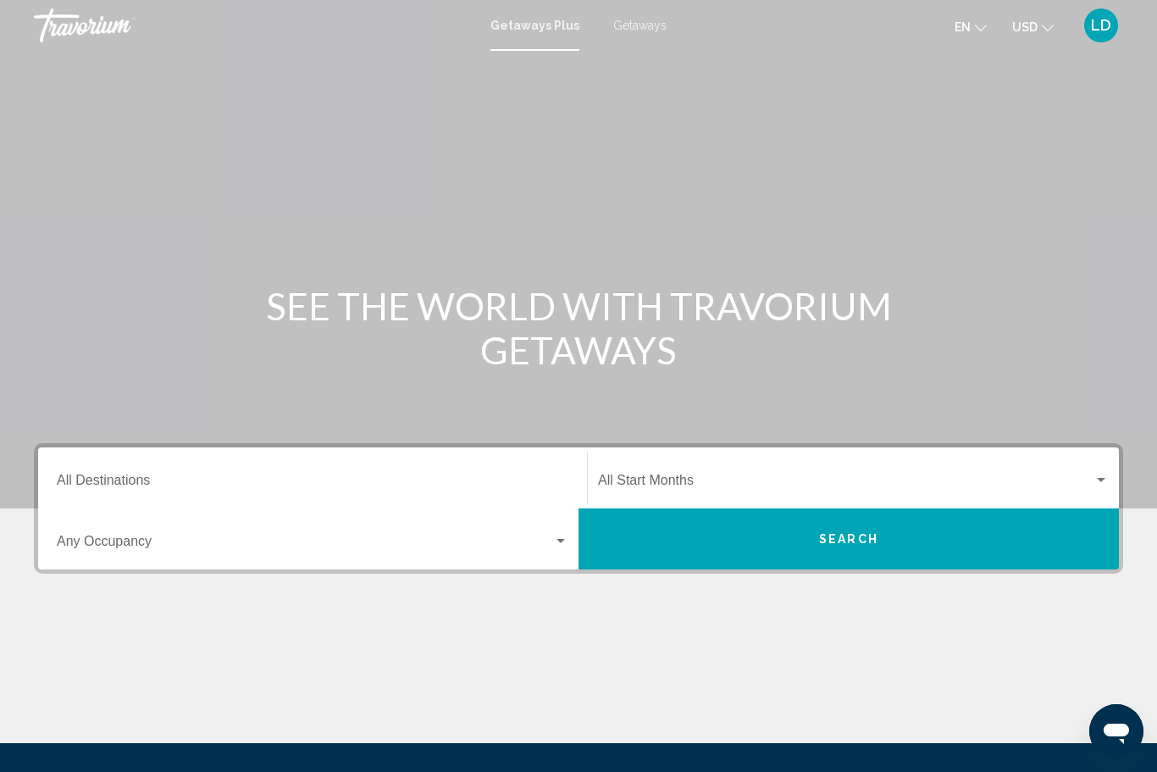
click at [91, 479] on input "Destination All Destinations" at bounding box center [313, 483] width 512 height 15
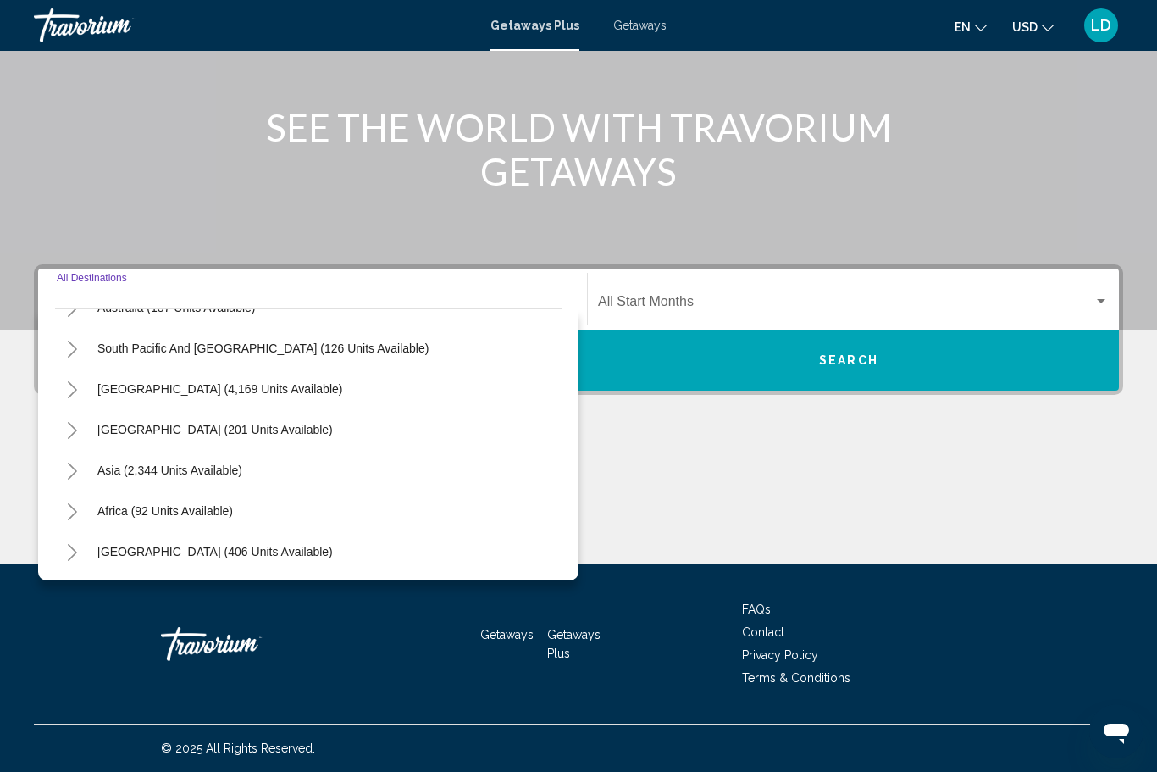
scroll to position [274, 0]
click at [68, 473] on icon "Toggle Asia (2,344 units available)" at bounding box center [72, 471] width 13 height 17
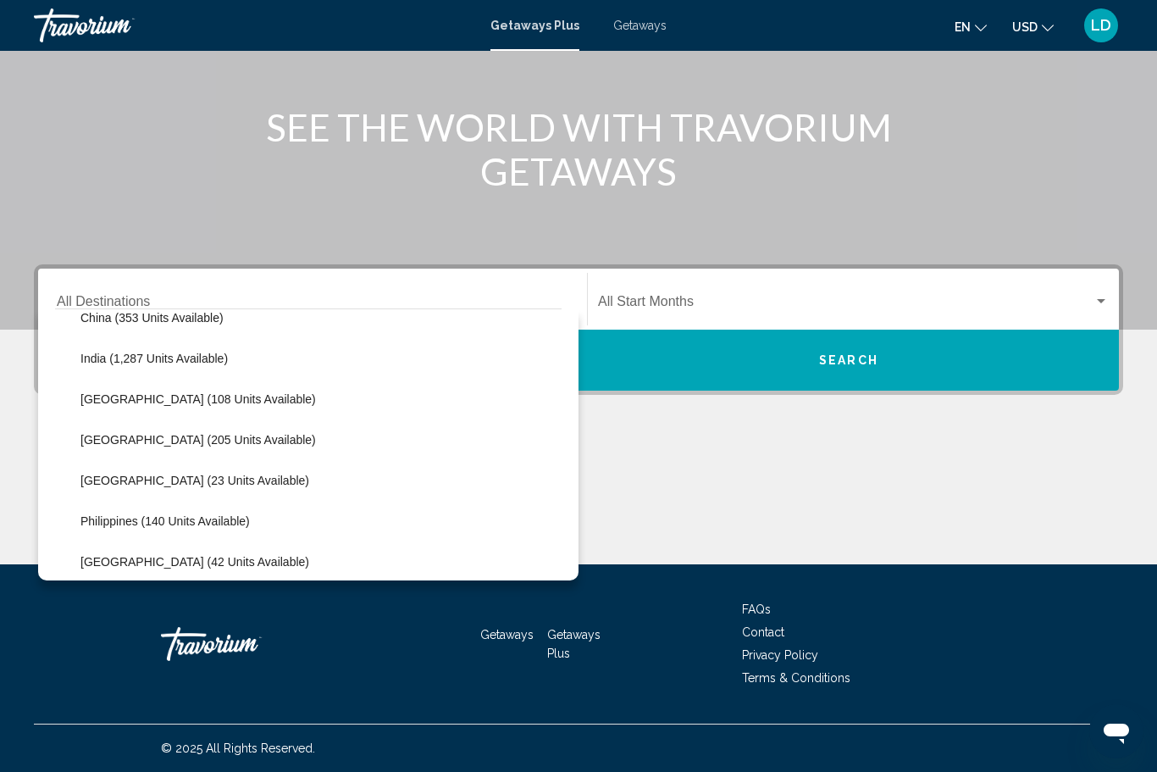
scroll to position [592, 0]
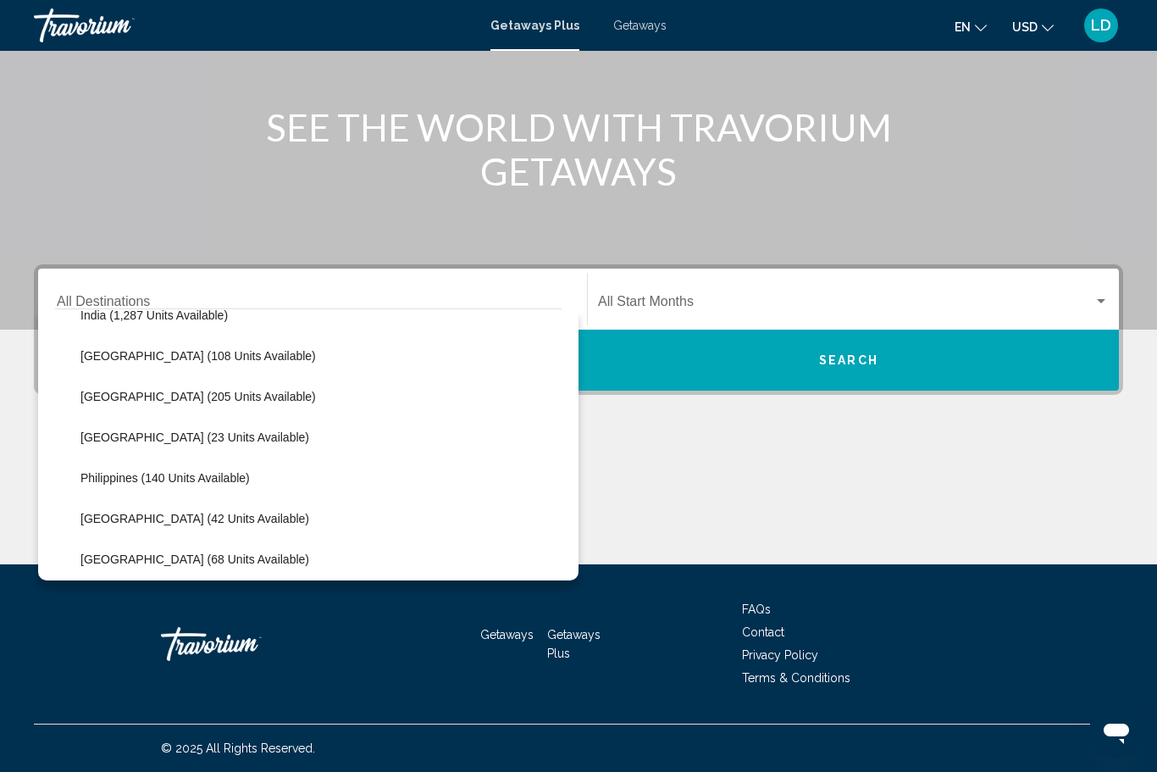
click at [142, 444] on button "[GEOGRAPHIC_DATA] (23 units available)" at bounding box center [195, 437] width 246 height 39
type input "**********"
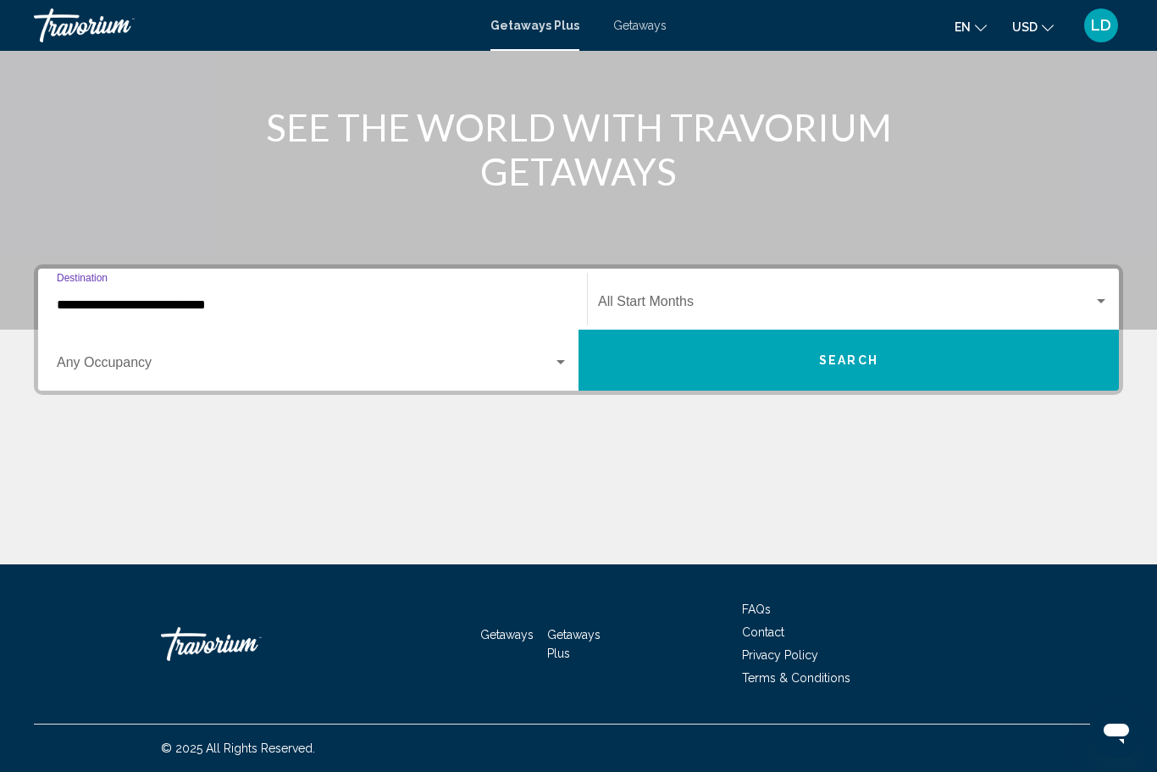
click at [653, 297] on span "Search widget" at bounding box center [846, 304] width 496 height 15
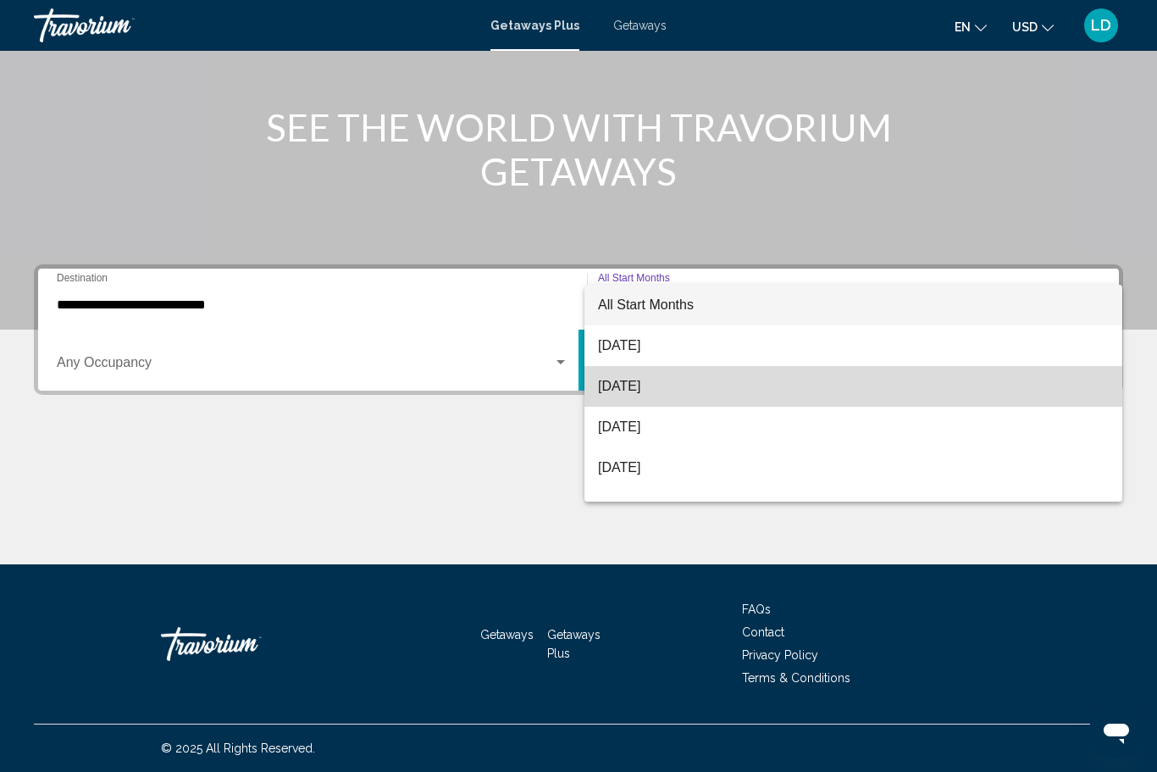
click at [630, 396] on span "[DATE]" at bounding box center [853, 386] width 511 height 41
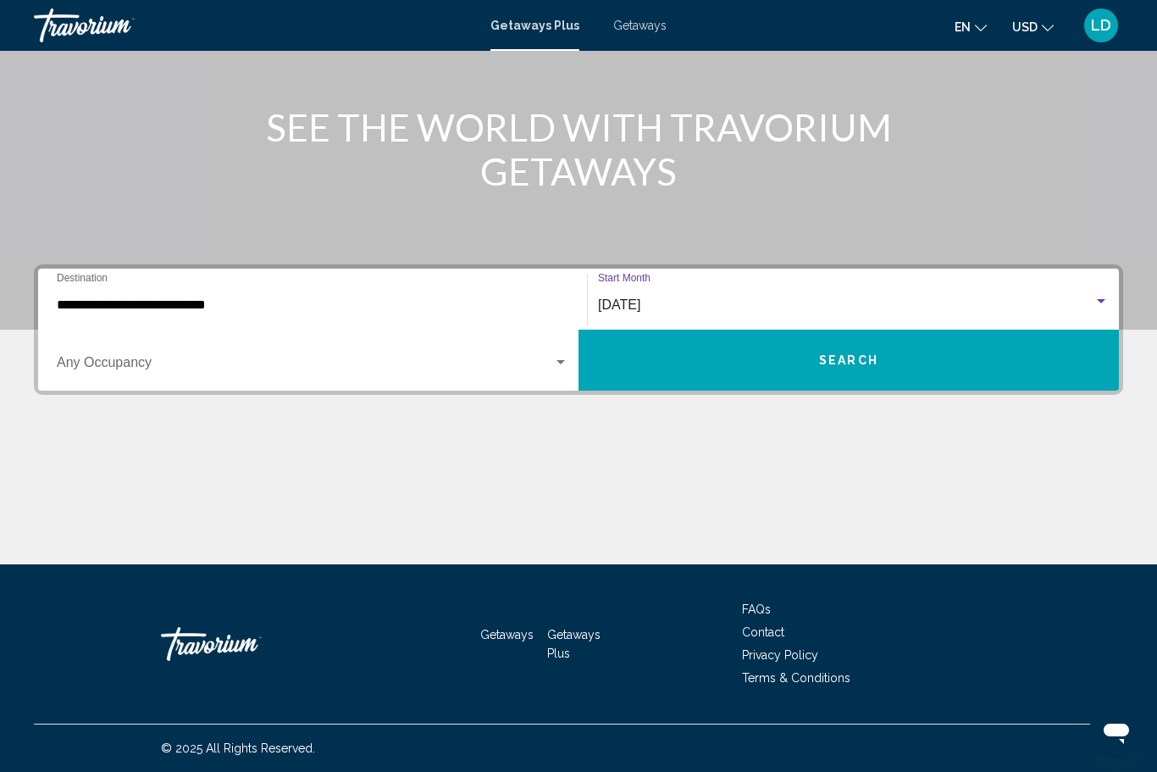
click at [548, 368] on span "Search widget" at bounding box center [305, 365] width 496 height 15
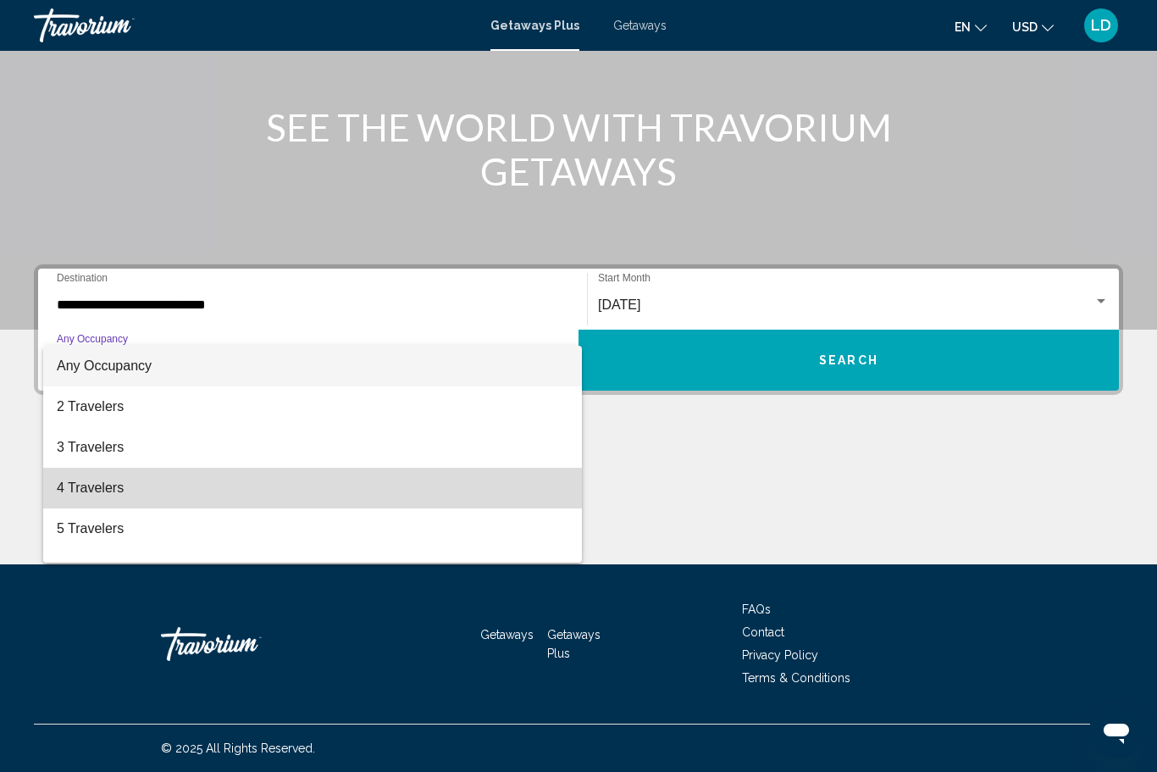
click at [72, 490] on span "4 Travelers" at bounding box center [313, 488] width 512 height 41
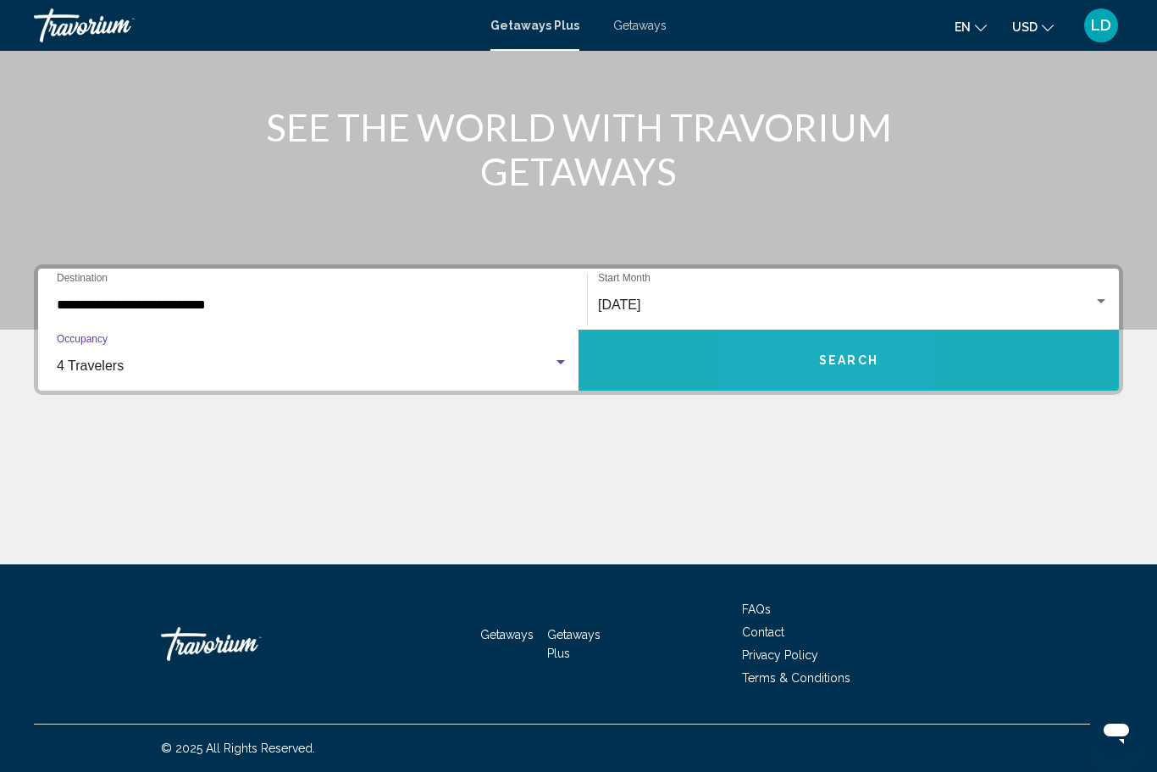
click at [812, 370] on button "Search" at bounding box center [849, 360] width 540 height 61
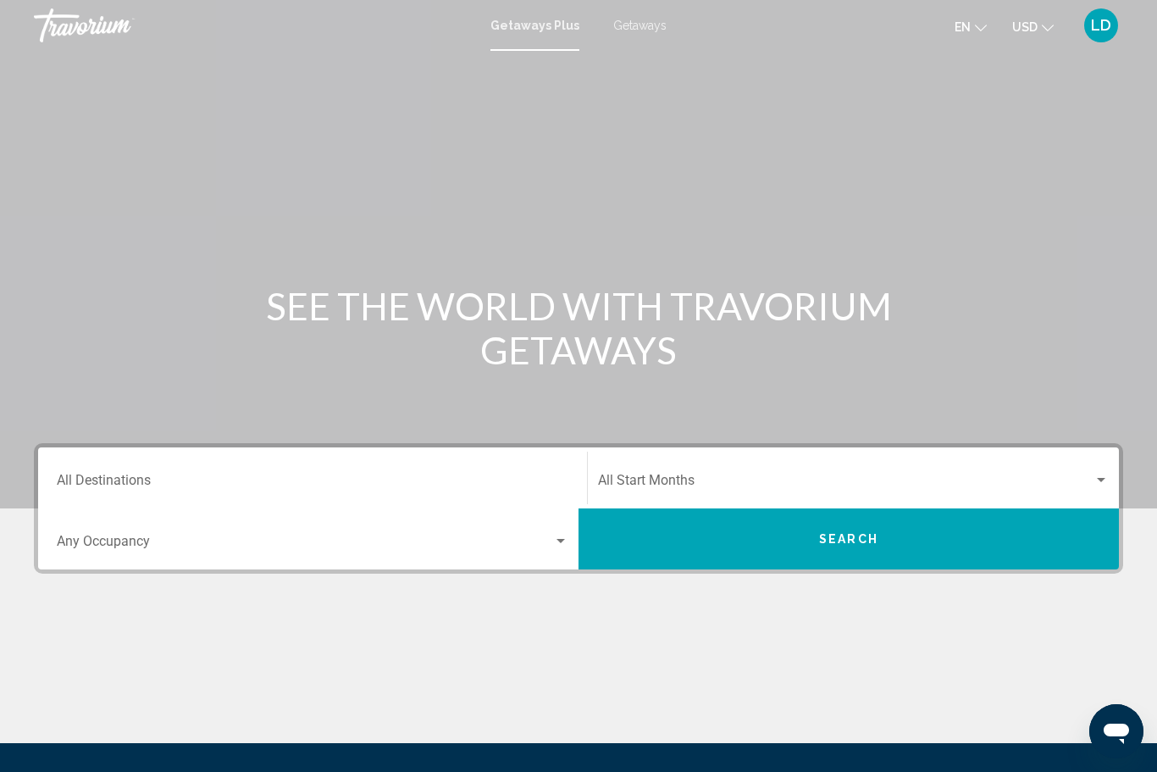
click at [69, 546] on span "Search widget" at bounding box center [305, 544] width 496 height 15
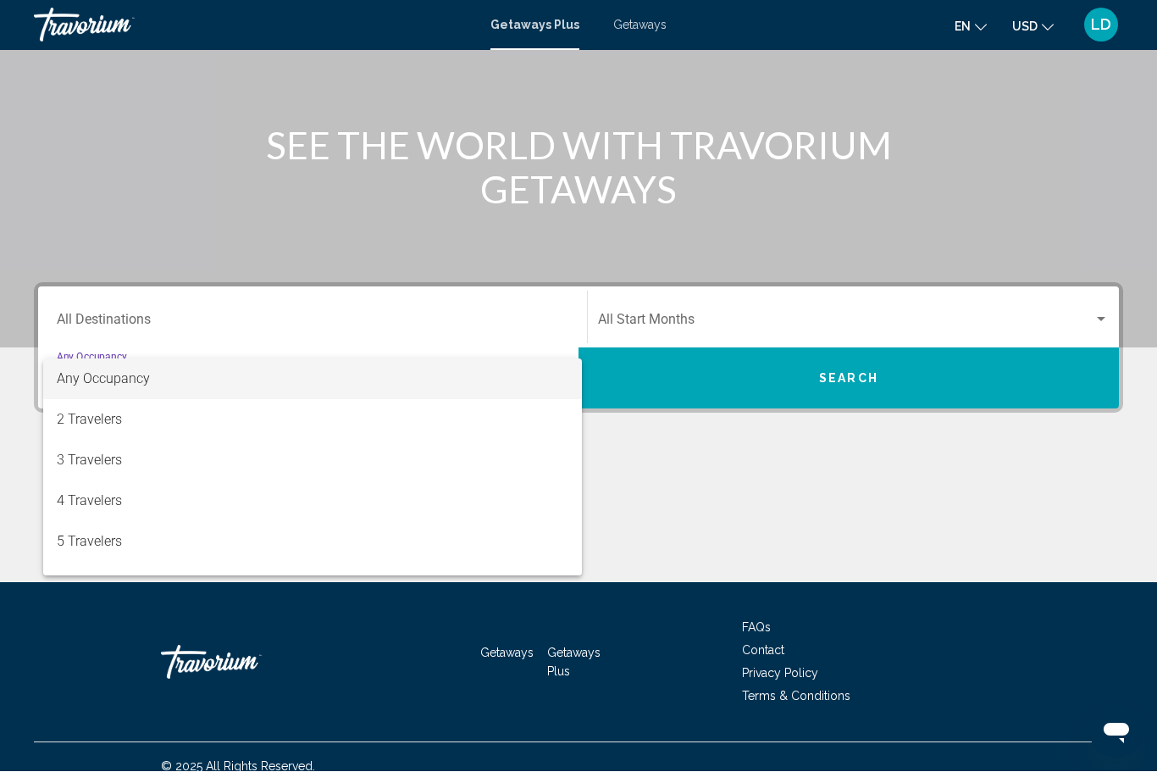
scroll to position [179, 0]
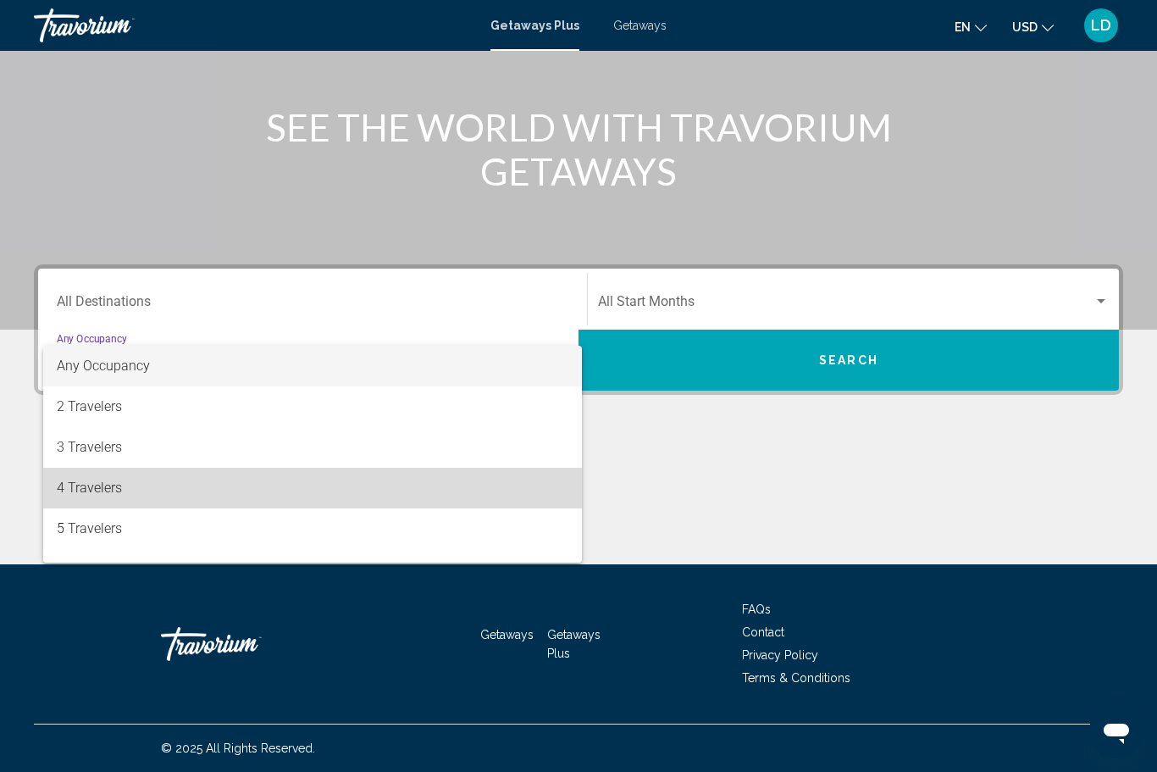
click at [70, 487] on span "4 Travelers" at bounding box center [313, 488] width 512 height 41
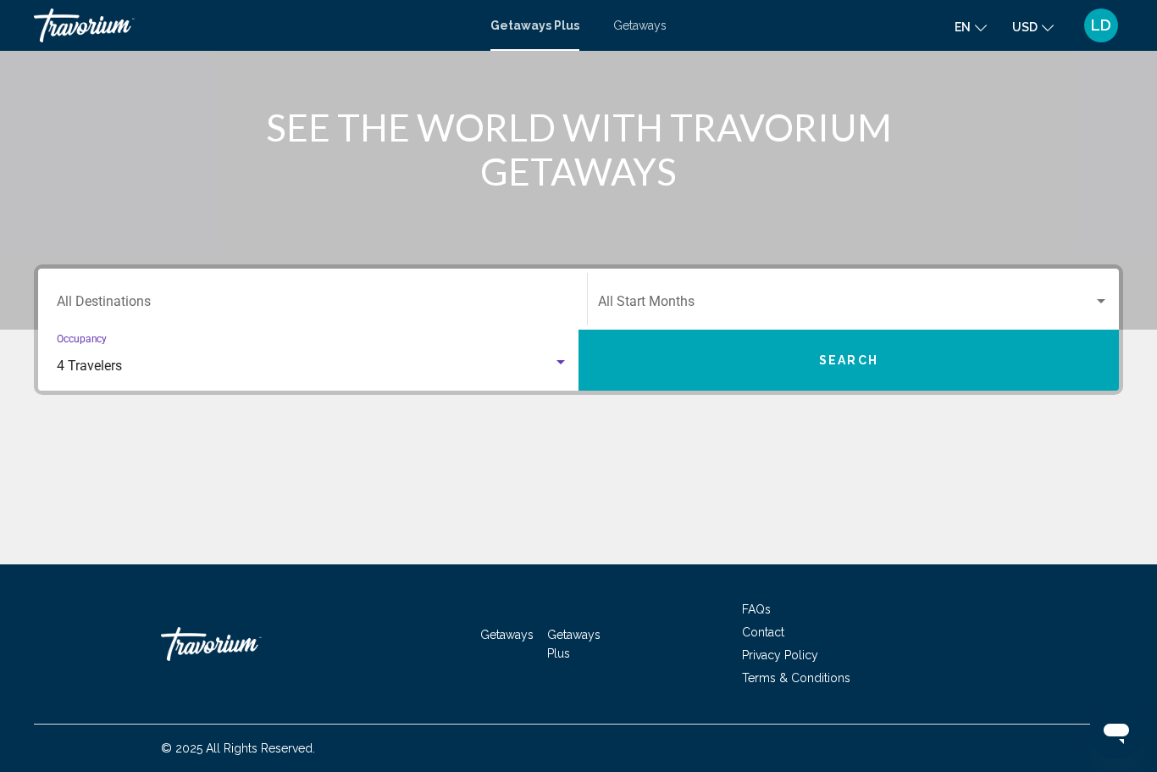
click at [75, 297] on input "Destination All Destinations" at bounding box center [313, 304] width 512 height 15
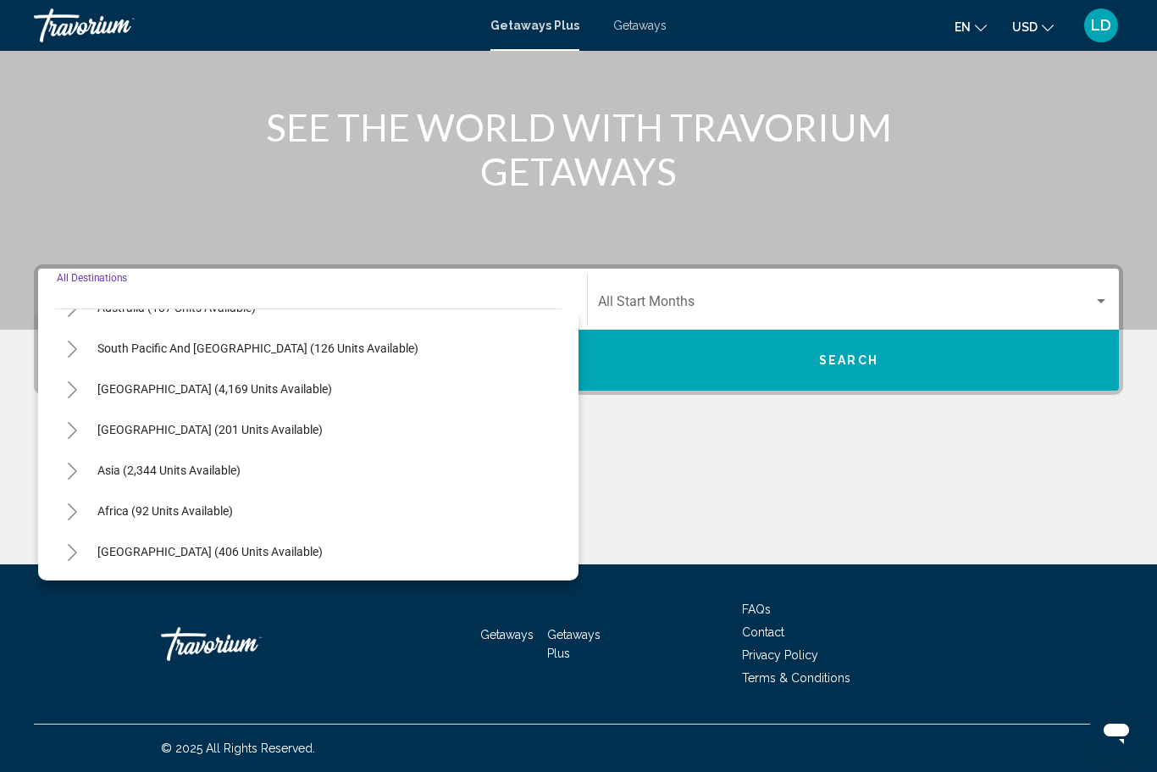
scroll to position [274, 0]
click at [69, 475] on icon "Toggle Asia (2,344 units available)" at bounding box center [72, 471] width 13 height 17
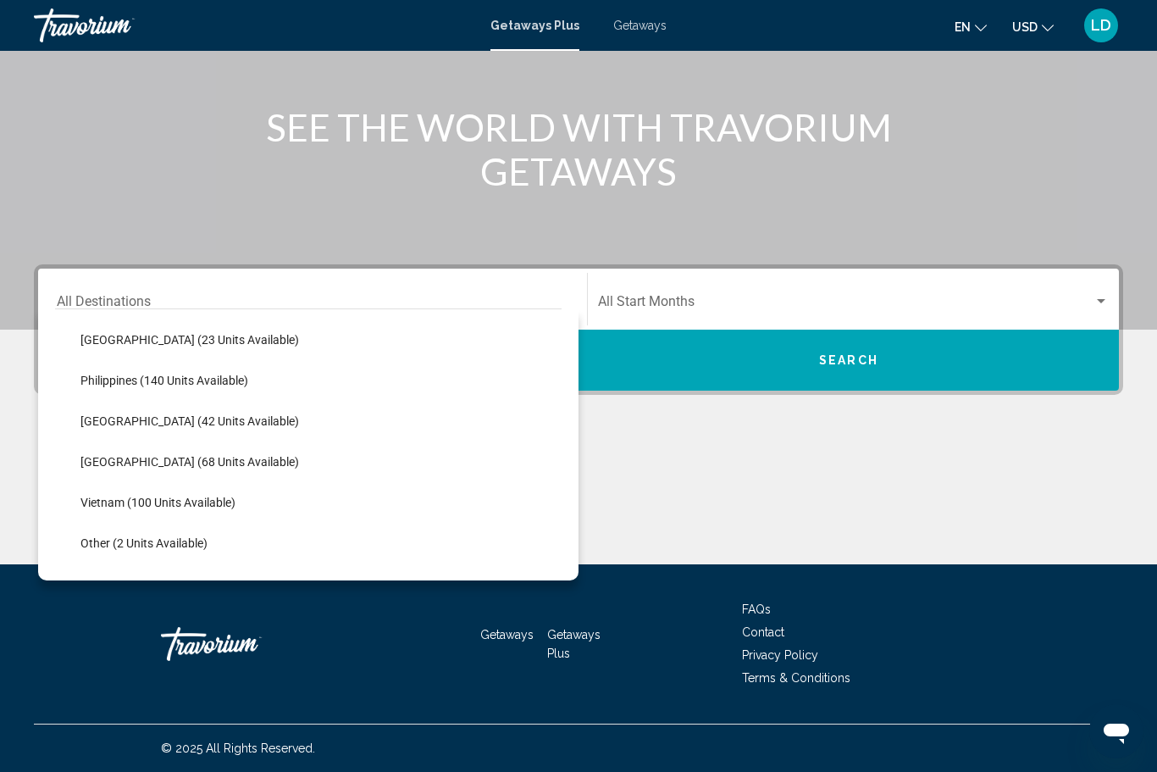
scroll to position [688, 0]
click at [174, 473] on button "[GEOGRAPHIC_DATA] (68 units available)" at bounding box center [189, 463] width 235 height 39
type input "**********"
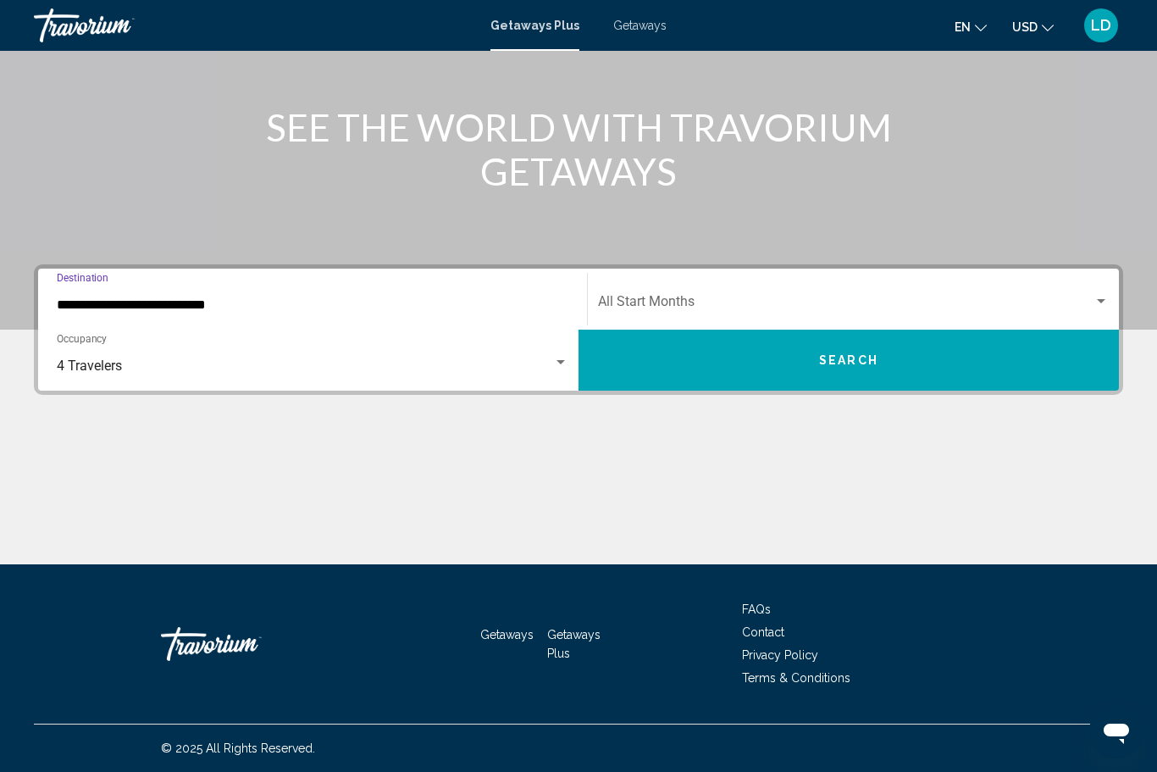
click at [634, 307] on span "Search widget" at bounding box center [846, 304] width 496 height 15
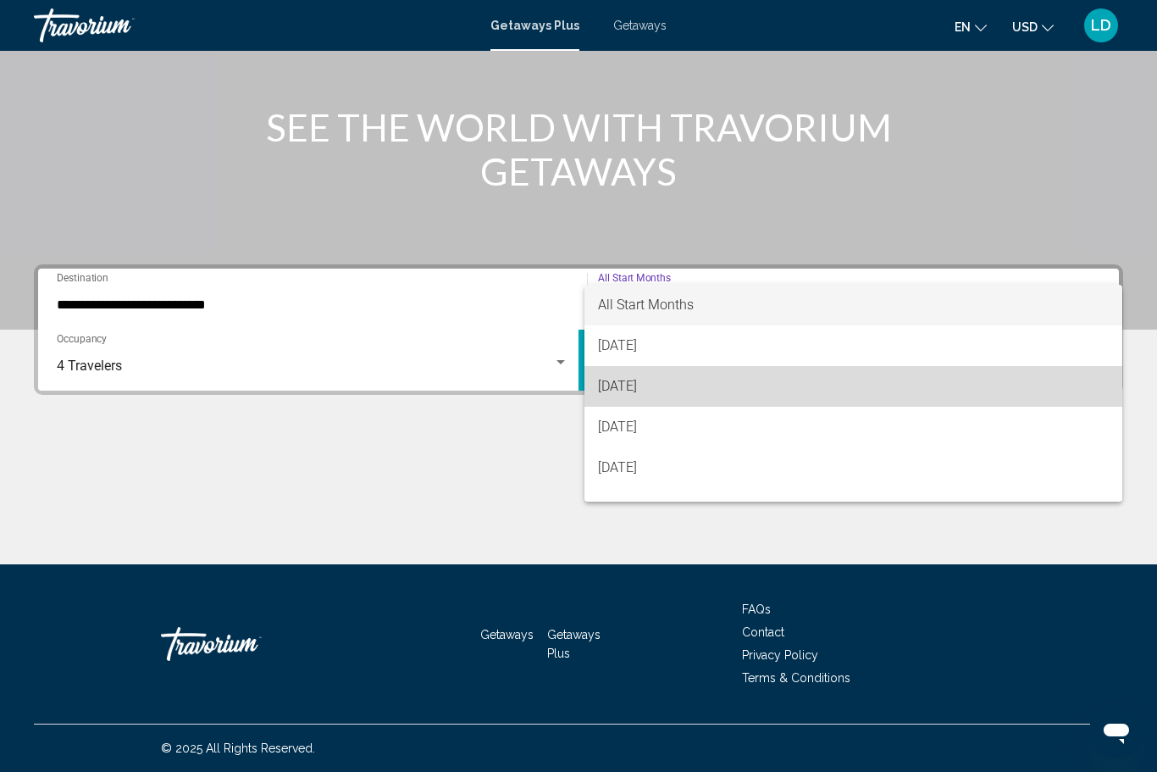
click at [615, 389] on span "September 2025" at bounding box center [853, 386] width 511 height 41
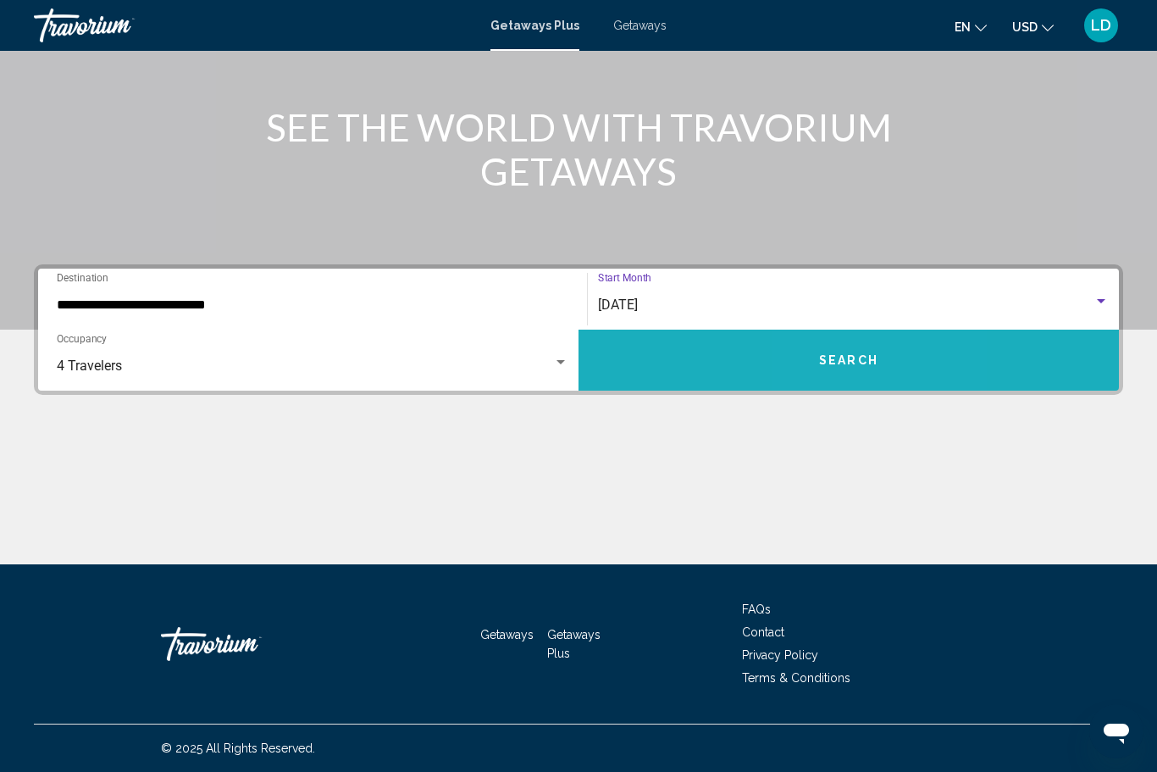
click at [839, 368] on button "Search" at bounding box center [849, 360] width 540 height 61
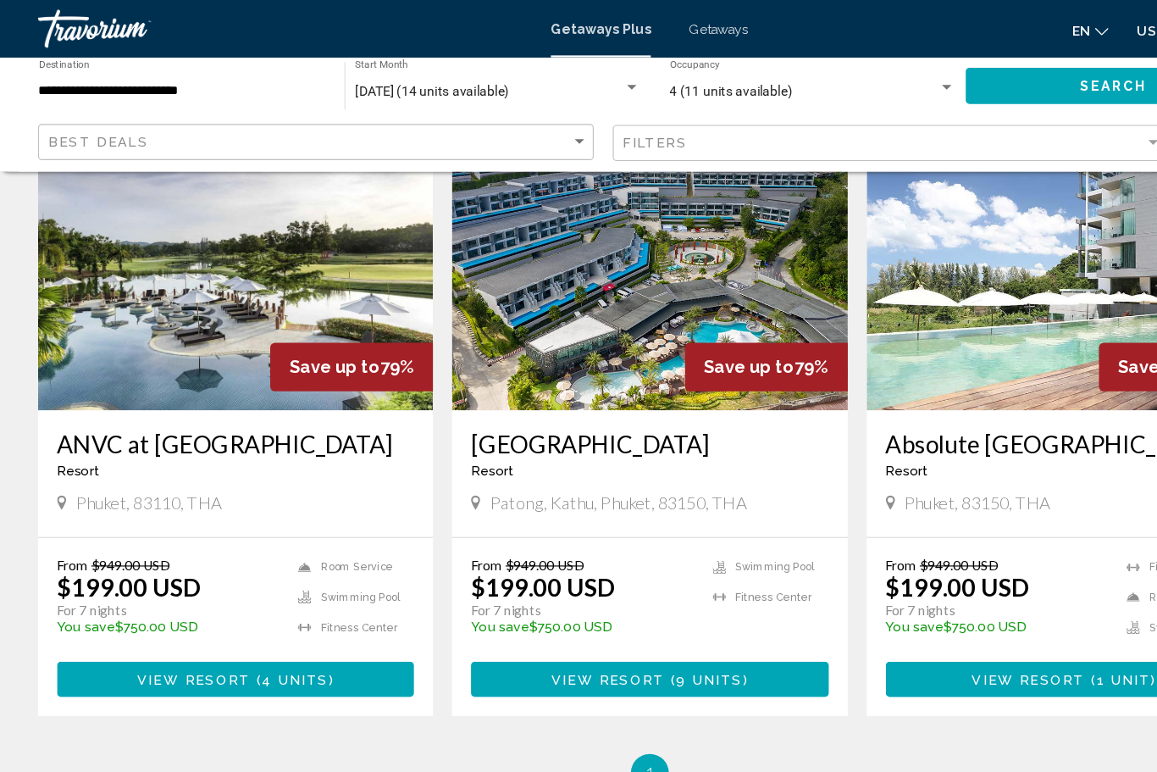
scroll to position [656, 0]
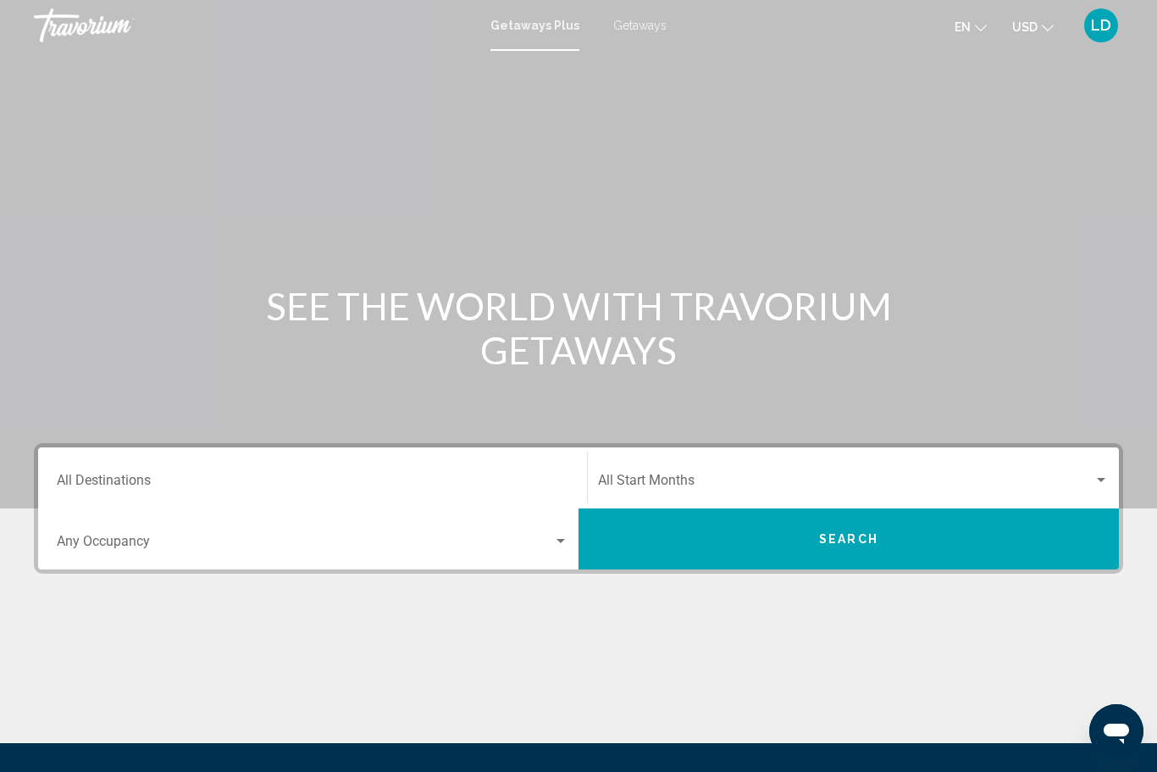
click at [75, 476] on input "Destination All Destinations" at bounding box center [313, 483] width 512 height 15
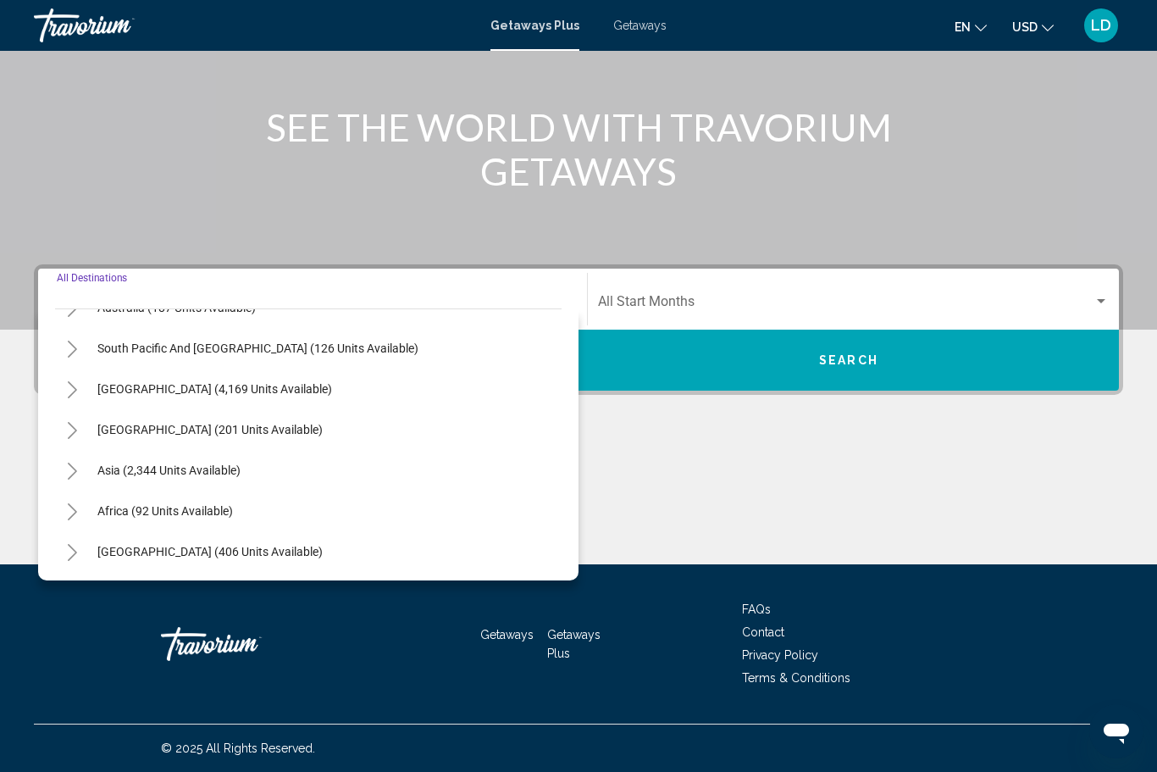
scroll to position [274, 0]
click at [64, 470] on button "Toggle Asia (2,344 units available)" at bounding box center [72, 470] width 34 height 34
click at [66, 513] on icon "Toggle Africa (92 units available)" at bounding box center [72, 511] width 13 height 17
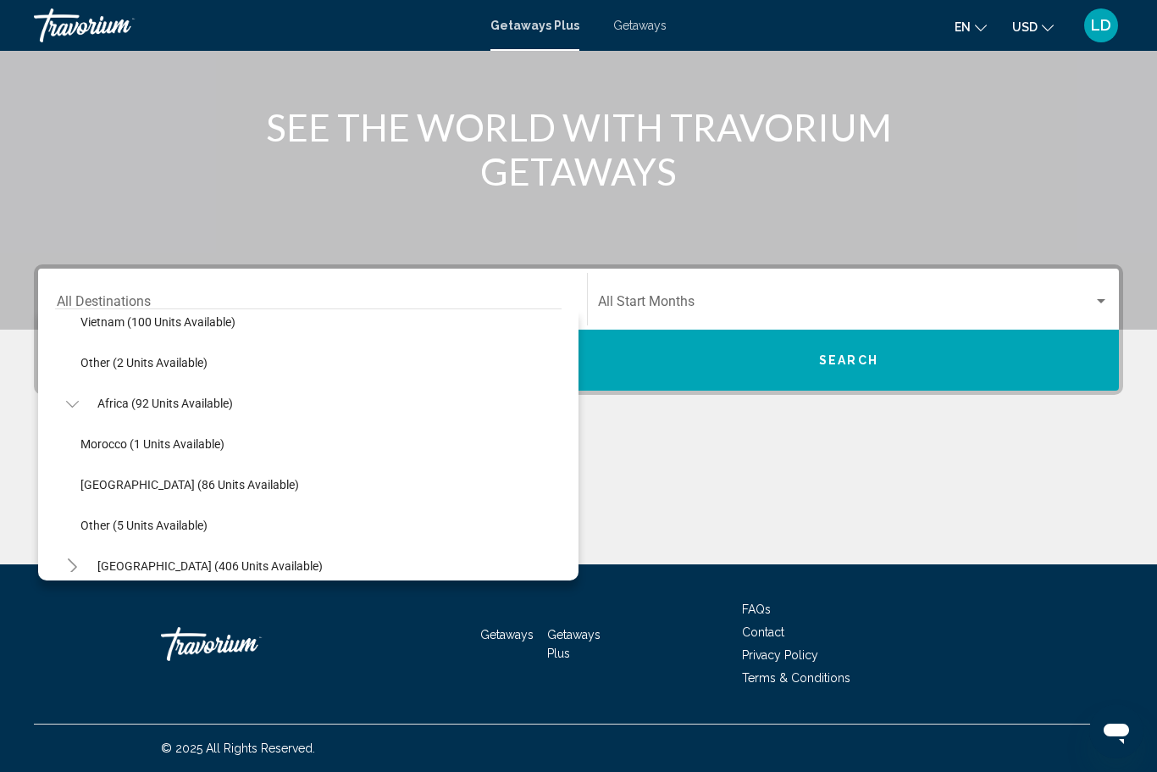
scroll to position [872, 0]
click at [69, 566] on icon "Toggle Middle East (406 units available)" at bounding box center [72, 564] width 13 height 17
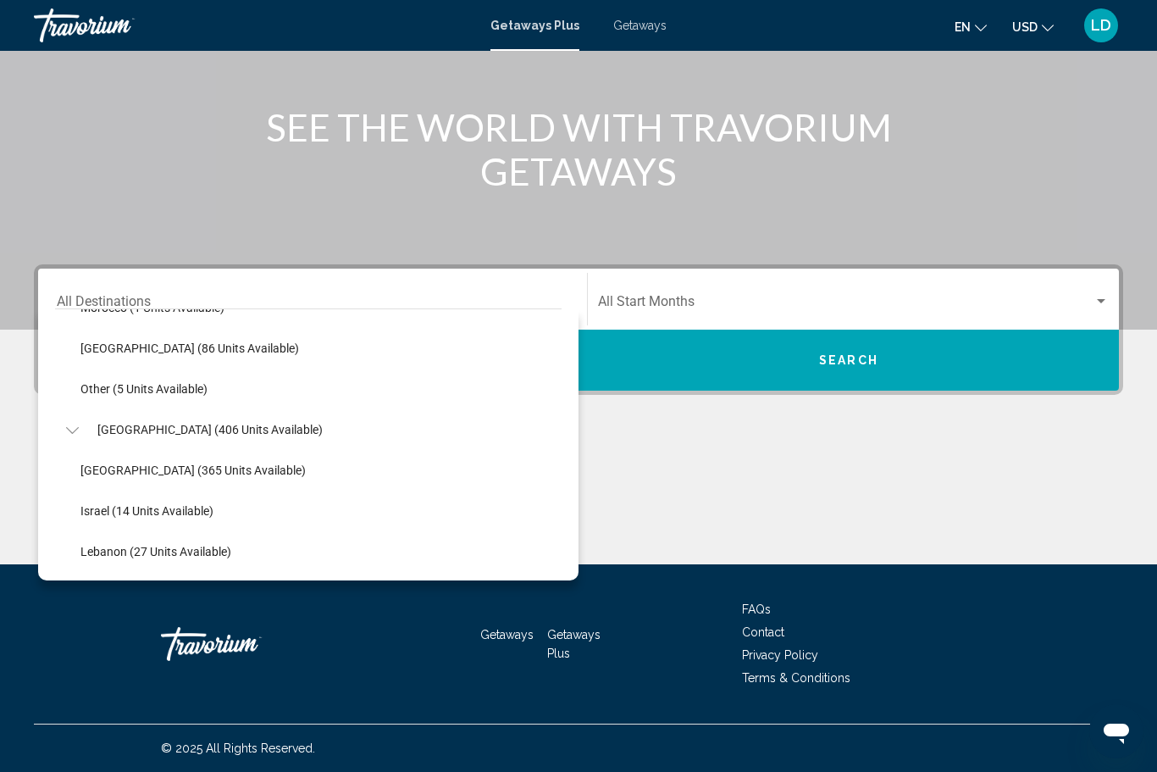
scroll to position [1006, 0]
click at [127, 508] on span "Israel (14 units available)" at bounding box center [146, 511] width 133 height 14
type input "**********"
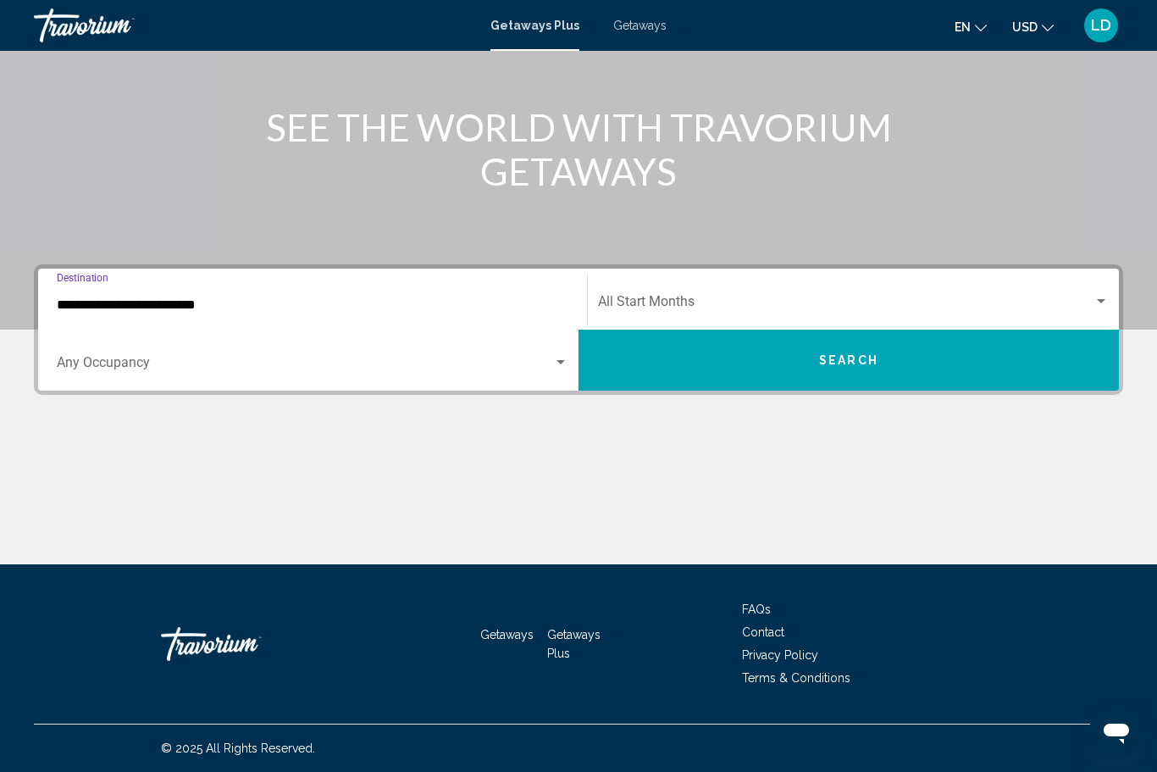
click at [628, 303] on span "Search widget" at bounding box center [846, 304] width 496 height 15
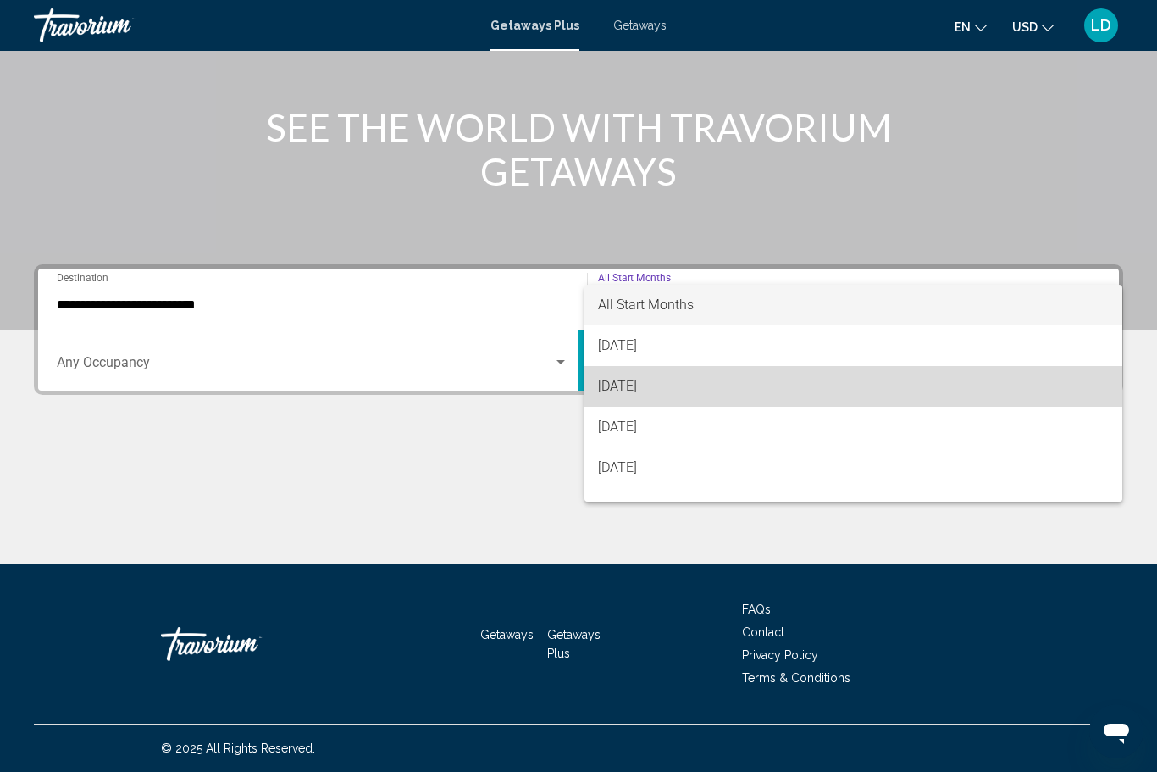
click at [616, 385] on span "September 2025" at bounding box center [853, 386] width 511 height 41
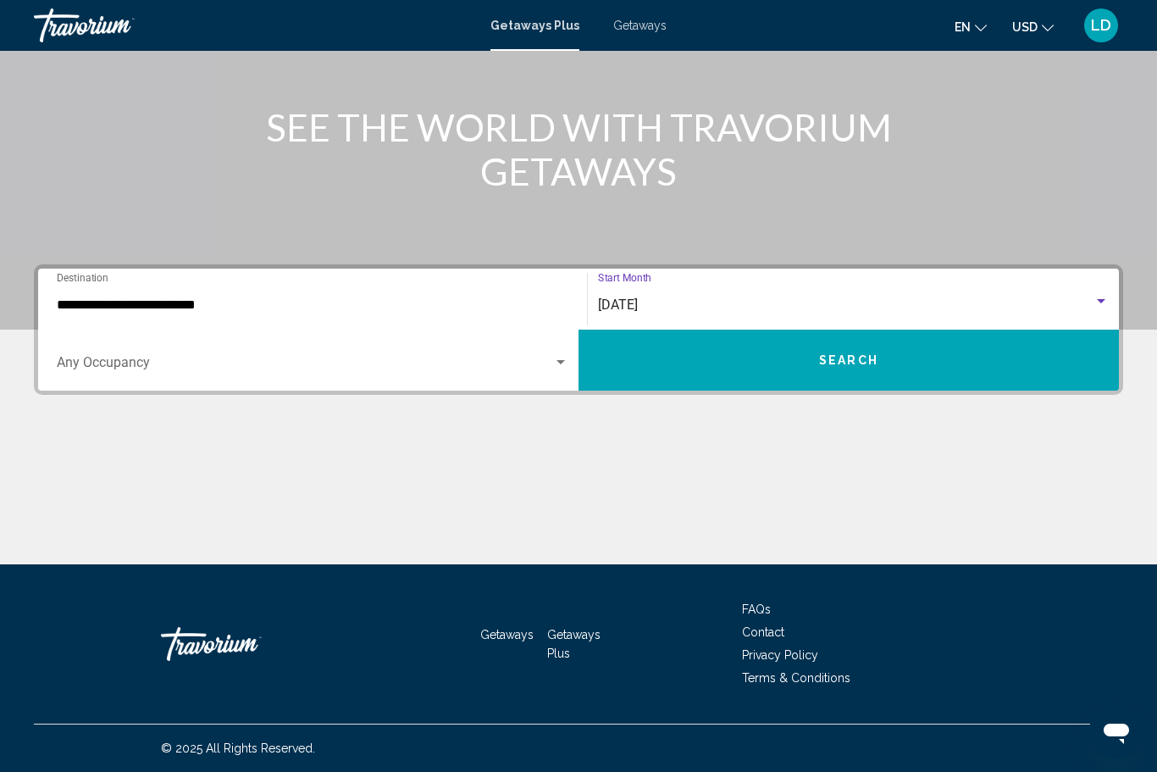
click at [546, 366] on span "Search widget" at bounding box center [305, 365] width 496 height 15
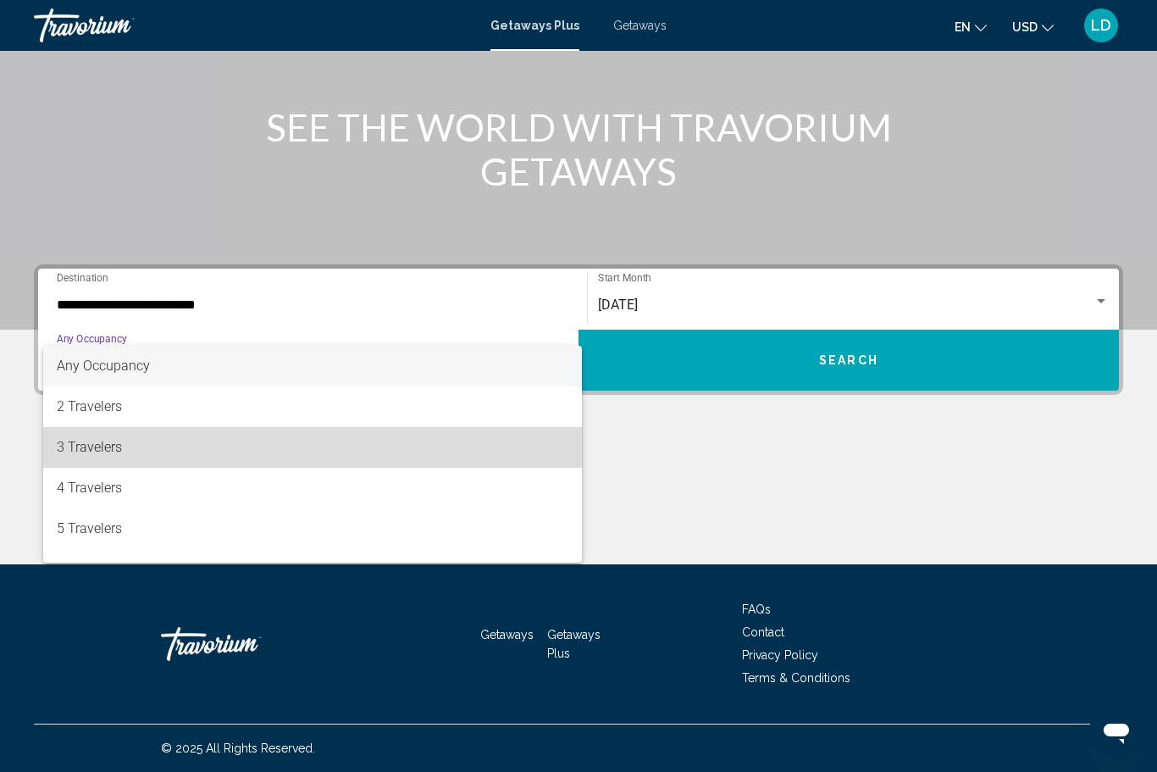
click at [71, 443] on span "3 Travelers" at bounding box center [313, 447] width 512 height 41
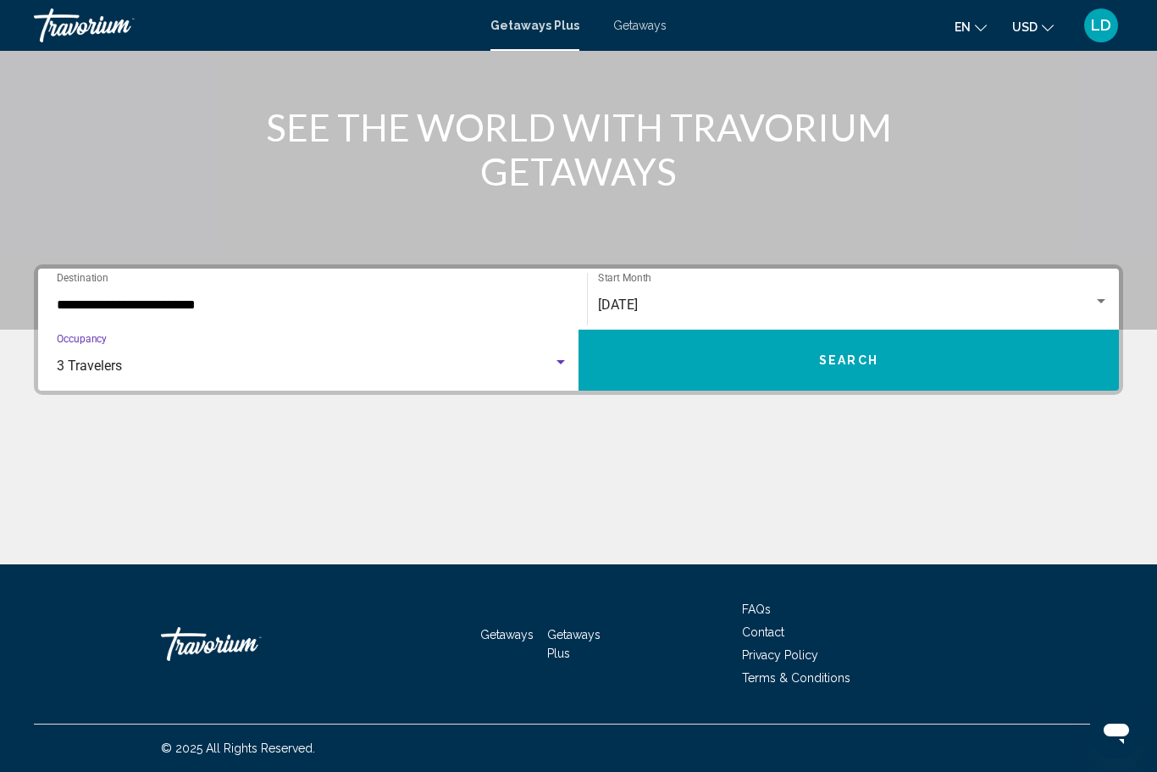
click at [819, 360] on span "Search" at bounding box center [848, 361] width 59 height 14
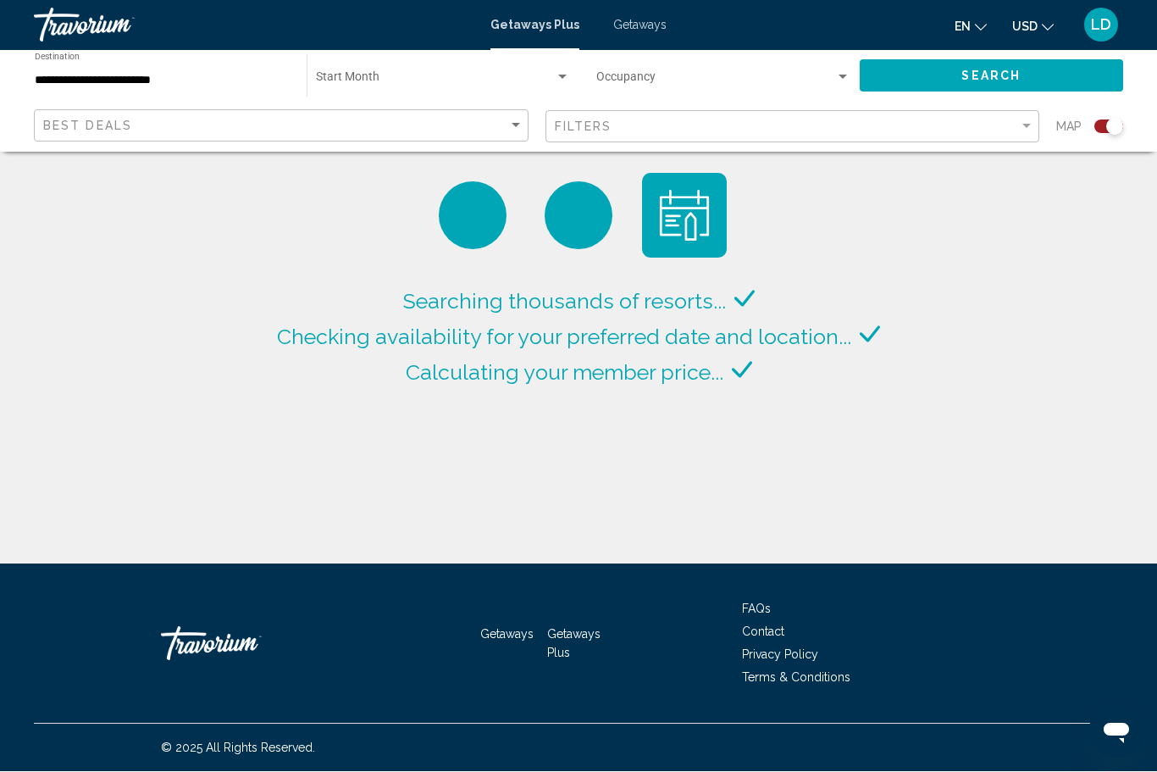
scroll to position [57, 0]
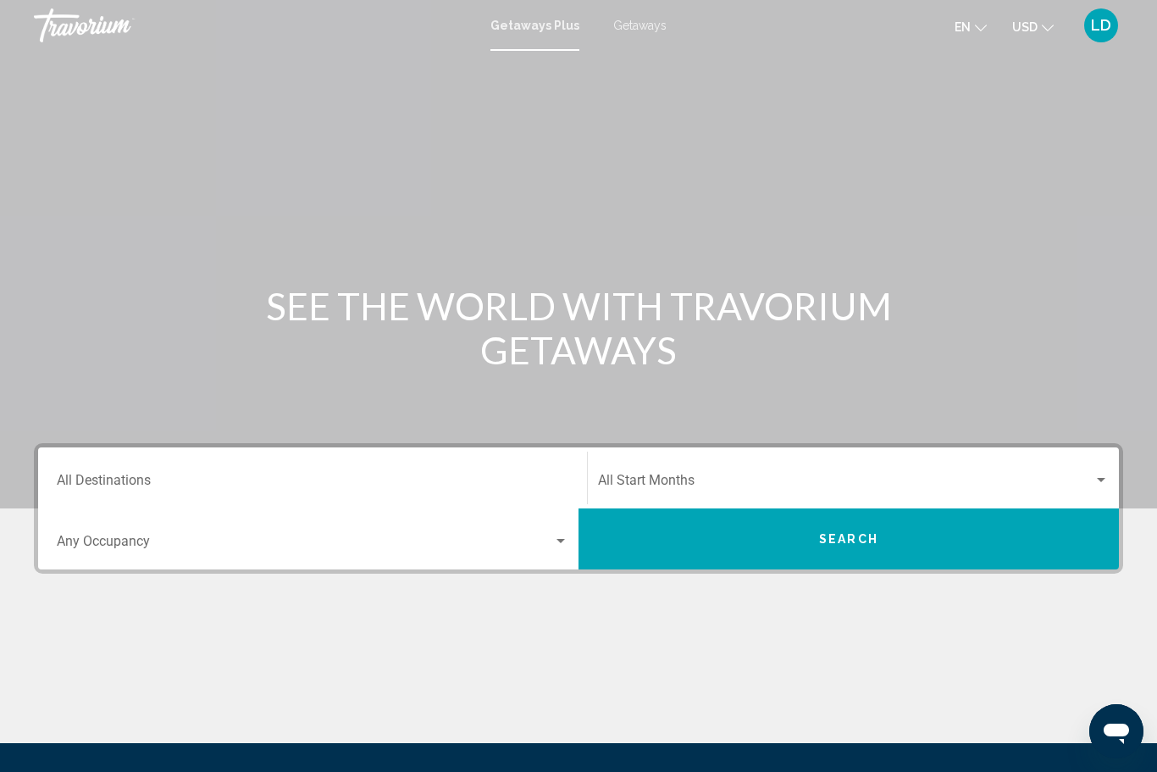
click at [89, 470] on div "Destination All Destinations" at bounding box center [313, 477] width 512 height 53
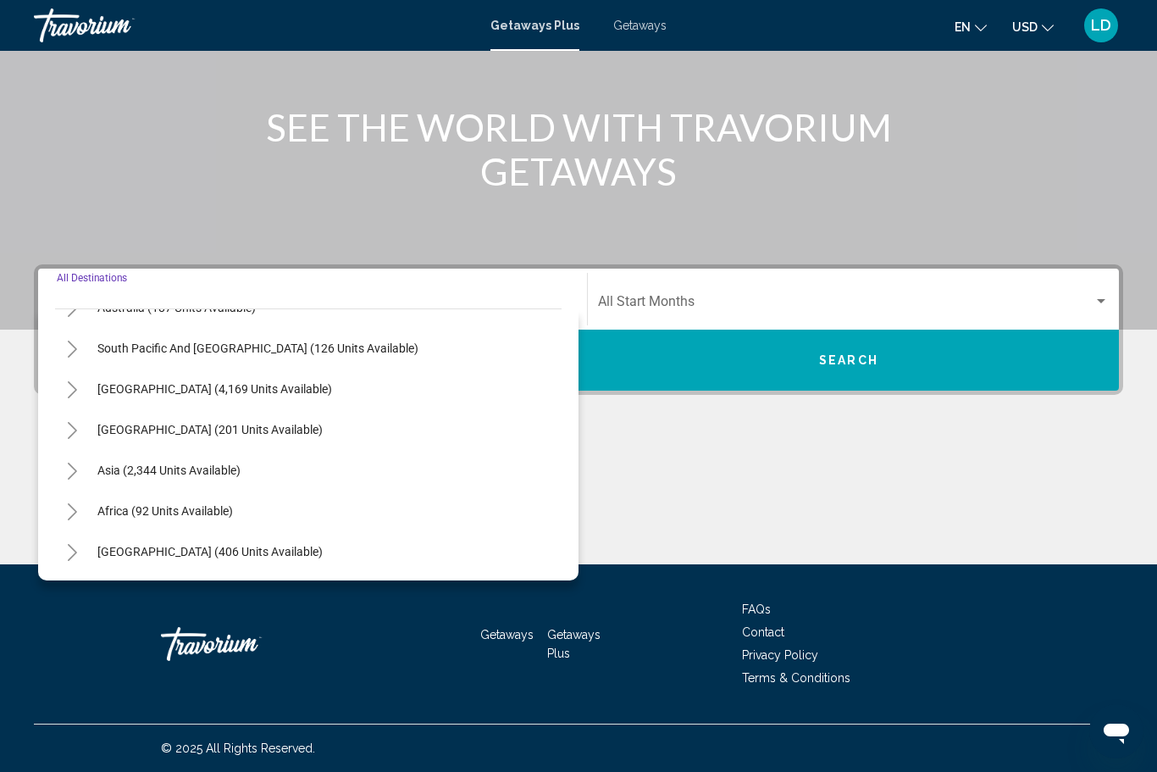
scroll to position [274, 0]
click at [73, 477] on icon "Toggle Asia (2,344 units available)" at bounding box center [72, 471] width 13 height 17
click at [68, 435] on icon "Toggle Central America (201 units available)" at bounding box center [72, 430] width 13 height 17
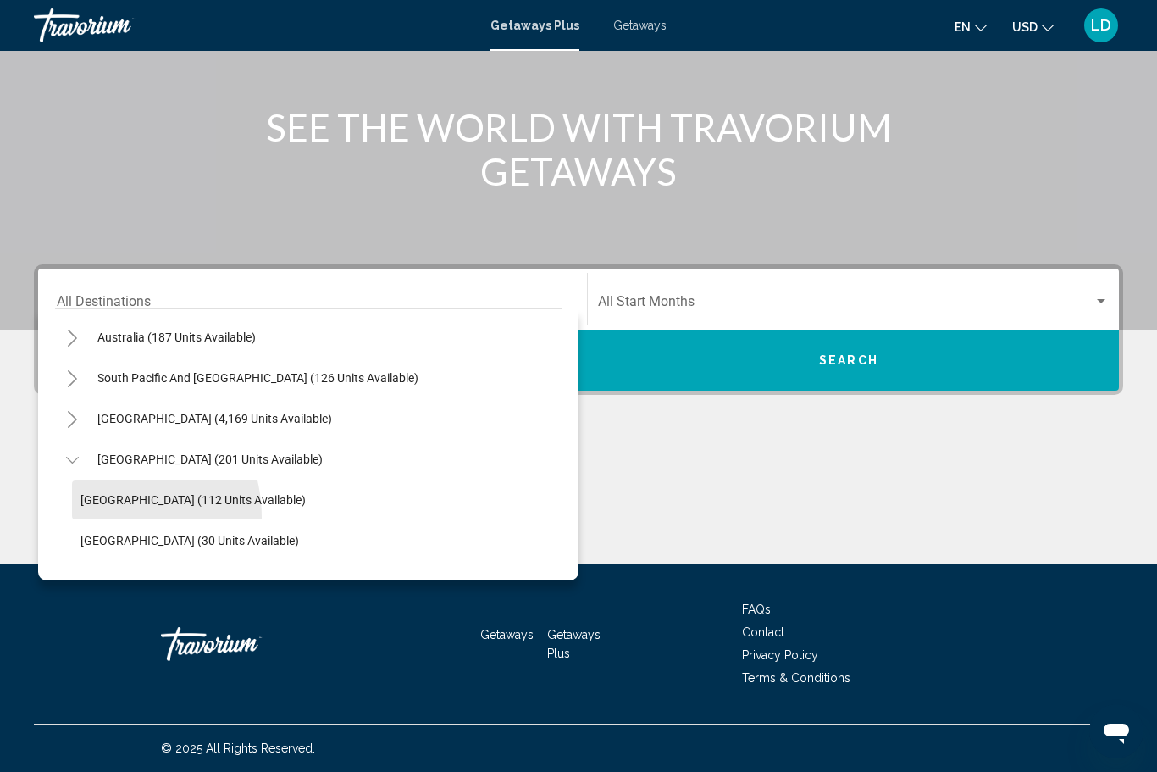
scroll to position [241, 0]
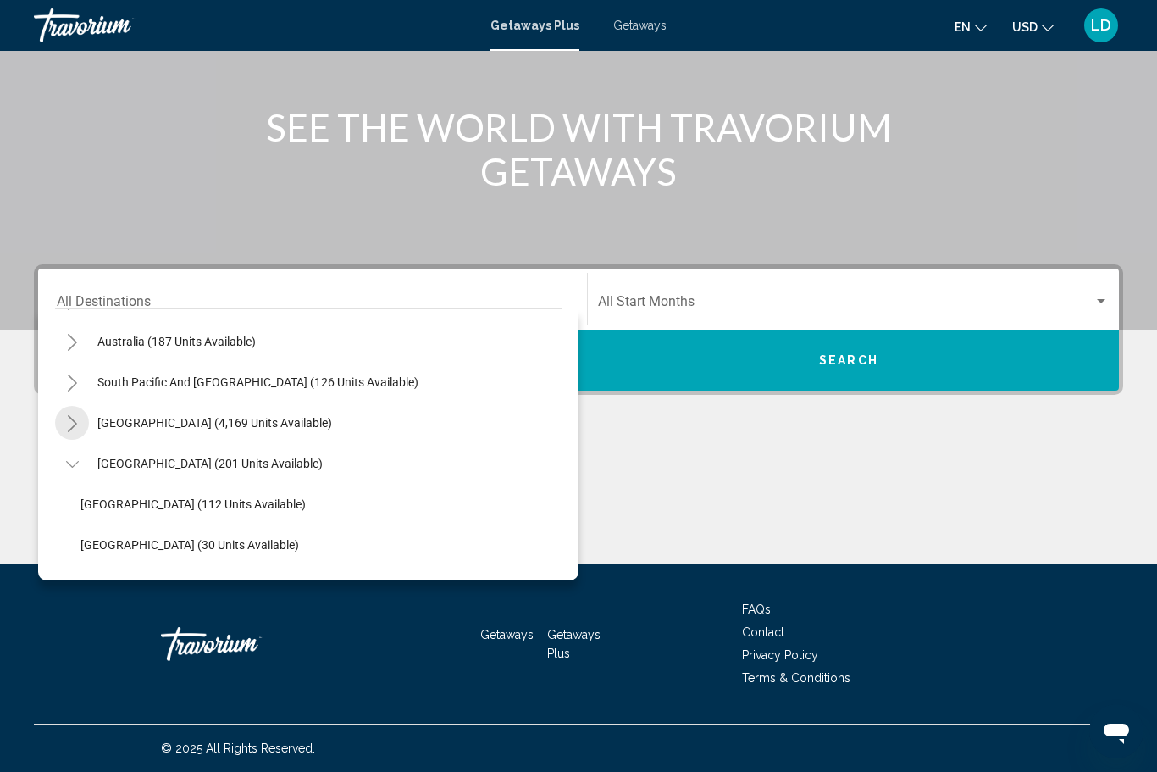
click at [66, 424] on icon "Toggle South America (4,169 units available)" at bounding box center [72, 423] width 13 height 17
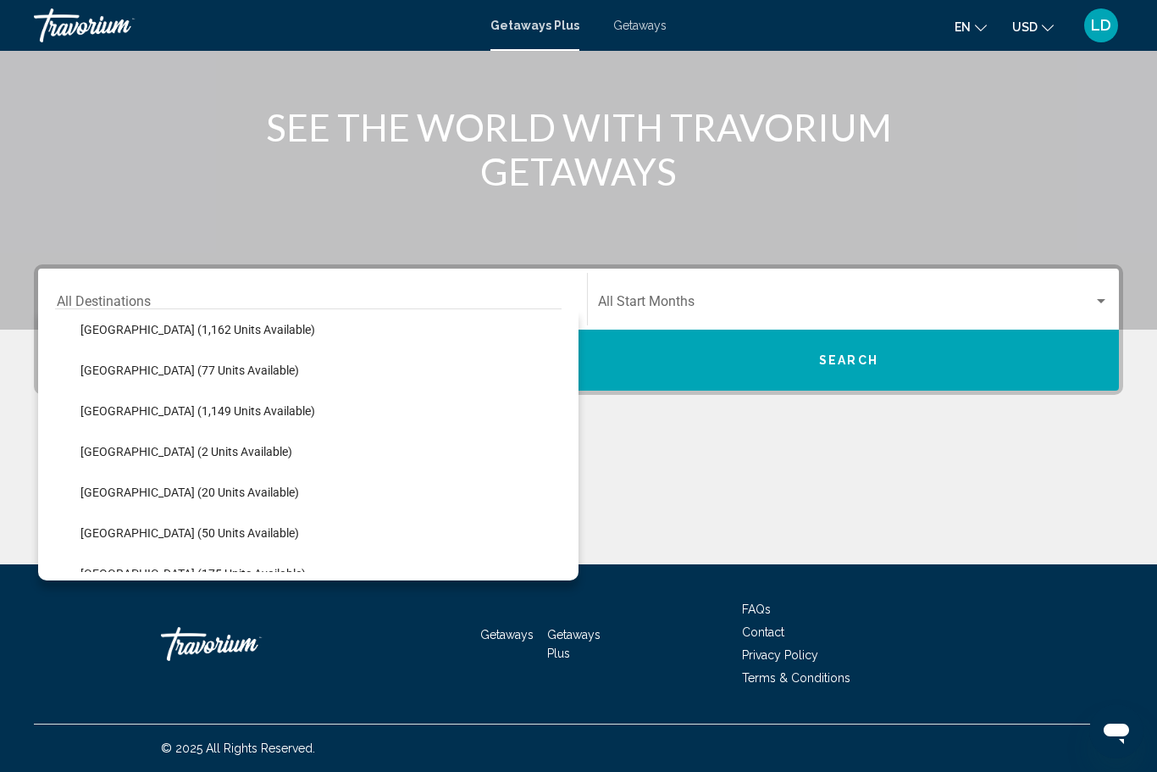
scroll to position [366, 0]
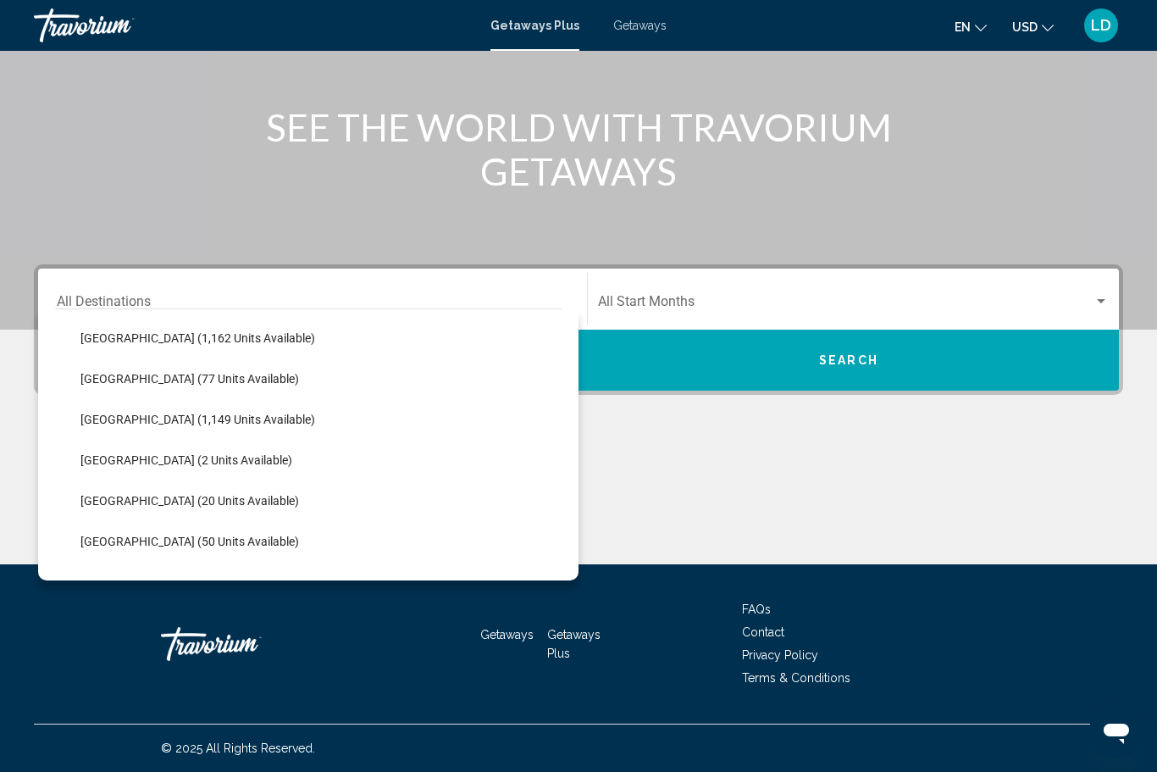
click at [123, 423] on span "Brazil (1,149 units available)" at bounding box center [197, 420] width 235 height 14
type input "**********"
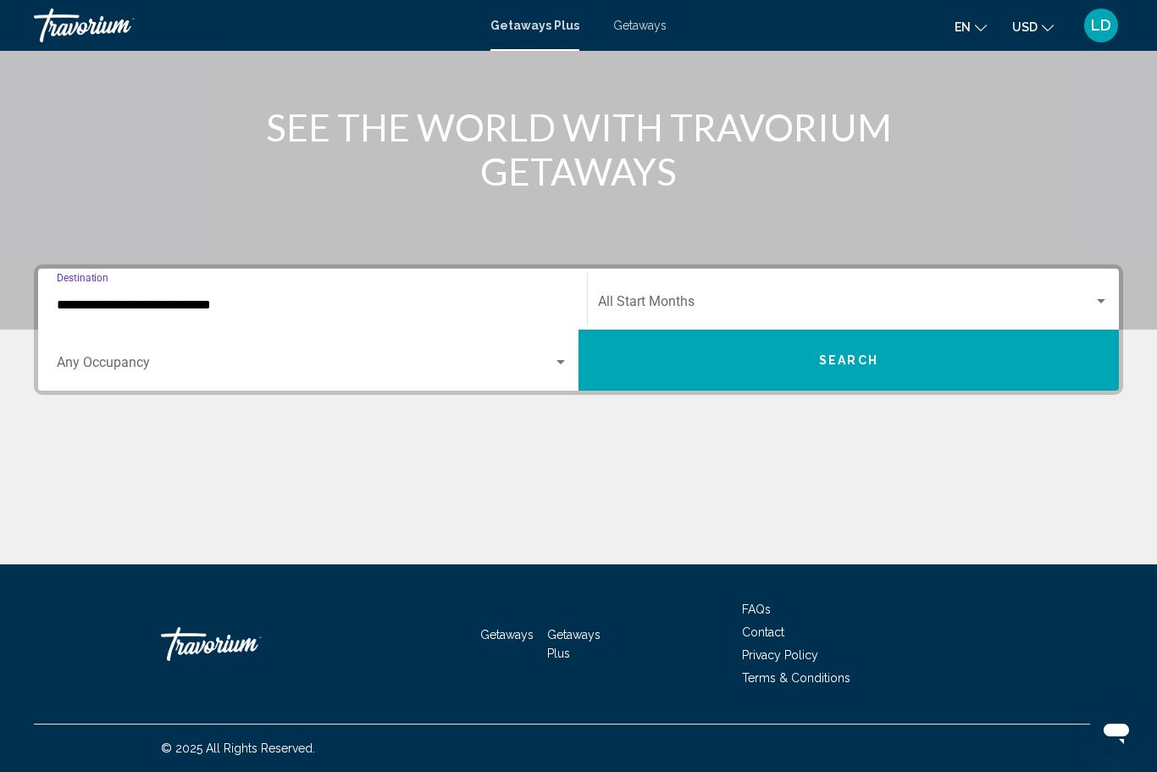
click at [611, 305] on span "Search widget" at bounding box center [846, 304] width 496 height 15
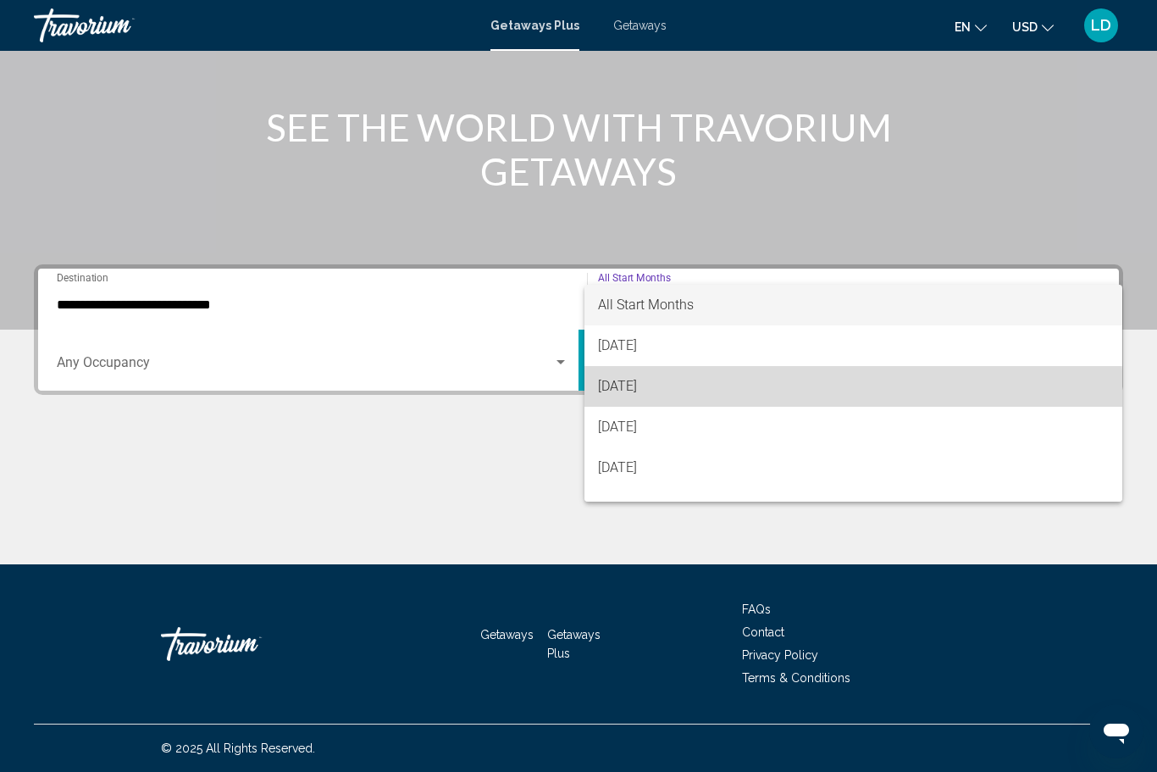
click at [628, 399] on span "September 2025" at bounding box center [853, 386] width 511 height 41
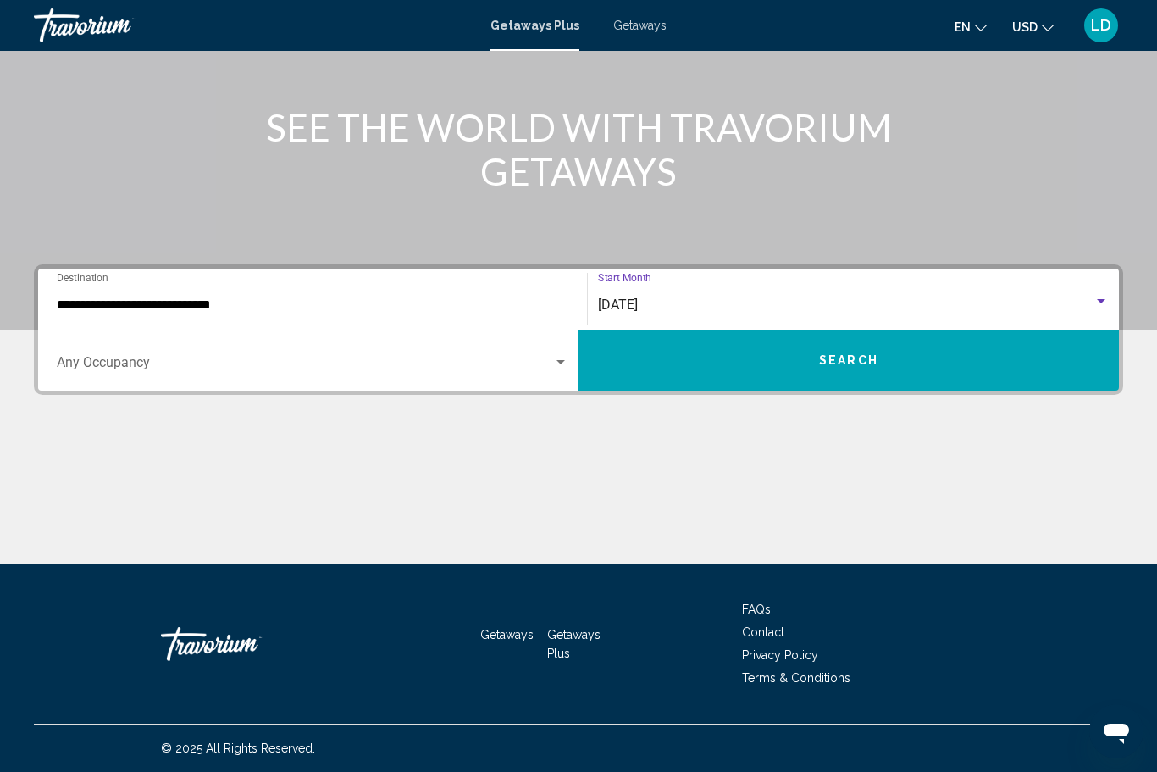
click at [504, 370] on span "Search widget" at bounding box center [305, 365] width 496 height 15
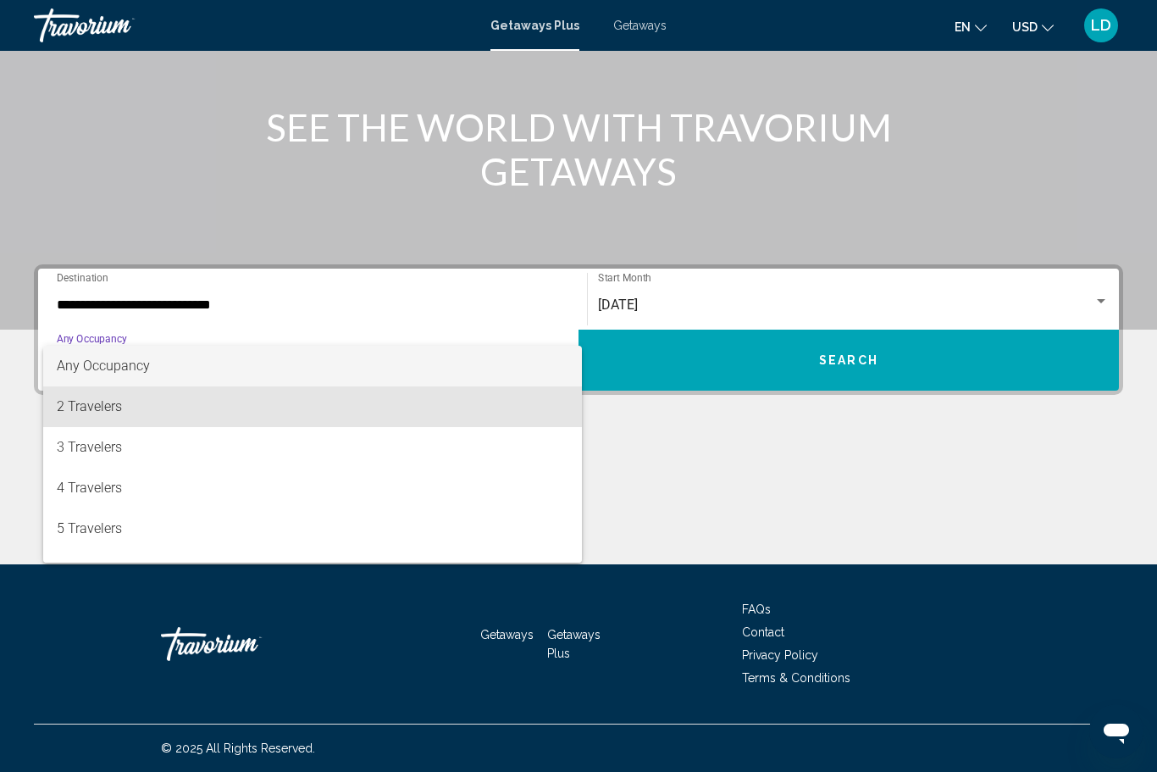
click at [87, 415] on span "2 Travelers" at bounding box center [313, 406] width 512 height 41
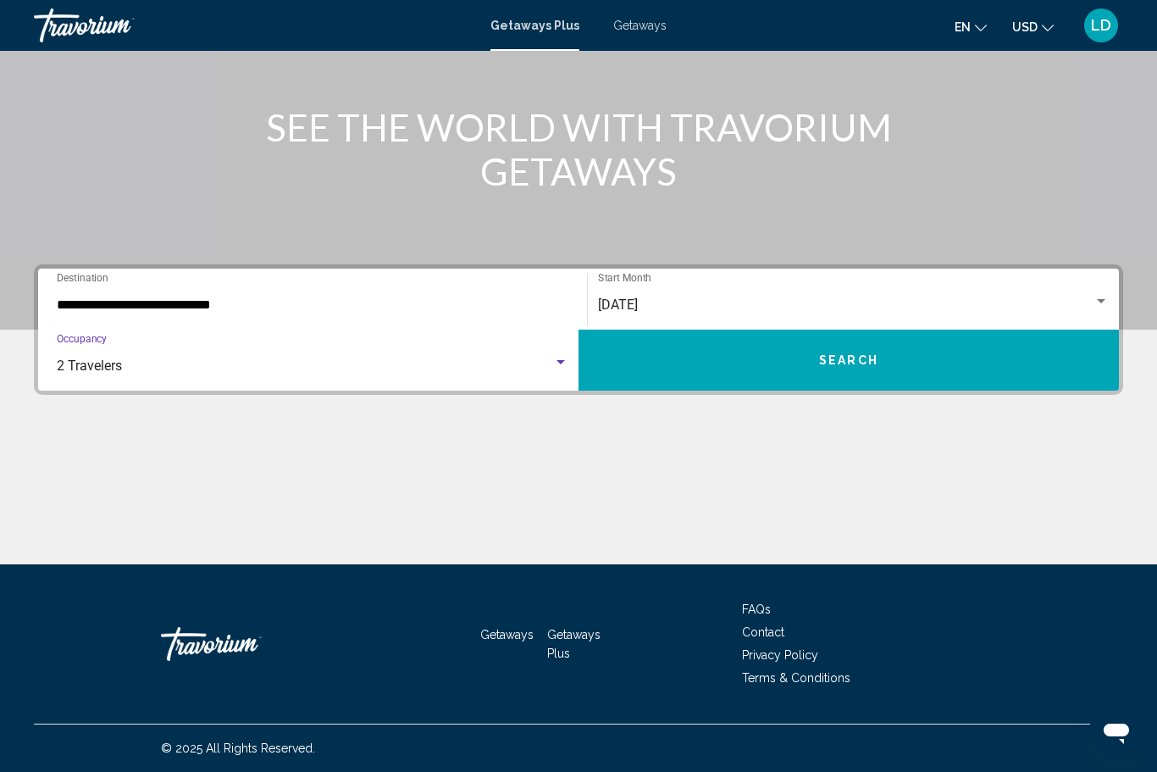
click at [698, 362] on button "Search" at bounding box center [849, 360] width 540 height 61
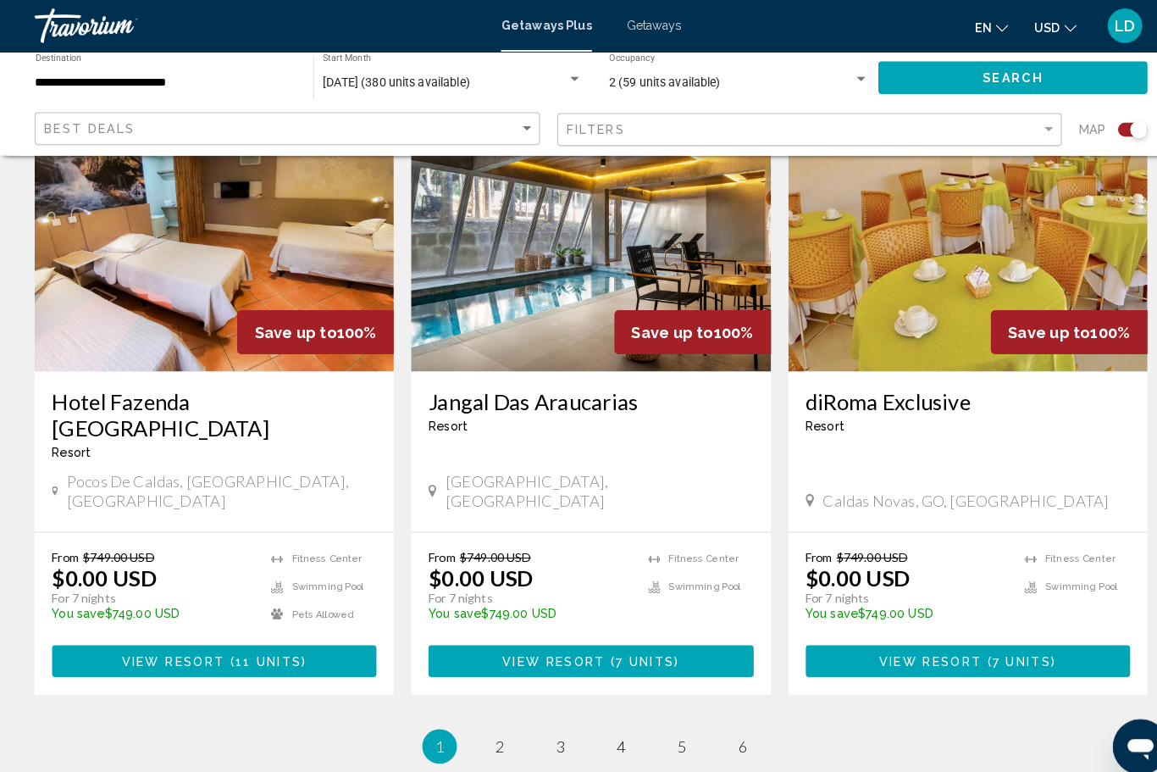
scroll to position [2527, 0]
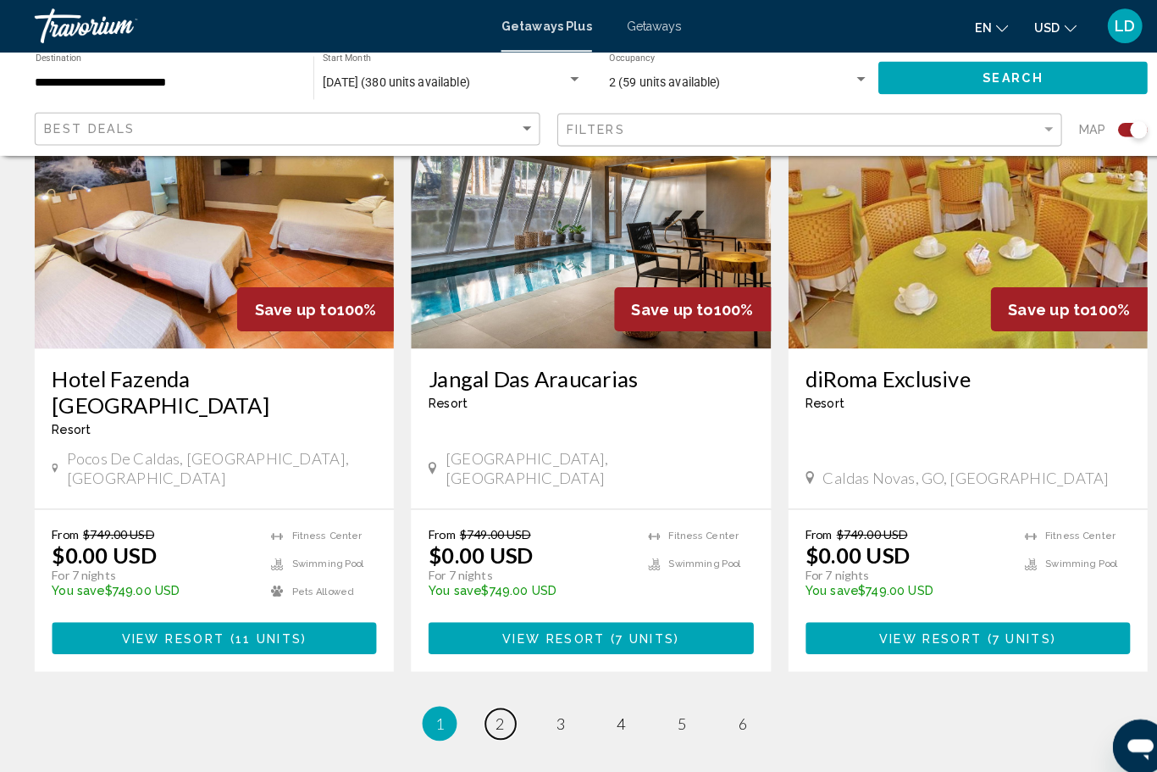
click at [486, 699] on span "2" at bounding box center [489, 708] width 8 height 19
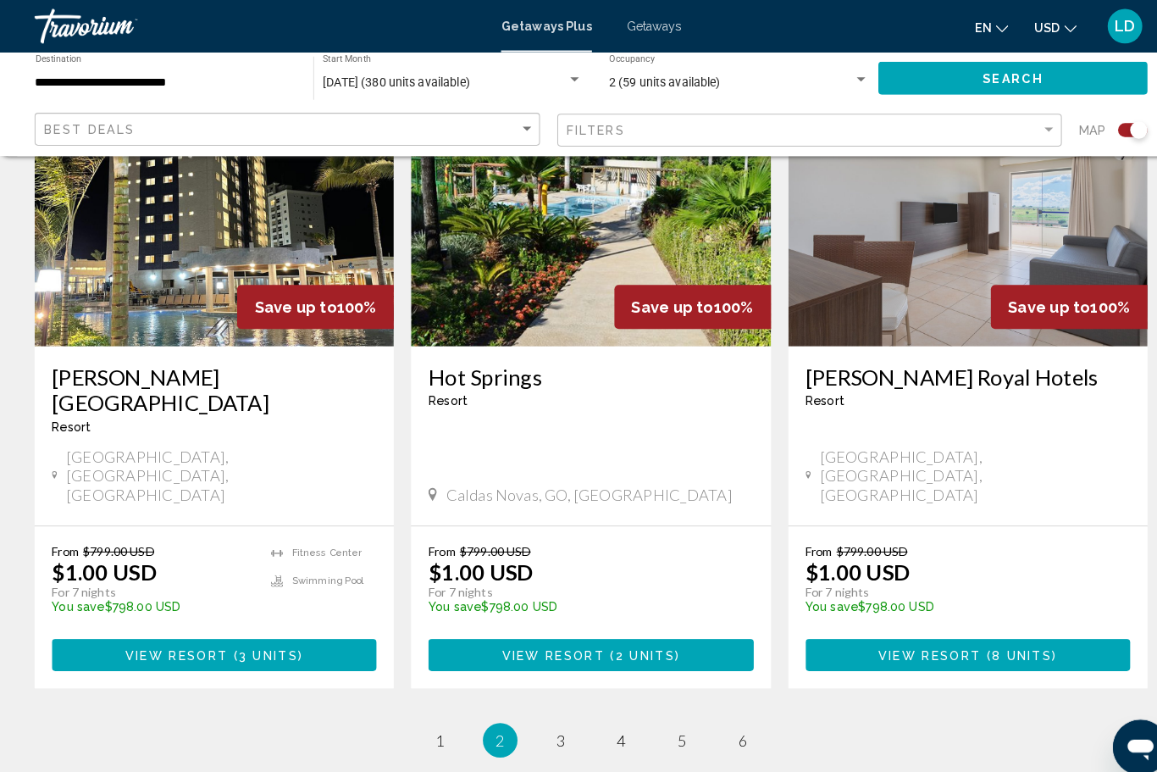
scroll to position [2552, 0]
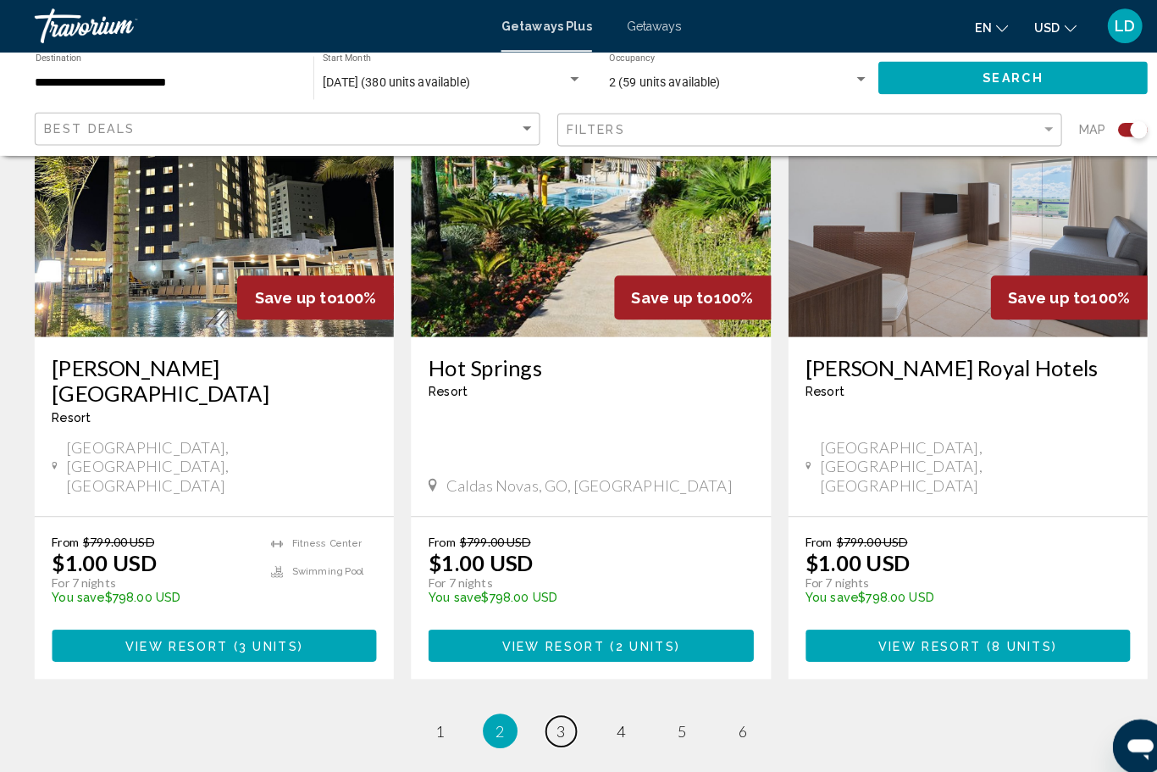
click at [551, 706] on span "3" at bounding box center [549, 715] width 8 height 19
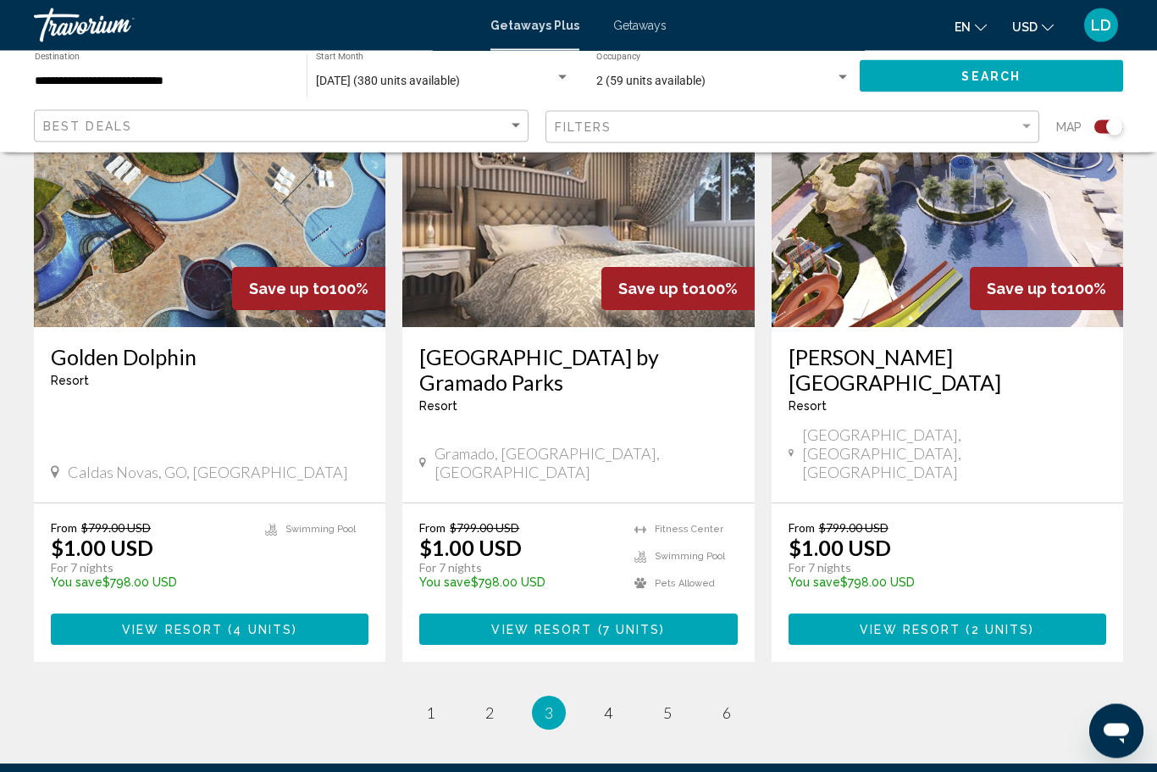
scroll to position [2587, 0]
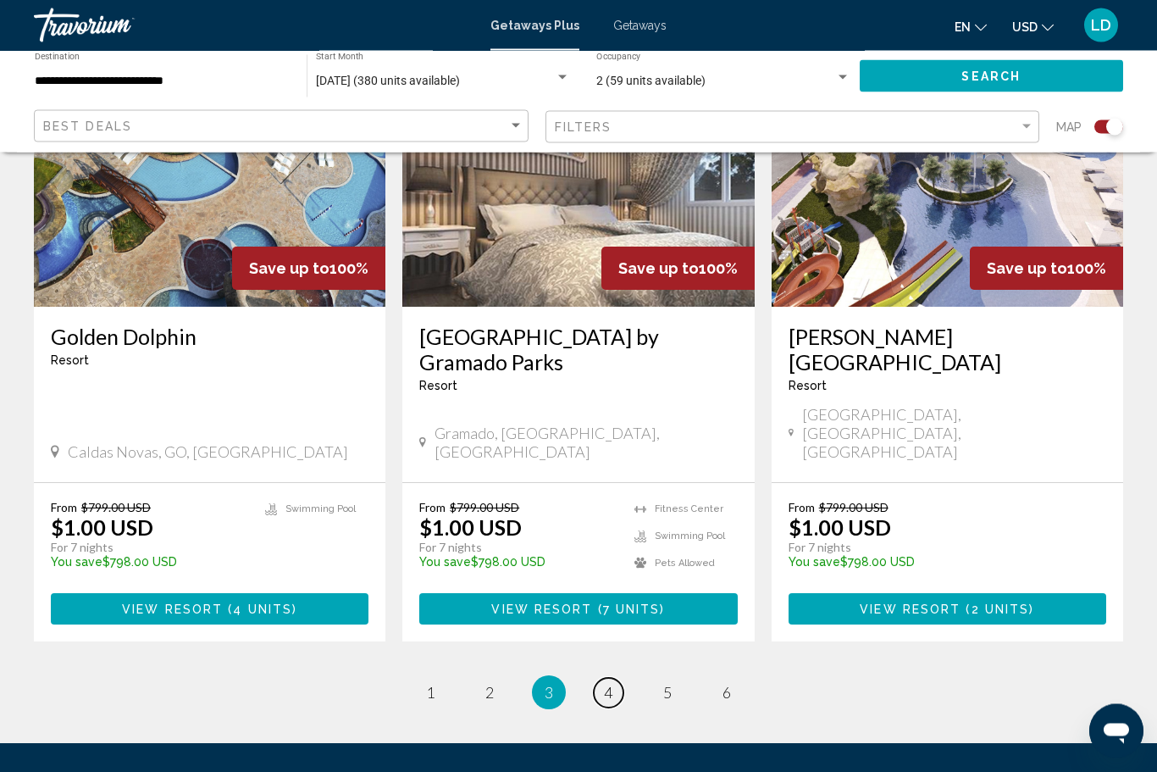
click at [607, 684] on span "4" at bounding box center [608, 693] width 8 height 19
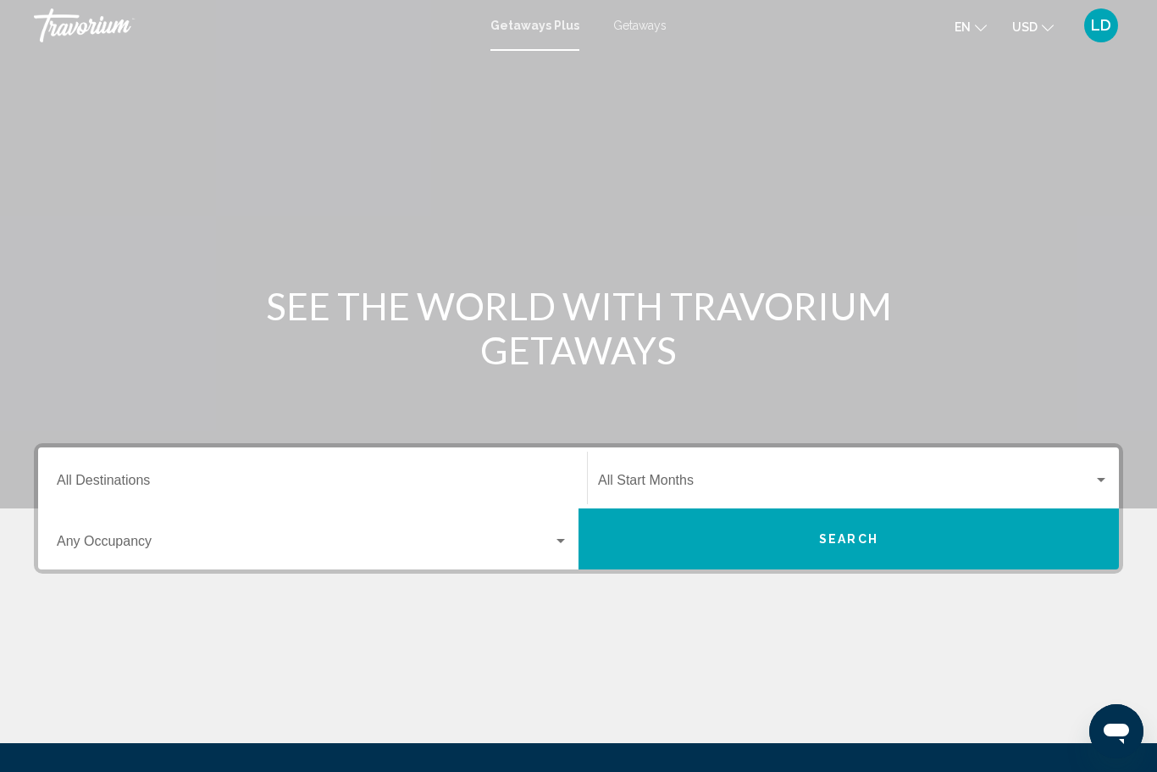
click at [632, 21] on span "Getaways" at bounding box center [639, 26] width 53 height 14
click at [82, 478] on input "Destination All Destinations" at bounding box center [313, 483] width 512 height 15
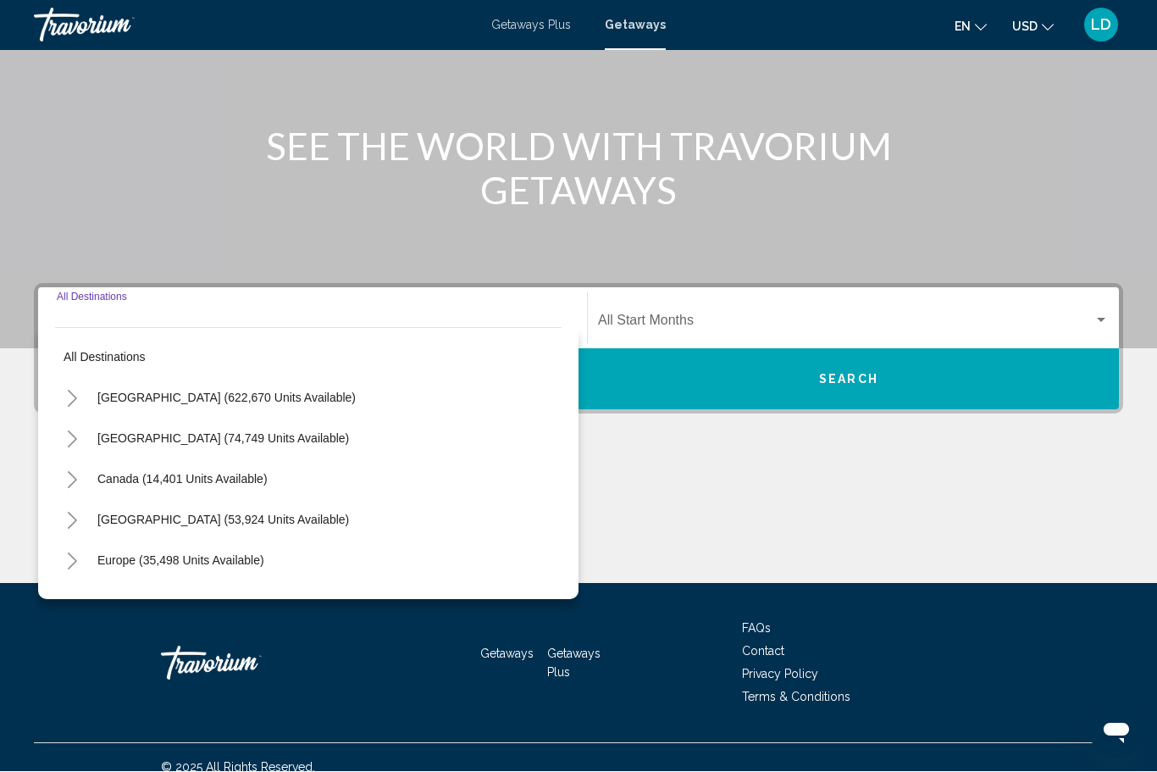
scroll to position [179, 0]
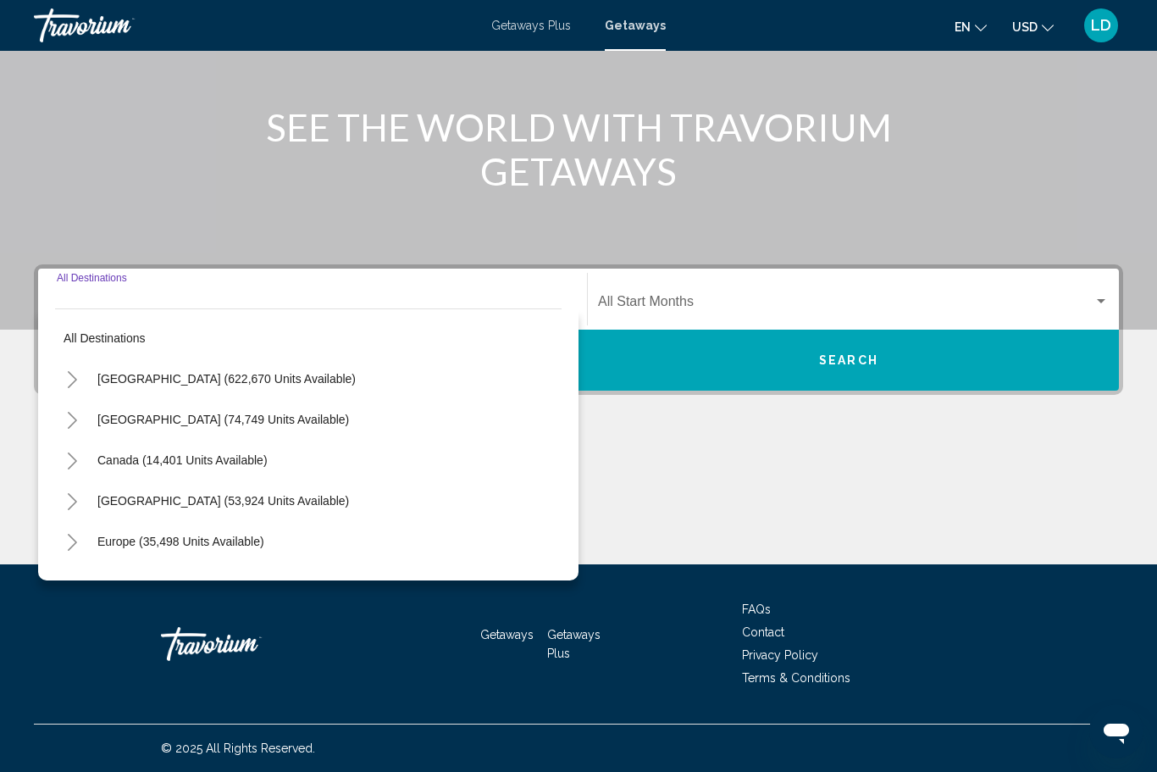
click at [64, 458] on button "Toggle Canada (14,401 units available)" at bounding box center [72, 460] width 34 height 34
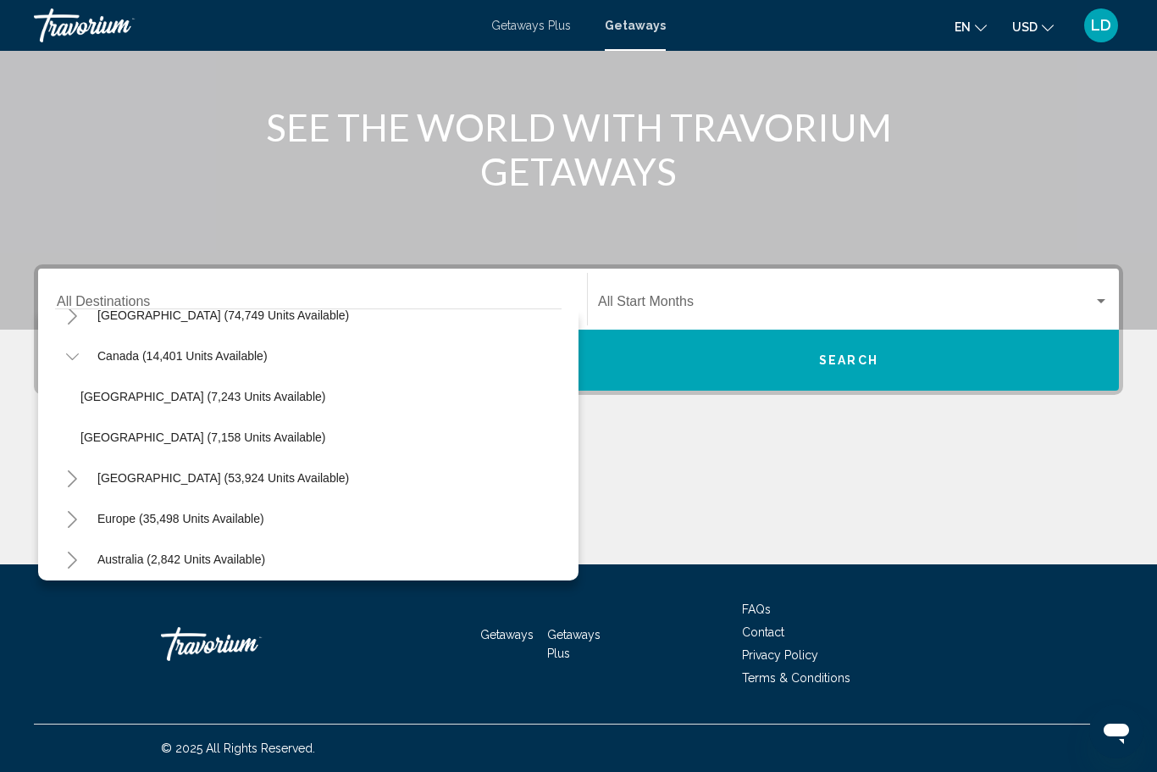
scroll to position [105, 0]
click at [173, 442] on span "[GEOGRAPHIC_DATA] (7,158 units available)" at bounding box center [202, 436] width 245 height 14
type input "**********"
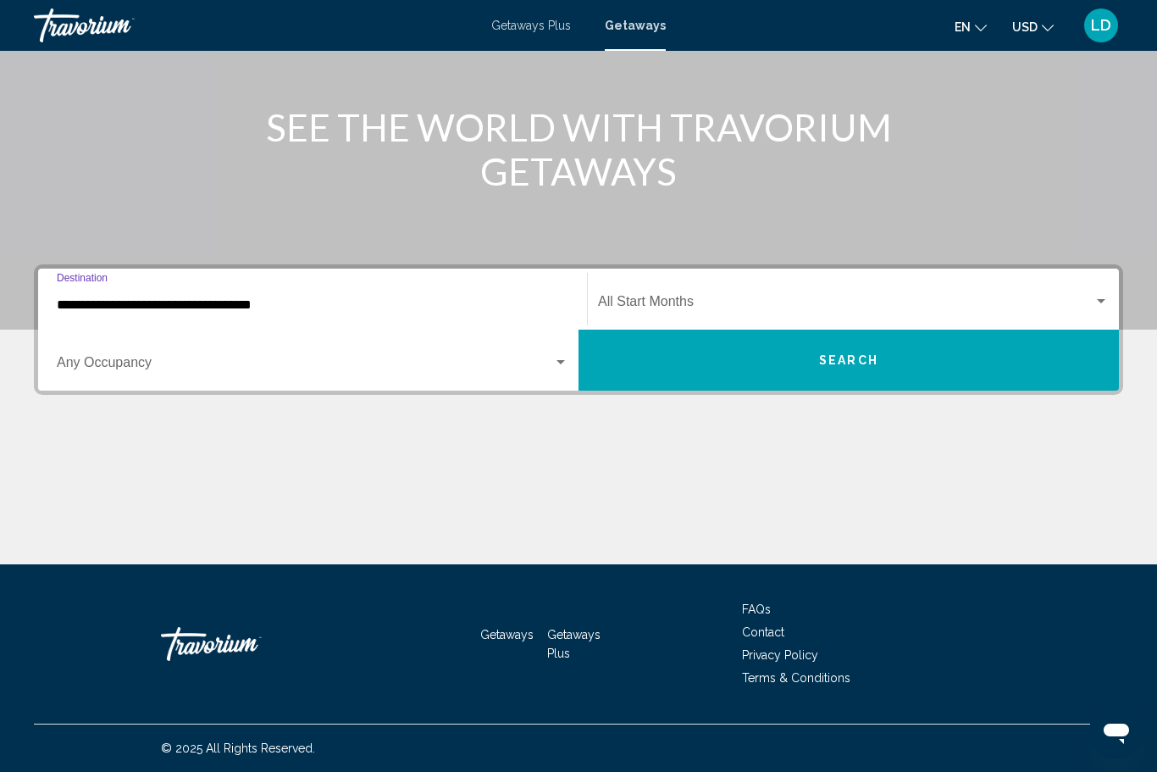
click at [767, 366] on button "Search" at bounding box center [849, 360] width 540 height 61
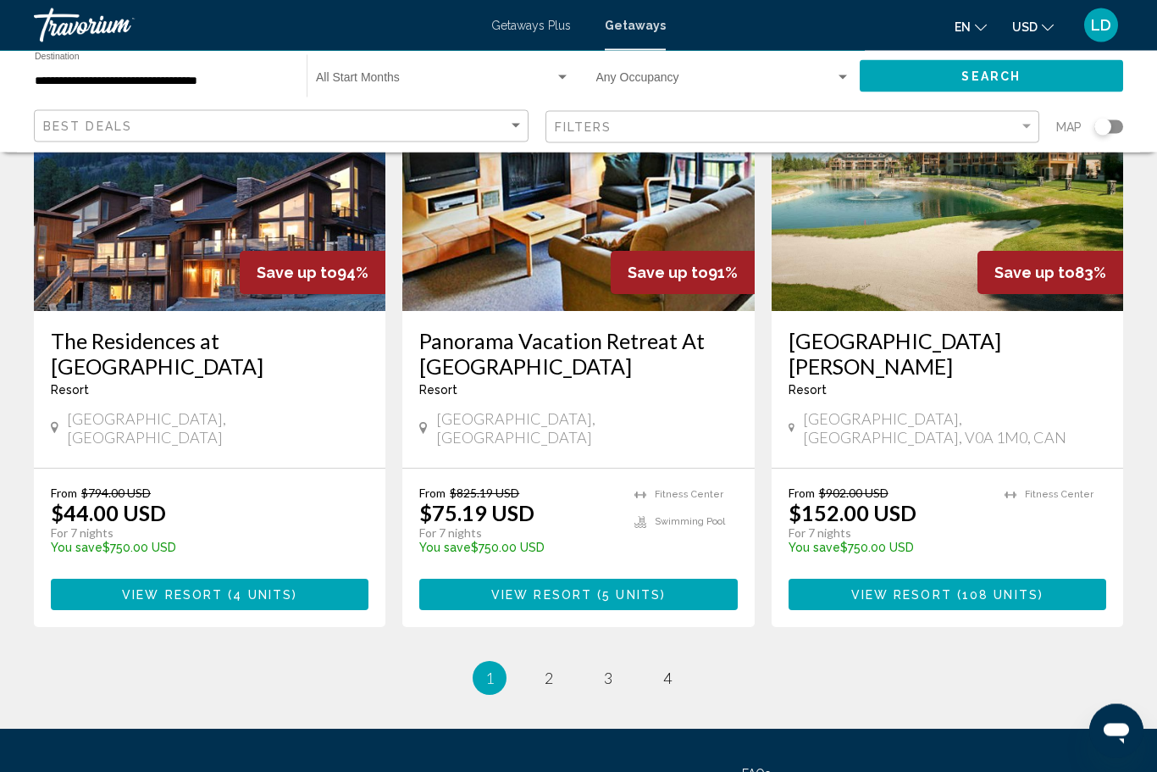
scroll to position [2026, 0]
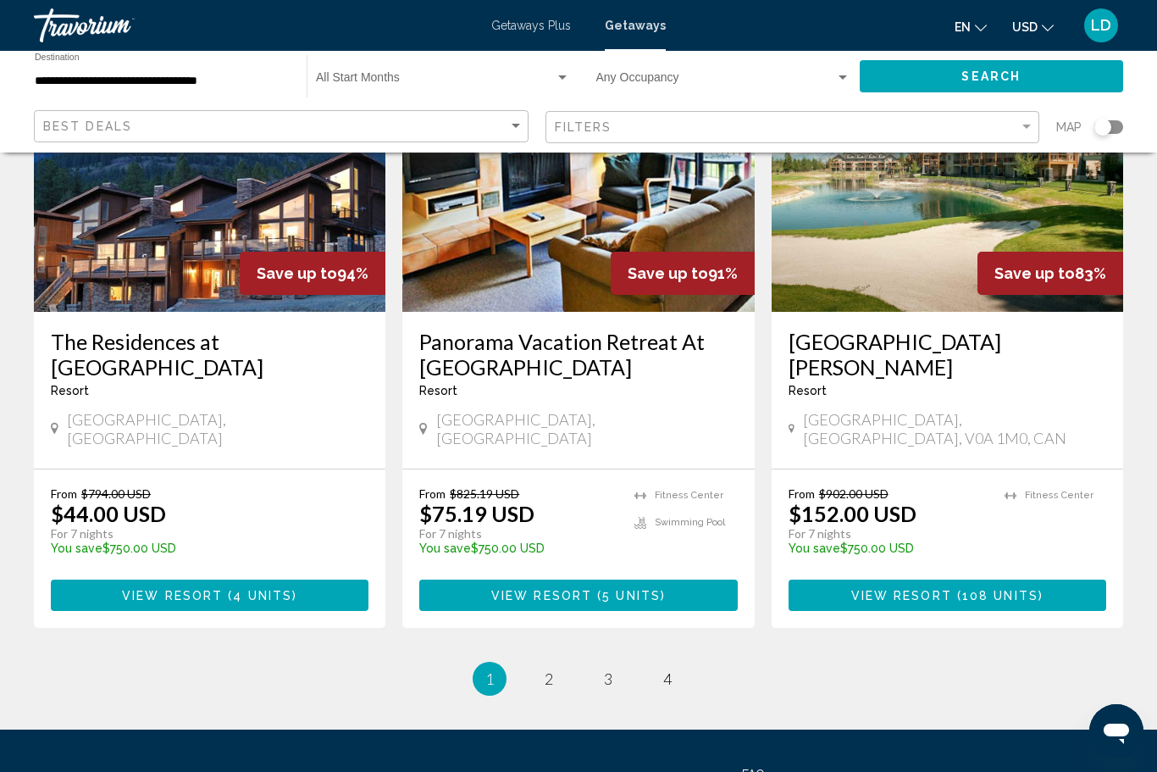
click at [121, 579] on button "View Resort ( 4 units )" at bounding box center [210, 594] width 318 height 31
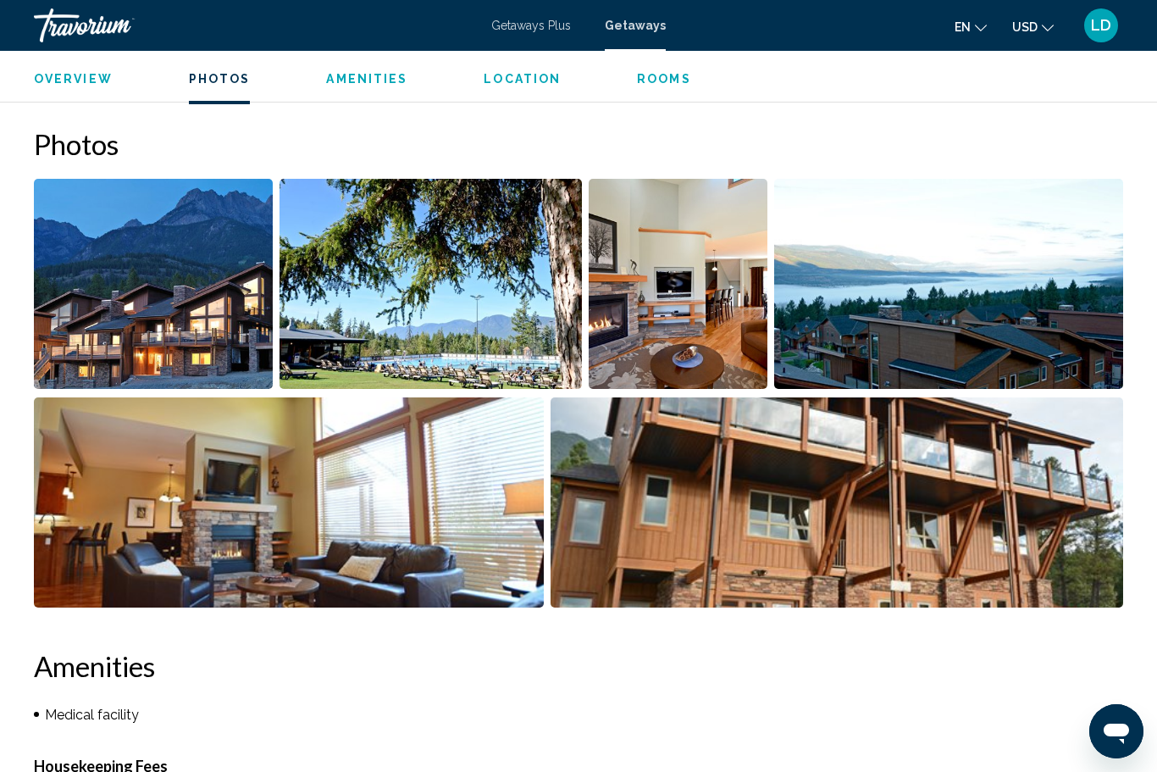
scroll to position [1038, 0]
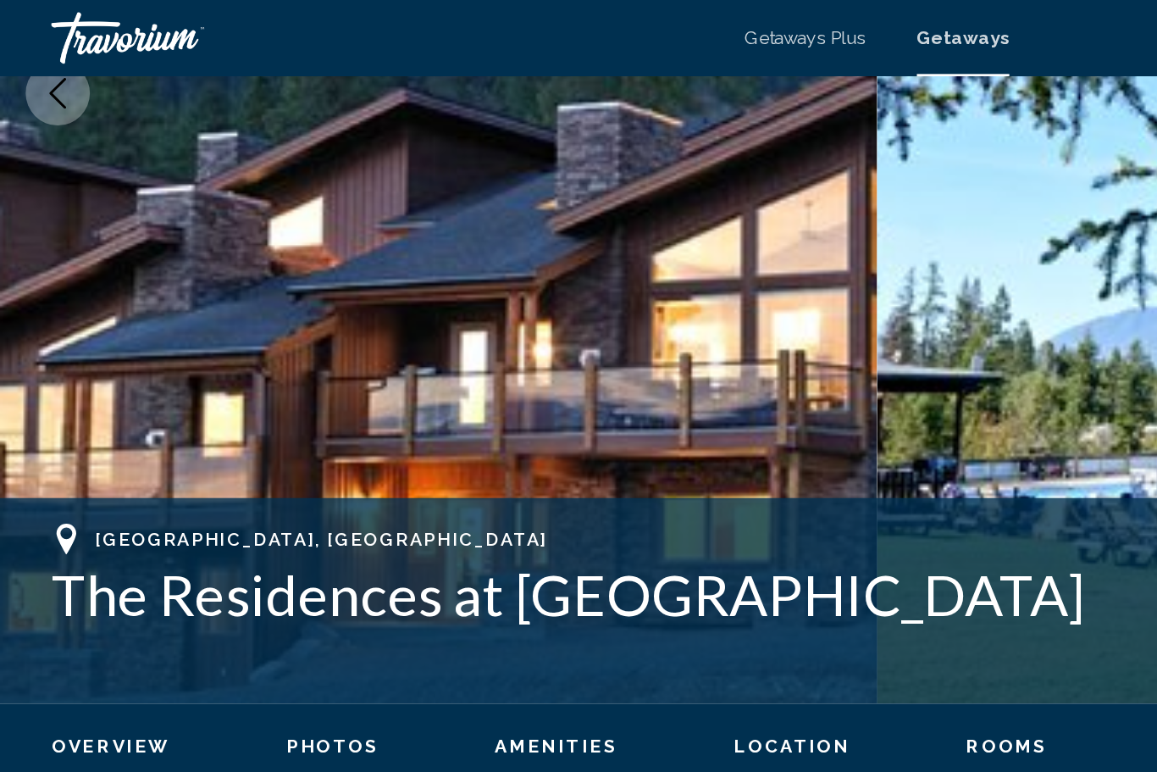
scroll to position [56, 0]
